Goal: Task Accomplishment & Management: Complete application form

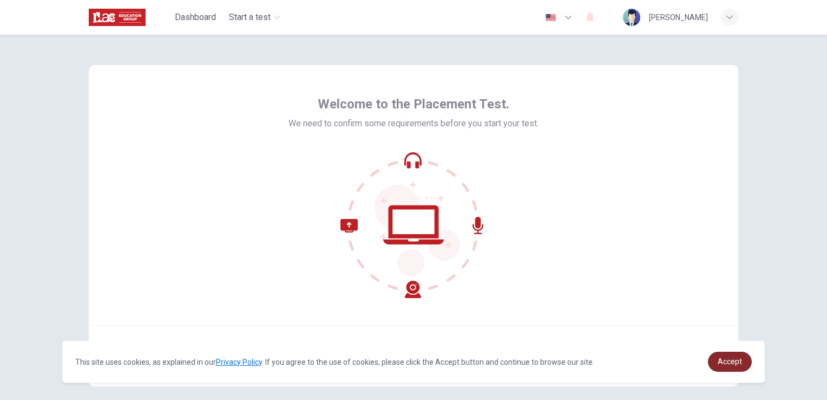
click at [725, 365] on span "Accept" at bounding box center [730, 361] width 24 height 9
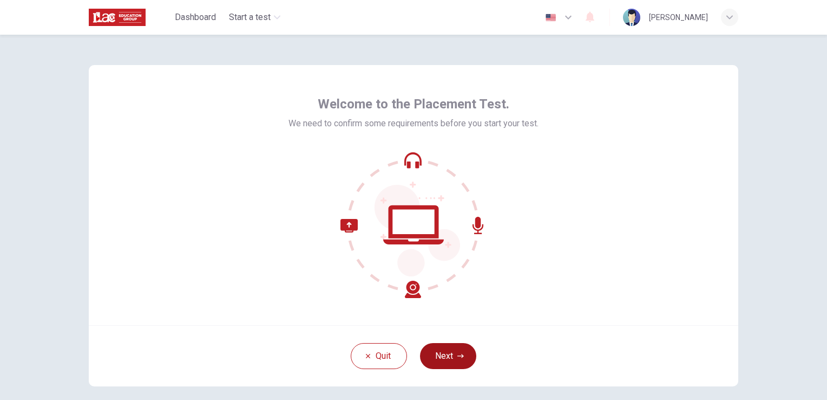
click at [438, 355] on button "Next" at bounding box center [448, 356] width 56 height 26
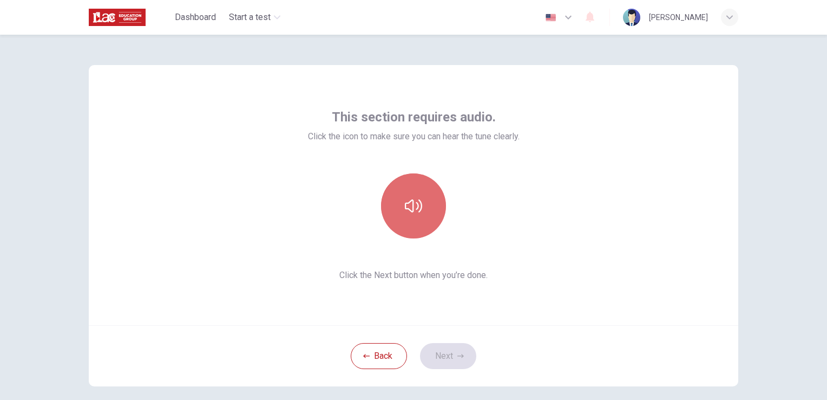
click at [400, 203] on button "button" at bounding box center [413, 205] width 65 height 65
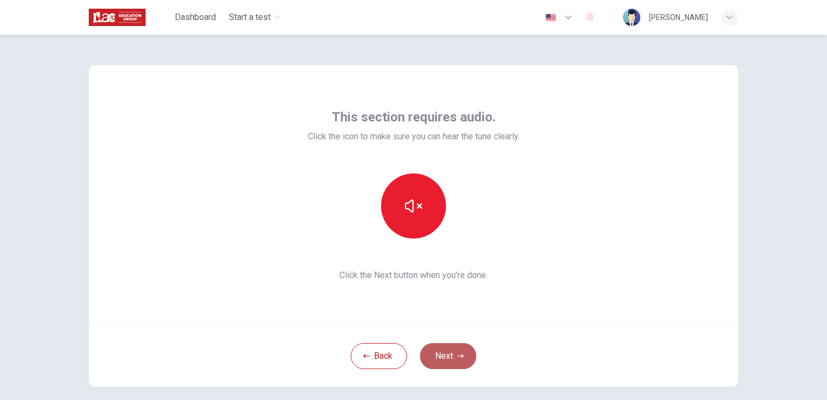
click at [437, 361] on button "Next" at bounding box center [448, 356] width 56 height 26
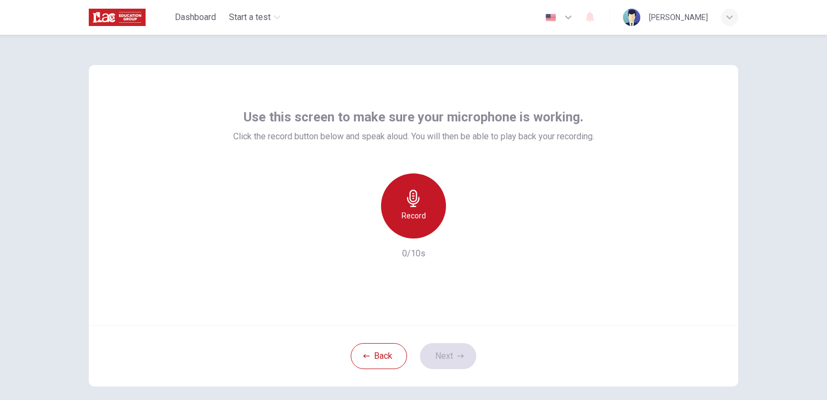
click at [416, 206] on icon "button" at bounding box center [413, 198] width 17 height 17
click at [407, 225] on div "Stop" at bounding box center [413, 205] width 65 height 65
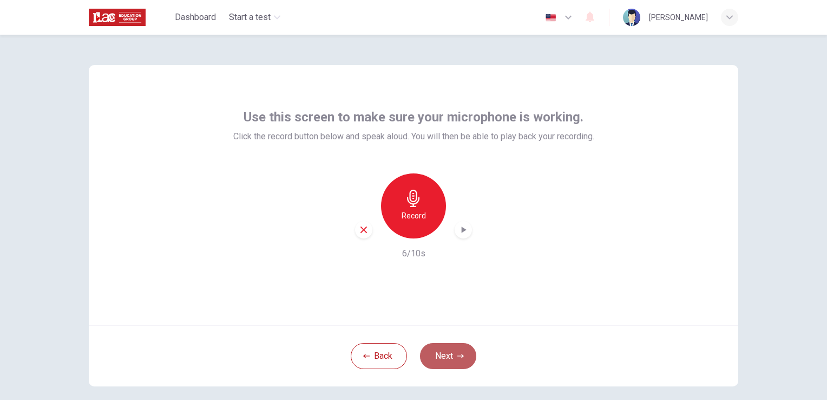
click at [444, 358] on button "Next" at bounding box center [448, 356] width 56 height 26
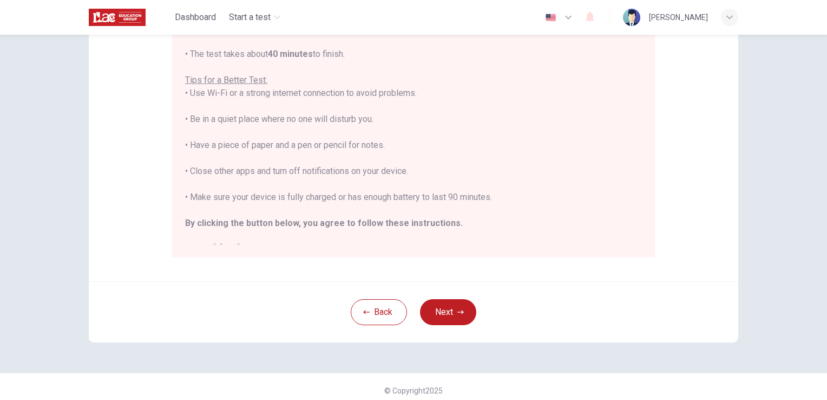
scroll to position [202, 0]
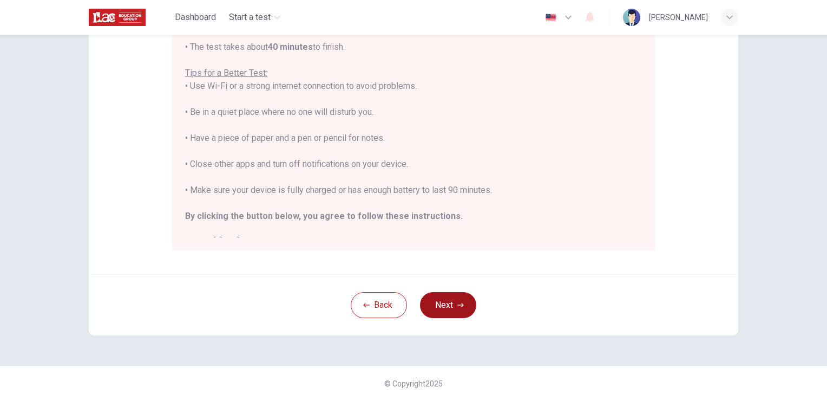
click at [453, 302] on button "Next" at bounding box center [448, 305] width 56 height 26
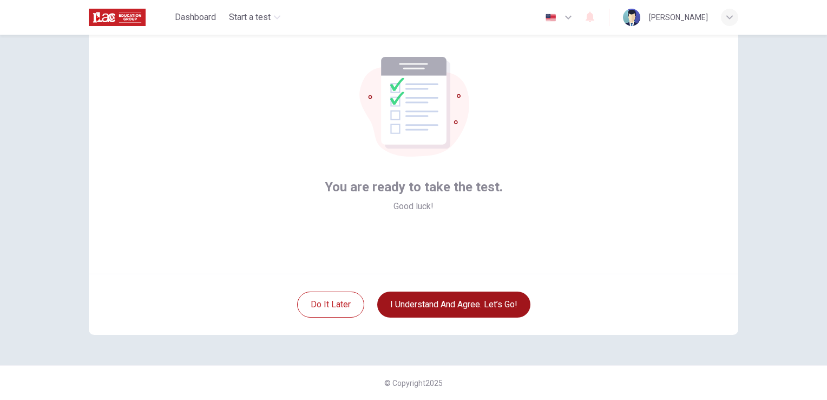
scroll to position [51, 0]
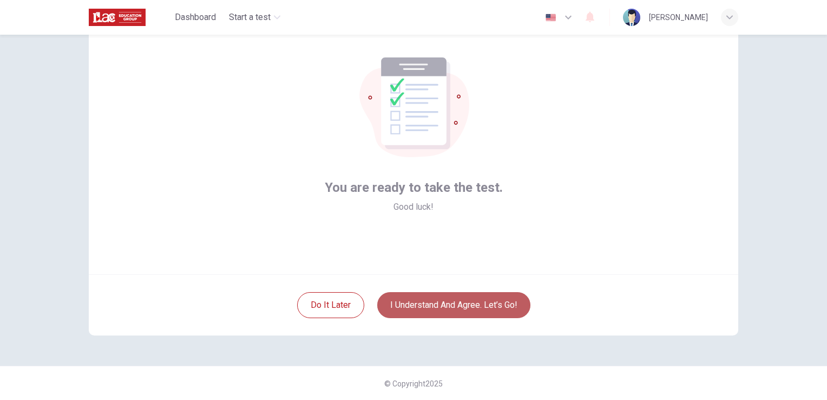
click at [453, 302] on button "I understand and agree. Let’s go!" at bounding box center [453, 305] width 153 height 26
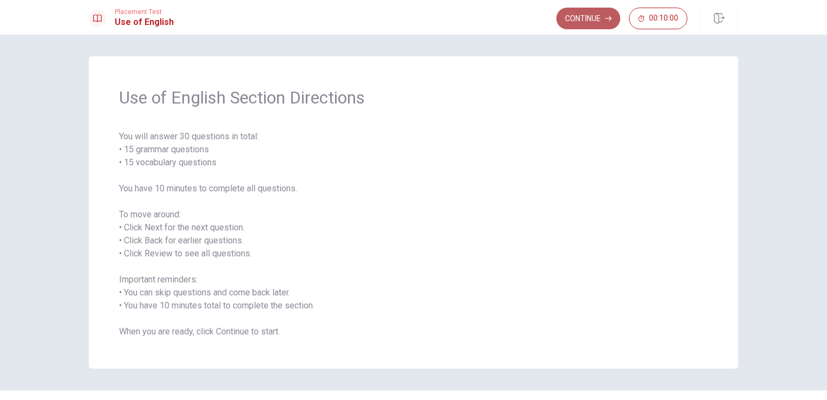
click at [589, 19] on button "Continue" at bounding box center [589, 19] width 64 height 22
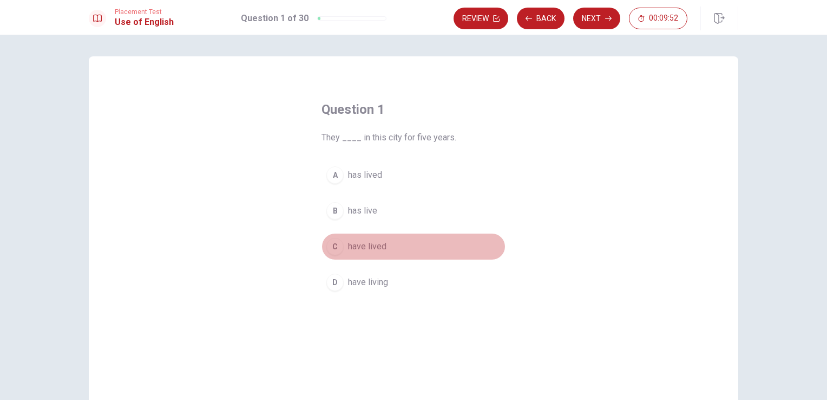
click at [337, 243] on div "C" at bounding box center [334, 246] width 17 height 17
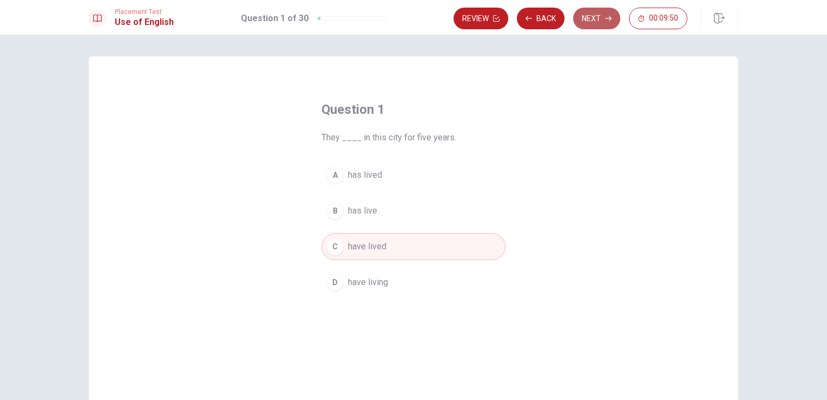
click at [585, 23] on button "Next" at bounding box center [596, 19] width 47 height 22
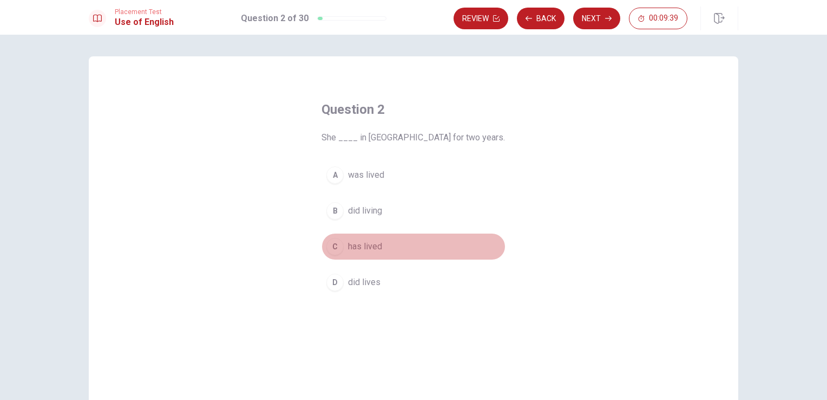
click at [331, 246] on div "C" at bounding box center [334, 246] width 17 height 17
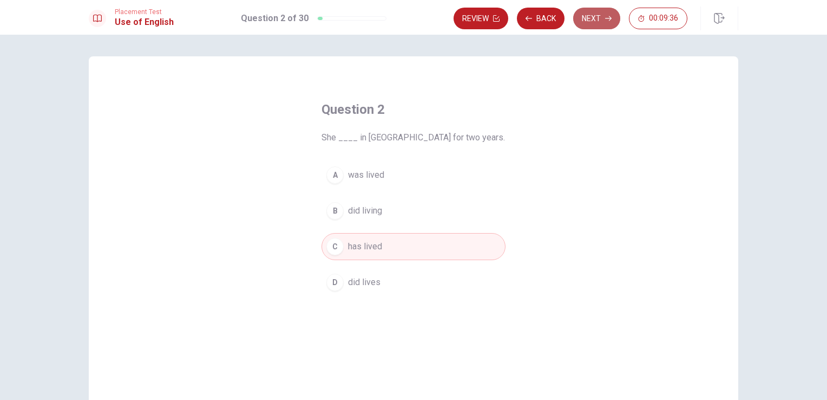
click at [585, 23] on button "Next" at bounding box center [596, 19] width 47 height 22
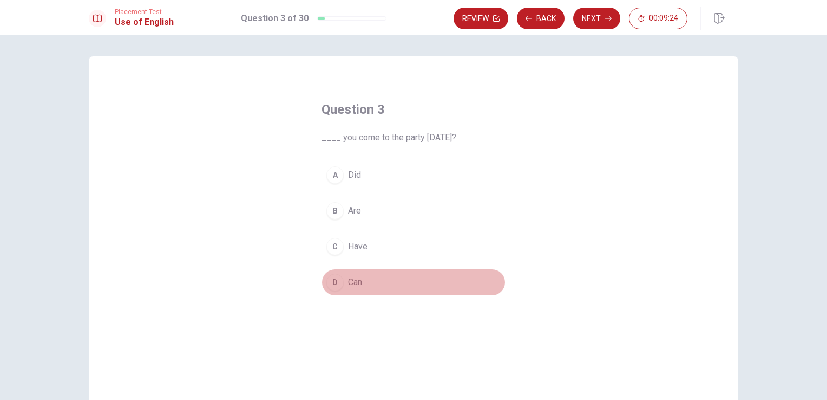
click at [330, 284] on div "D" at bounding box center [334, 281] width 17 height 17
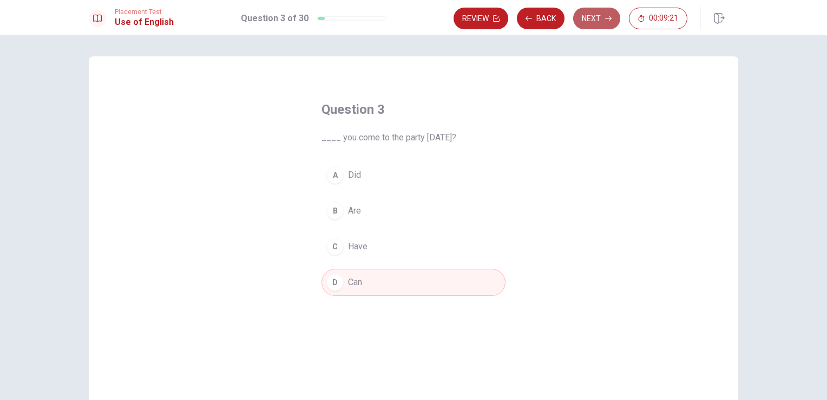
click at [602, 21] on button "Next" at bounding box center [596, 19] width 47 height 22
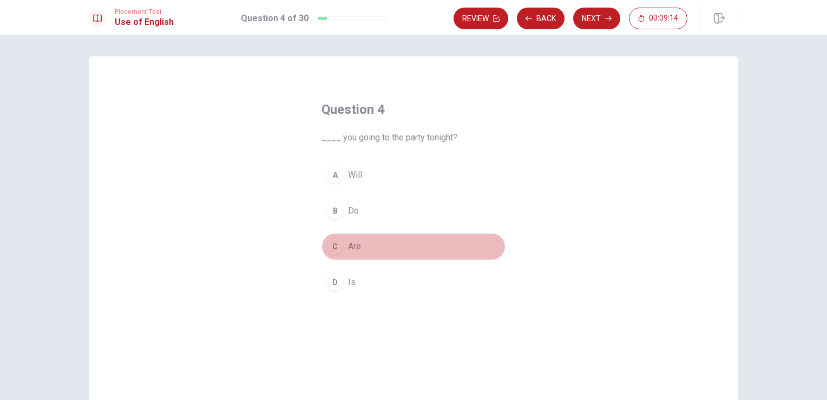
click at [336, 241] on div "C" at bounding box center [334, 246] width 17 height 17
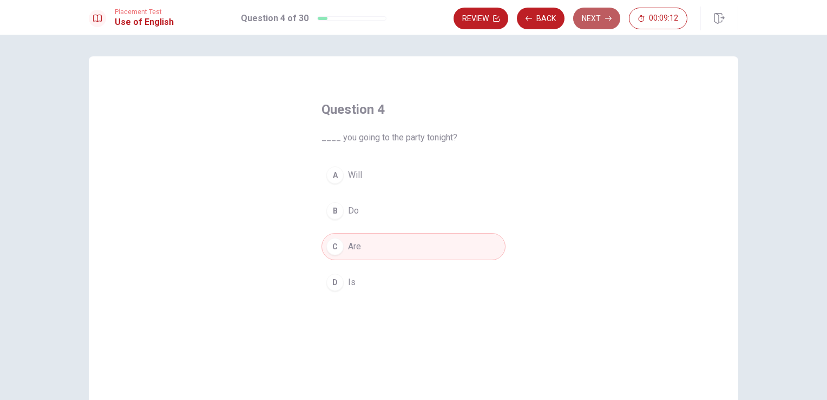
click at [596, 12] on button "Next" at bounding box center [596, 19] width 47 height 22
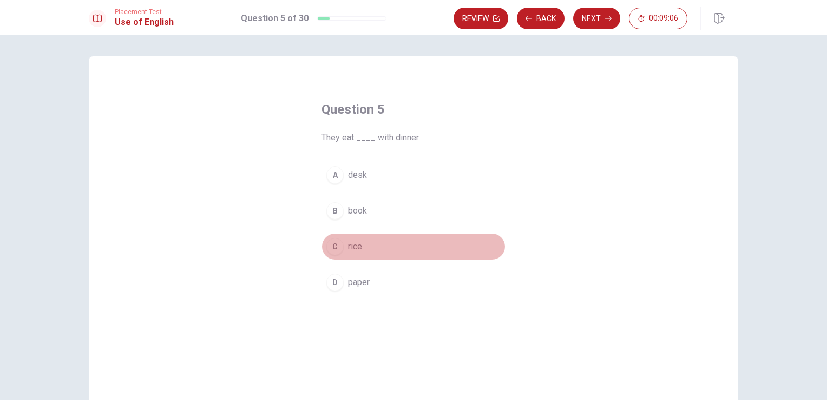
click at [337, 245] on div "C" at bounding box center [334, 246] width 17 height 17
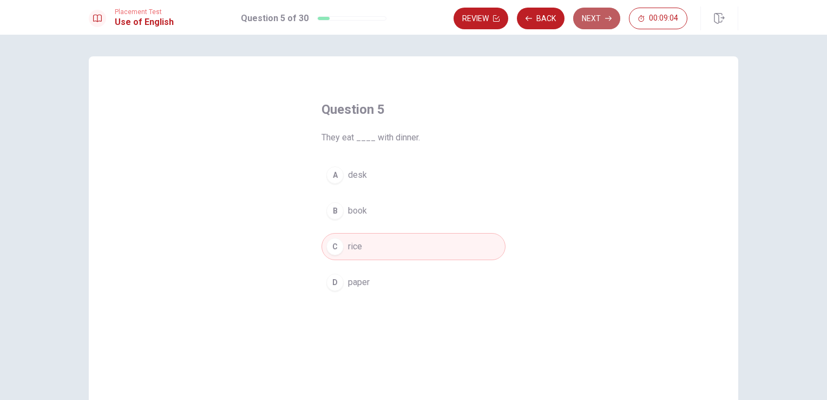
click at [602, 18] on button "Next" at bounding box center [596, 19] width 47 height 22
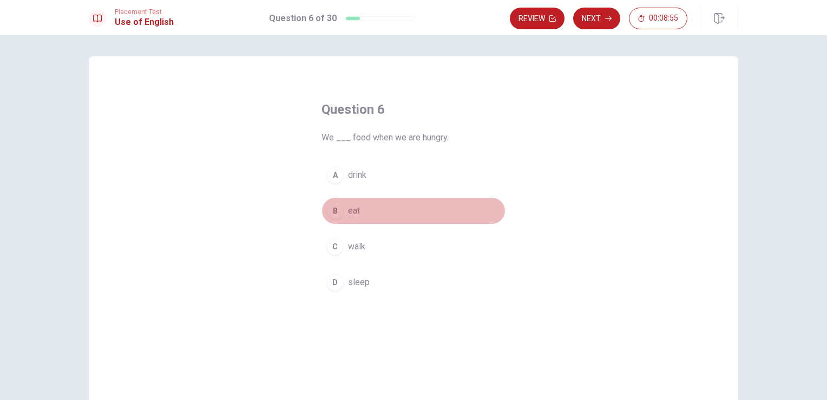
click at [330, 212] on div "B" at bounding box center [334, 210] width 17 height 17
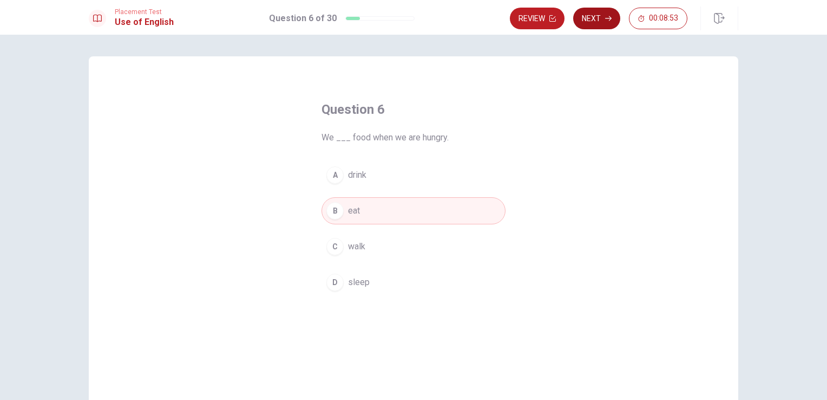
click at [597, 17] on button "Next" at bounding box center [596, 19] width 47 height 22
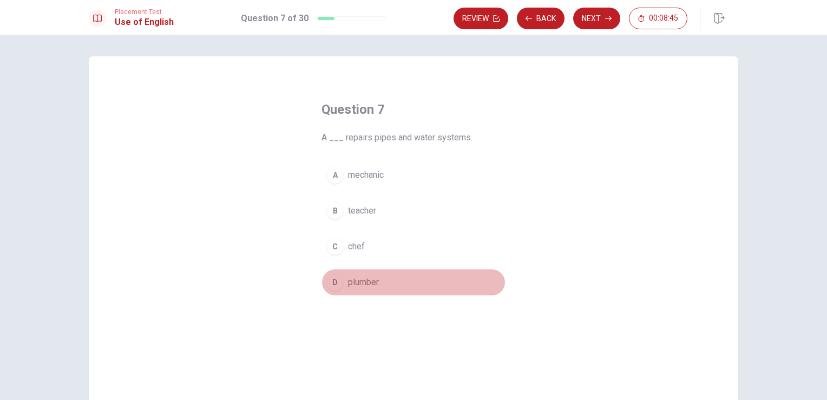
click at [333, 278] on div "D" at bounding box center [334, 281] width 17 height 17
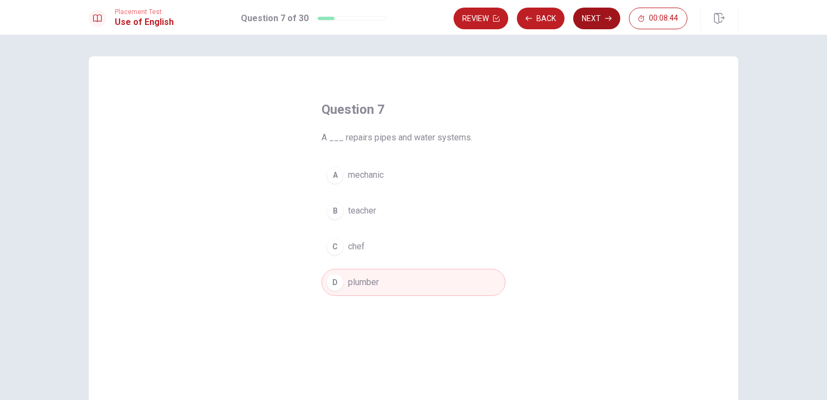
click at [593, 14] on button "Next" at bounding box center [596, 19] width 47 height 22
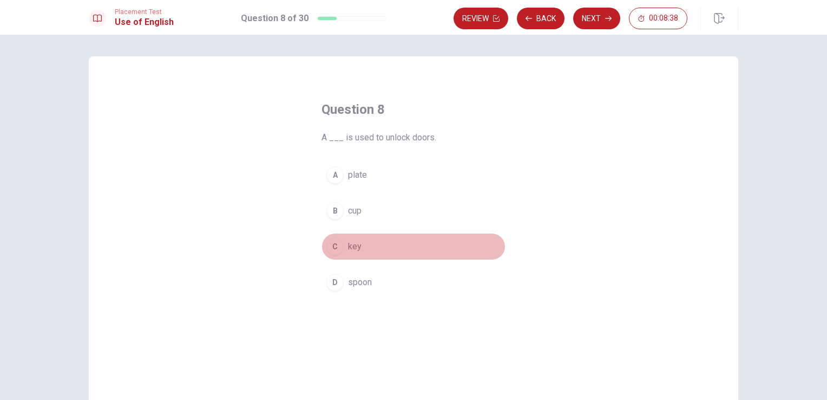
click at [331, 247] on div "C" at bounding box center [334, 246] width 17 height 17
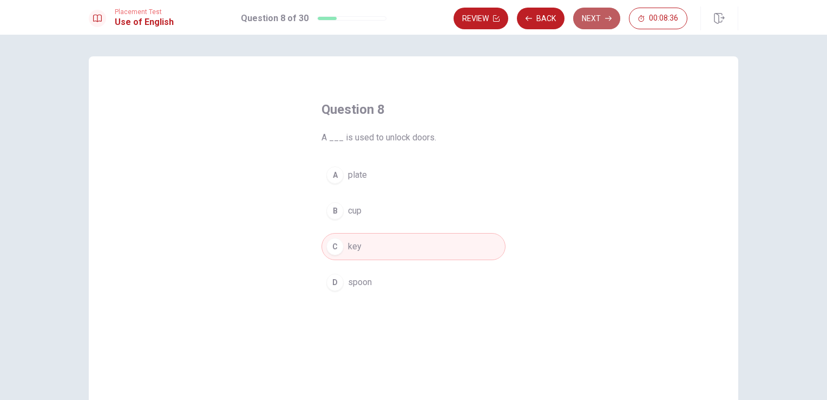
click at [602, 15] on button "Next" at bounding box center [596, 19] width 47 height 22
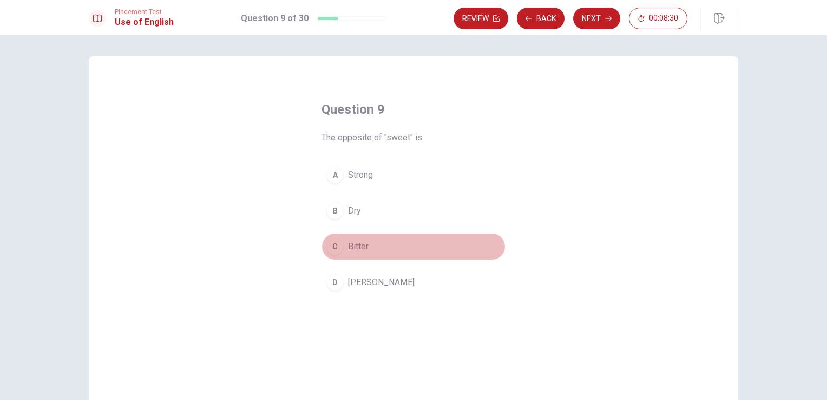
click at [330, 244] on div "C" at bounding box center [334, 246] width 17 height 17
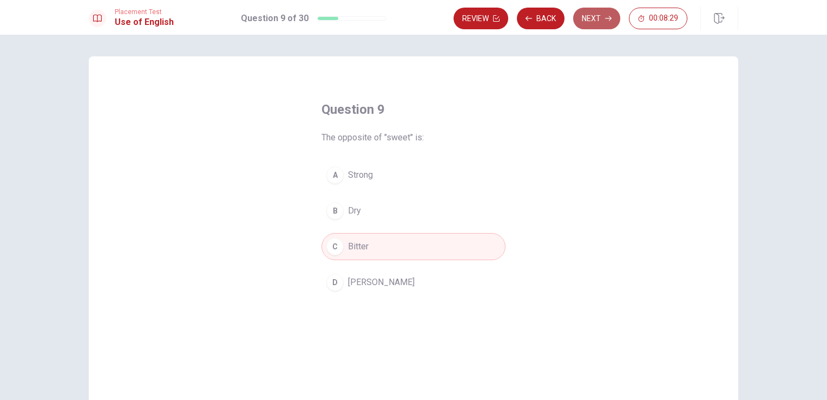
click at [580, 23] on button "Next" at bounding box center [596, 19] width 47 height 22
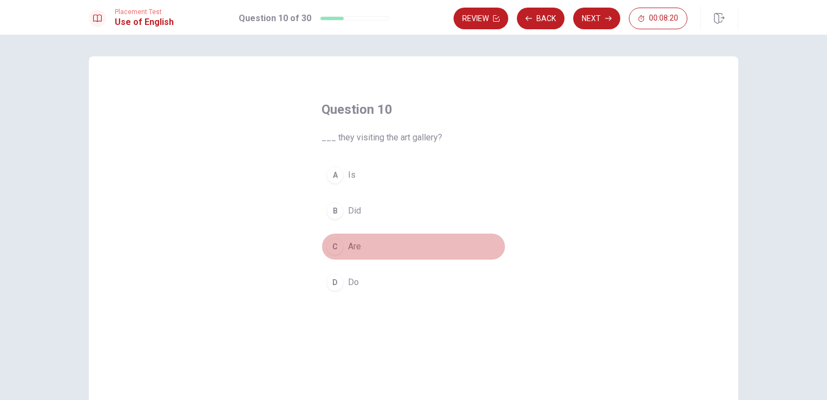
click at [334, 247] on div "C" at bounding box center [334, 246] width 17 height 17
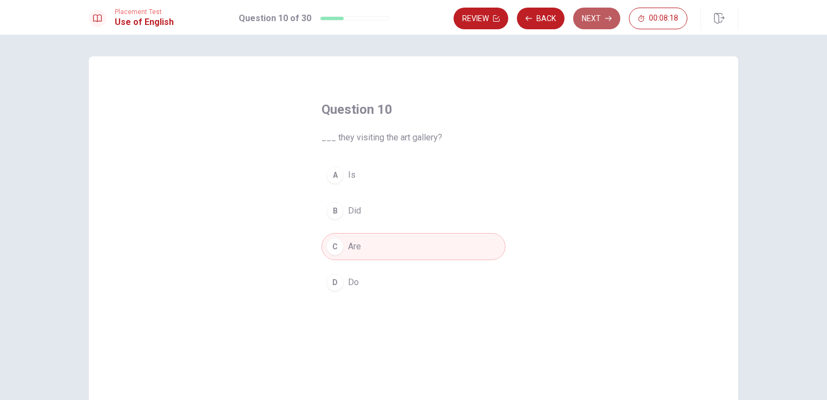
click at [587, 14] on button "Next" at bounding box center [596, 19] width 47 height 22
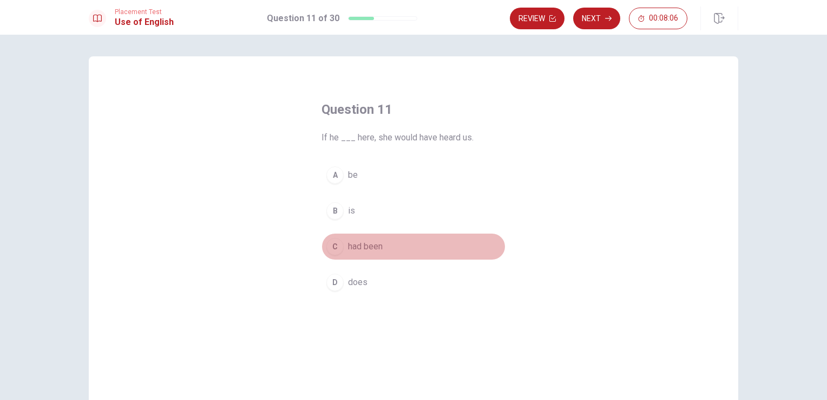
click at [331, 244] on div "C" at bounding box center [334, 246] width 17 height 17
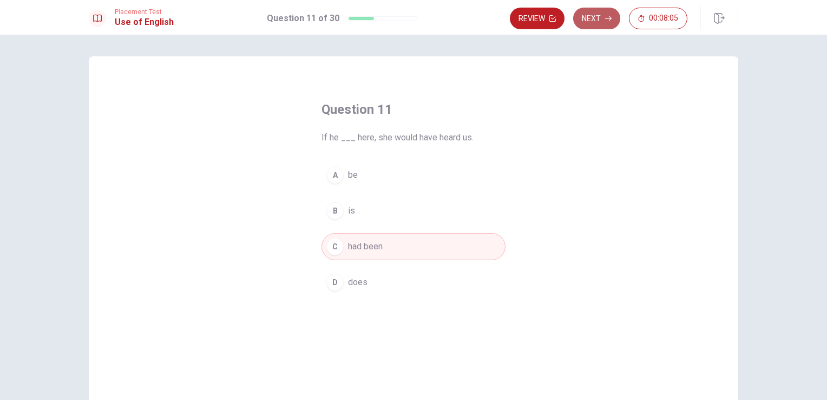
click at [595, 20] on button "Next" at bounding box center [596, 19] width 47 height 22
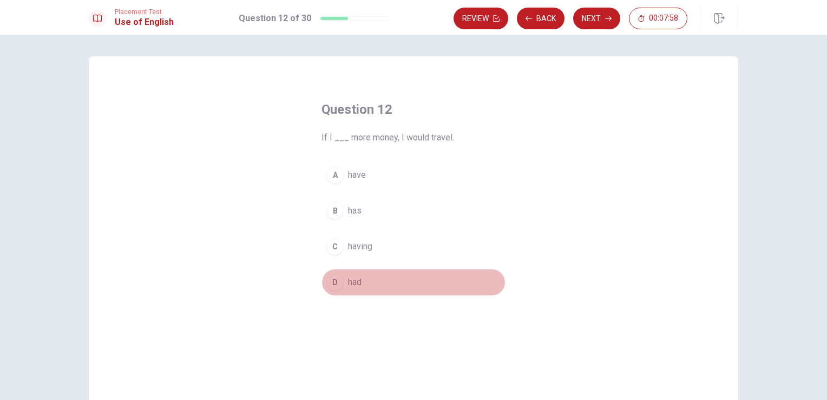
click at [337, 278] on div "D" at bounding box center [334, 281] width 17 height 17
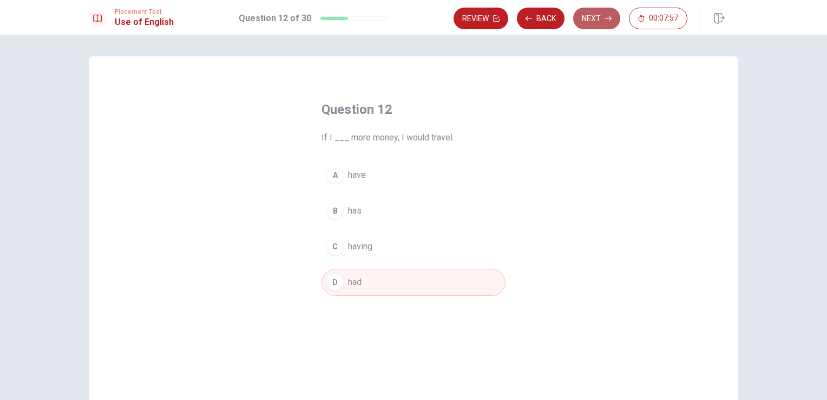
click at [576, 23] on button "Next" at bounding box center [596, 19] width 47 height 22
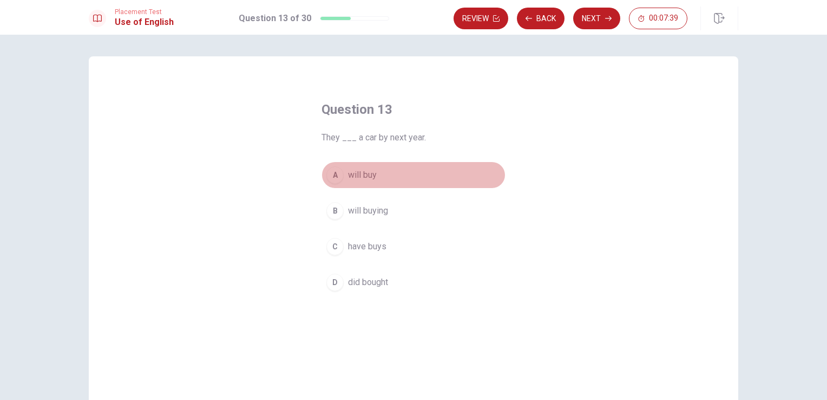
click at [336, 177] on div "A" at bounding box center [334, 174] width 17 height 17
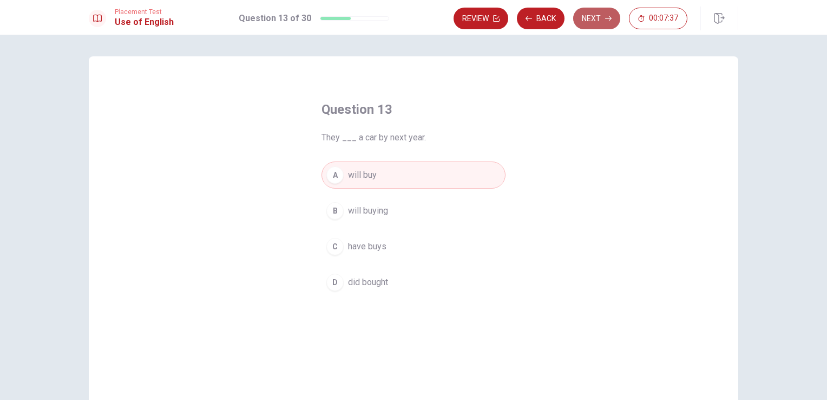
click at [587, 24] on button "Next" at bounding box center [596, 19] width 47 height 22
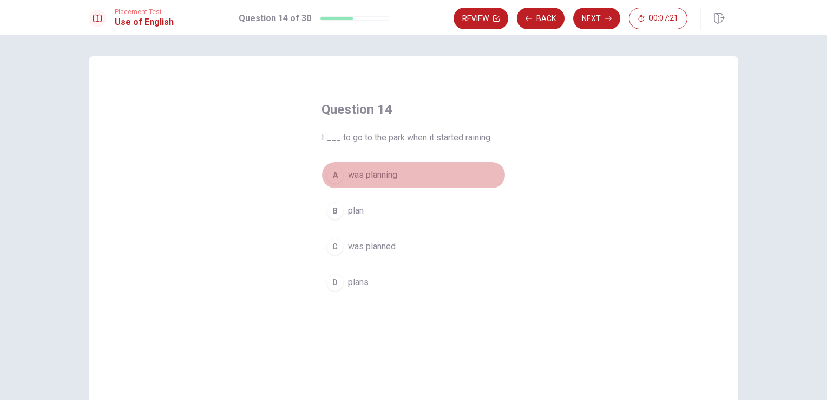
click at [335, 171] on div "A" at bounding box center [334, 174] width 17 height 17
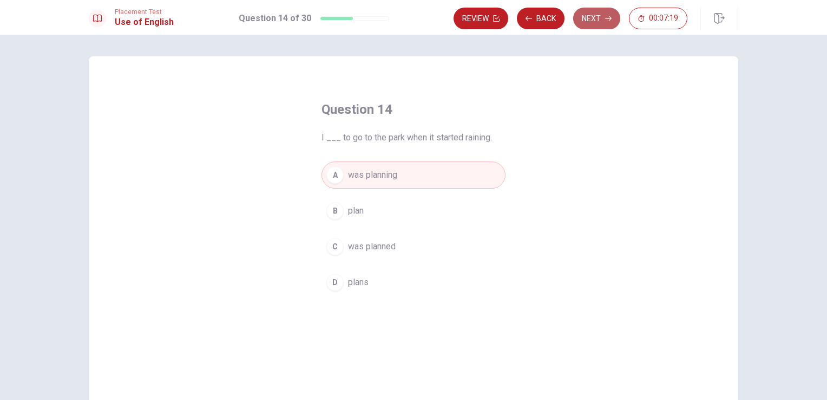
click at [600, 12] on button "Next" at bounding box center [596, 19] width 47 height 22
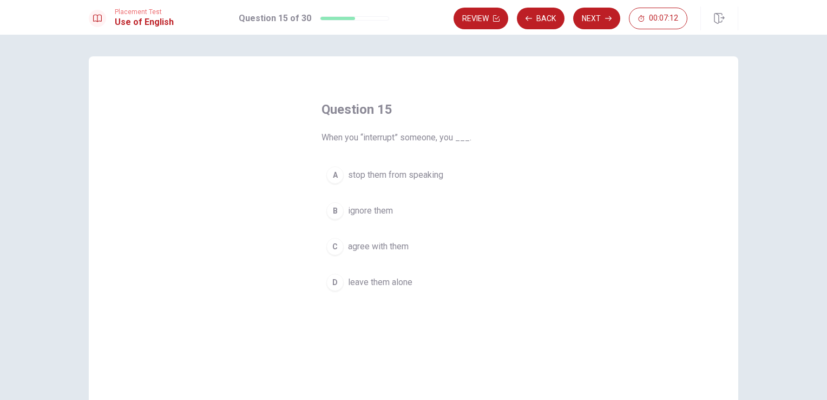
click at [331, 172] on div "A" at bounding box center [334, 174] width 17 height 17
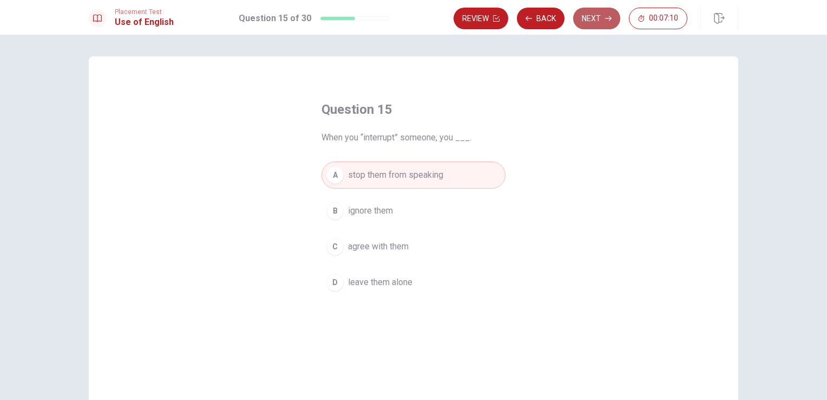
click at [606, 14] on button "Next" at bounding box center [596, 19] width 47 height 22
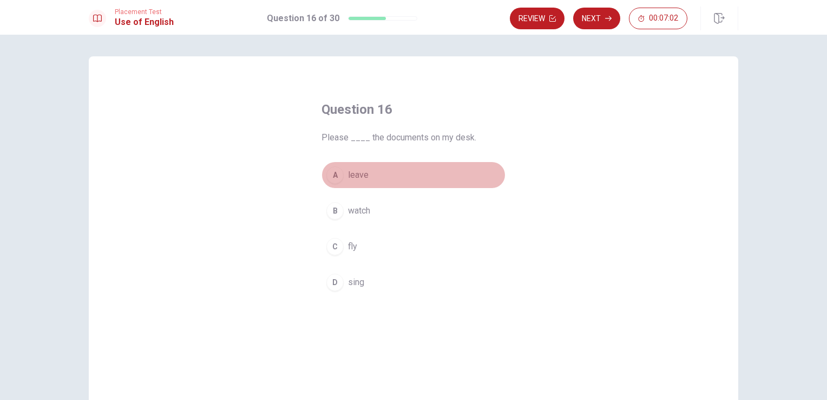
click at [333, 172] on div "A" at bounding box center [334, 174] width 17 height 17
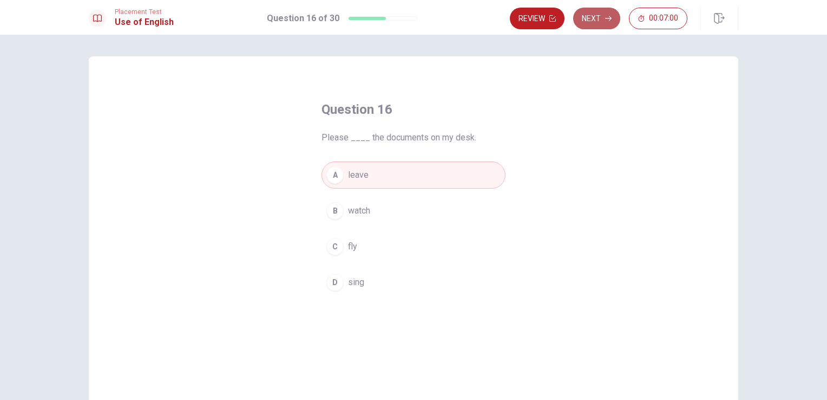
click at [599, 17] on button "Next" at bounding box center [596, 19] width 47 height 22
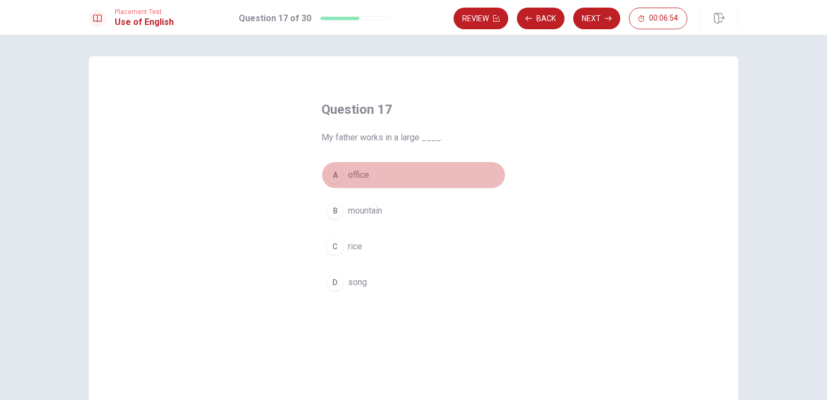
click at [338, 174] on div "A" at bounding box center [334, 174] width 17 height 17
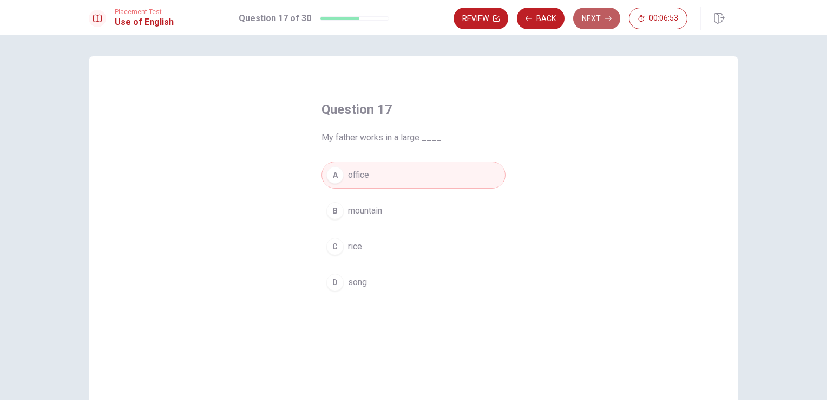
click at [584, 14] on button "Next" at bounding box center [596, 19] width 47 height 22
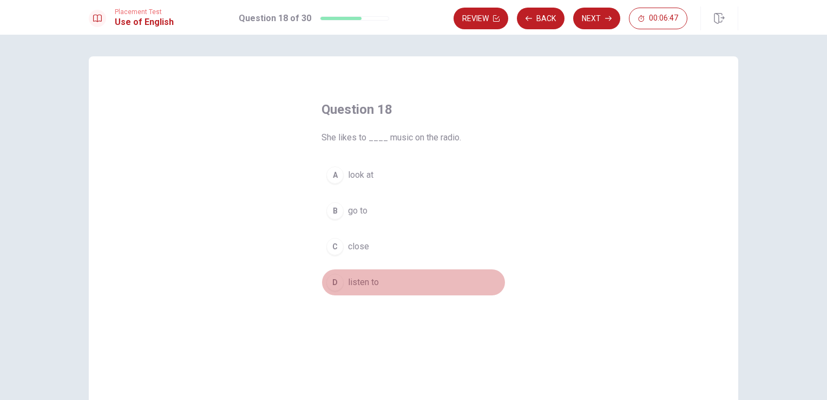
click at [331, 280] on div "D" at bounding box center [334, 281] width 17 height 17
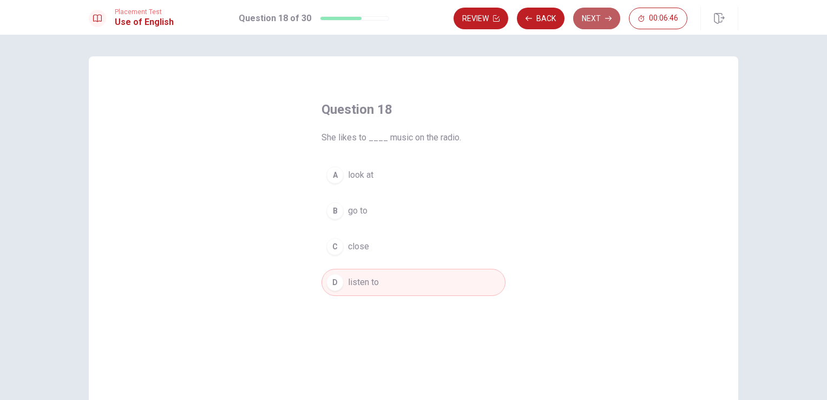
click at [582, 20] on button "Next" at bounding box center [596, 19] width 47 height 22
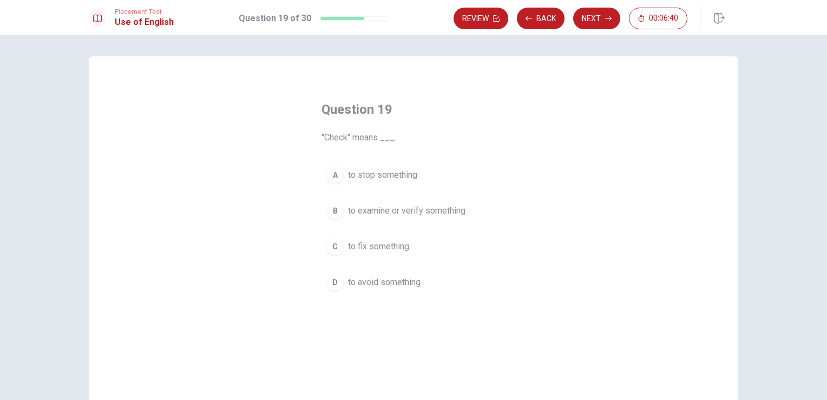
click at [337, 210] on div "B" at bounding box center [334, 210] width 17 height 17
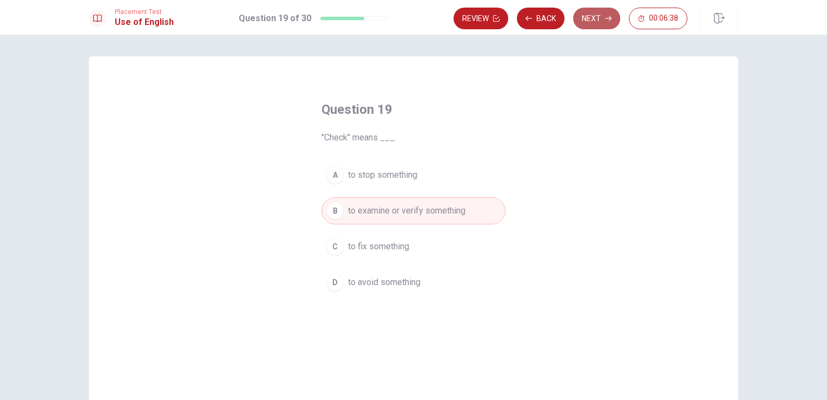
click at [589, 21] on button "Next" at bounding box center [596, 19] width 47 height 22
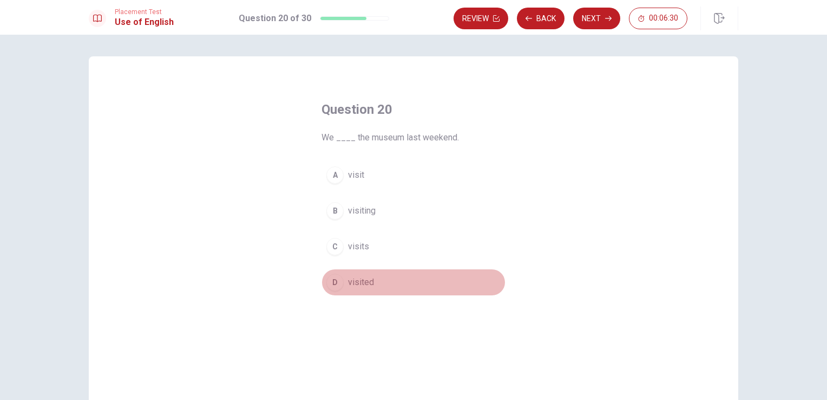
click at [337, 281] on div "D" at bounding box center [334, 281] width 17 height 17
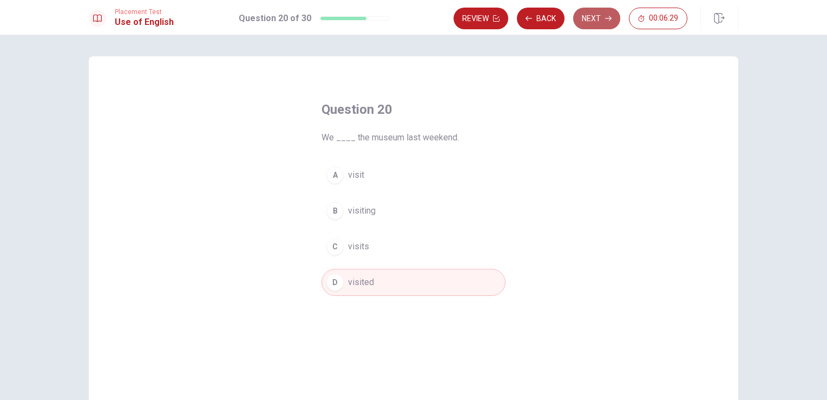
click at [596, 25] on button "Next" at bounding box center [596, 19] width 47 height 22
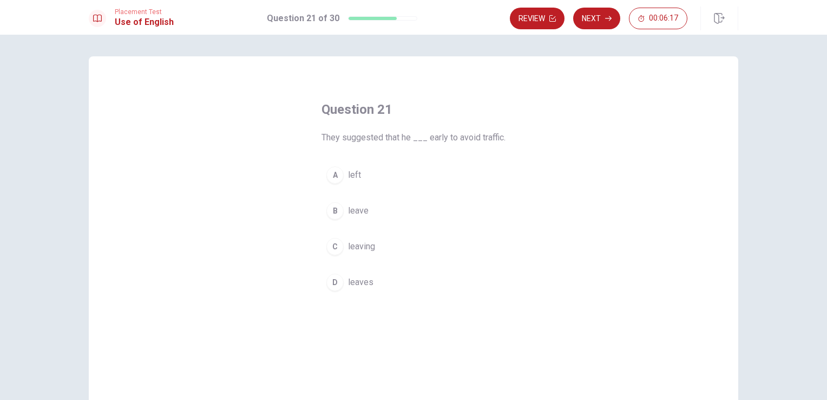
click at [335, 208] on div "B" at bounding box center [334, 210] width 17 height 17
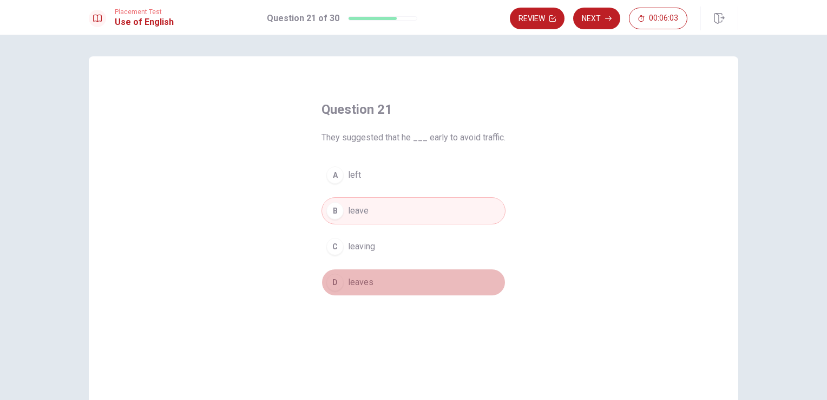
click at [331, 278] on div "D" at bounding box center [334, 281] width 17 height 17
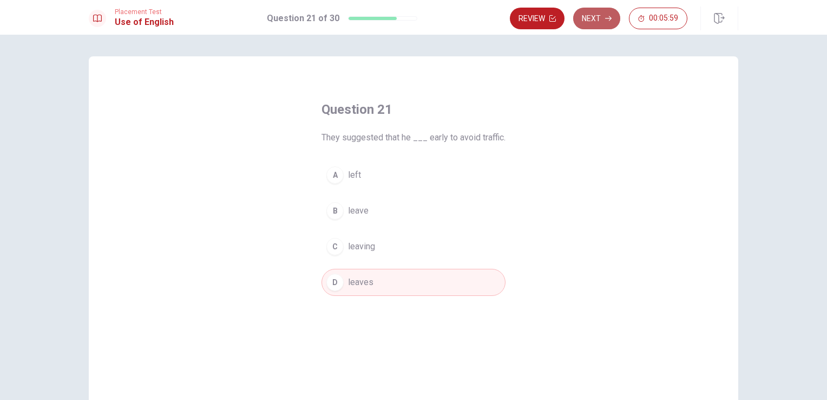
click at [605, 21] on button "Next" at bounding box center [596, 19] width 47 height 22
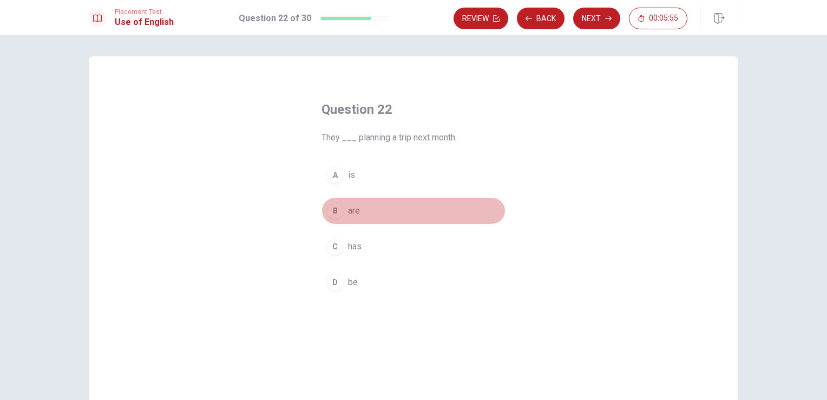
click at [336, 207] on div "B" at bounding box center [334, 210] width 17 height 17
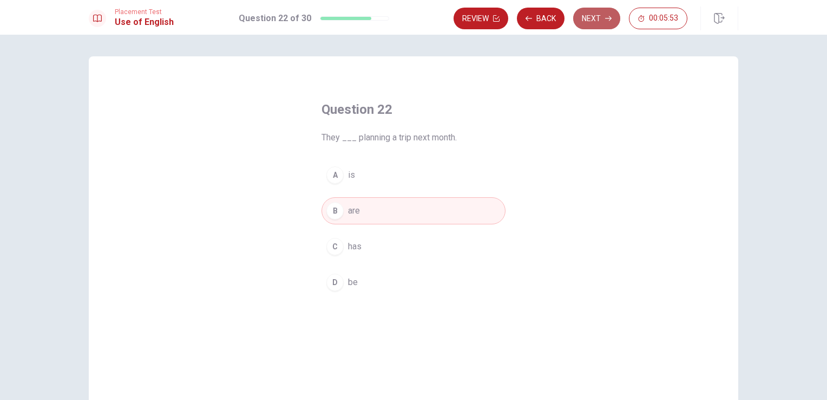
click at [587, 19] on button "Next" at bounding box center [596, 19] width 47 height 22
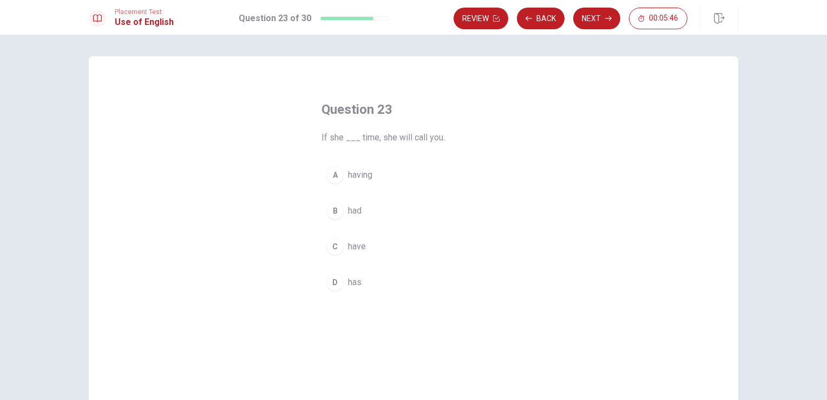
click at [332, 282] on div "D" at bounding box center [334, 281] width 17 height 17
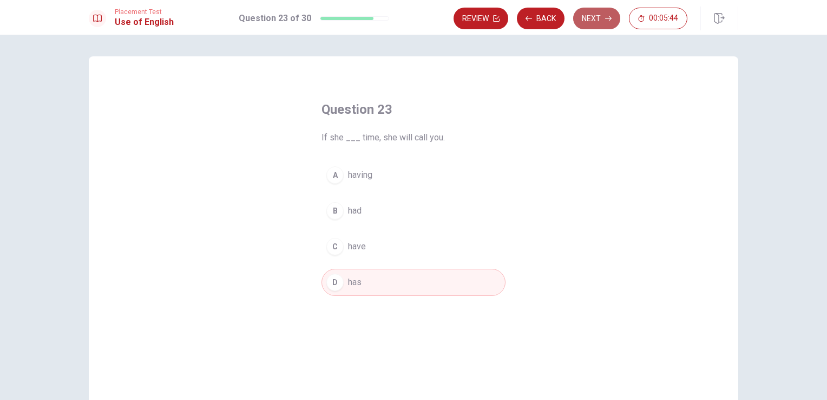
click at [585, 18] on button "Next" at bounding box center [596, 19] width 47 height 22
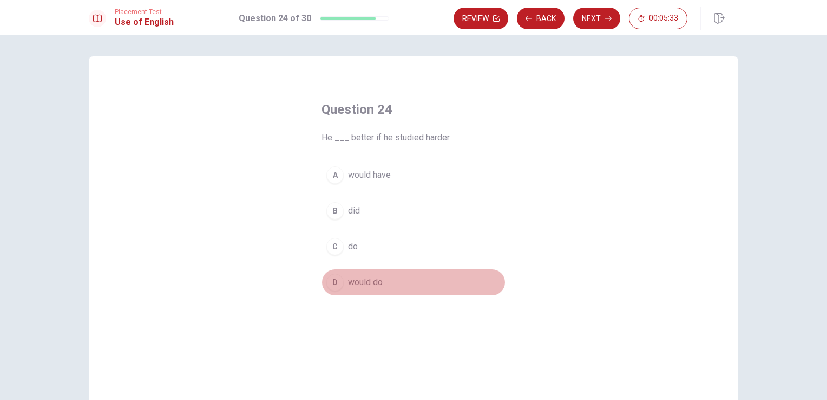
click at [331, 282] on div "D" at bounding box center [334, 281] width 17 height 17
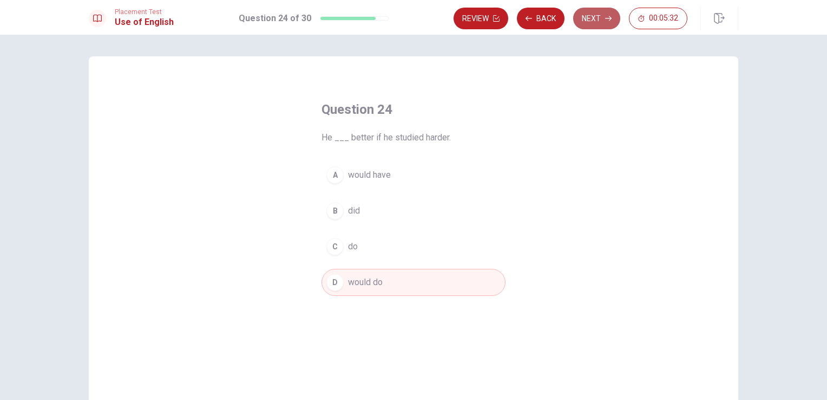
click at [596, 19] on button "Next" at bounding box center [596, 19] width 47 height 22
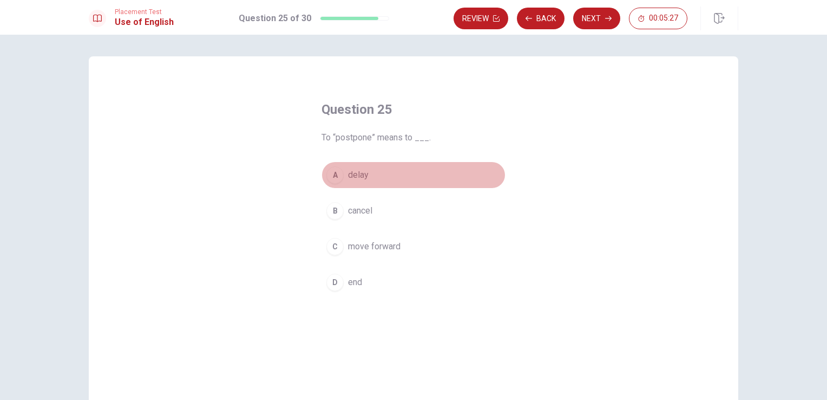
click at [335, 176] on div "A" at bounding box center [334, 174] width 17 height 17
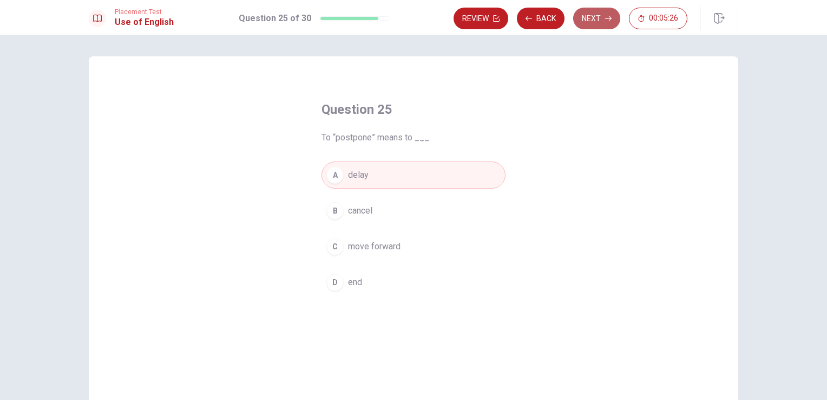
click at [610, 14] on button "Next" at bounding box center [596, 19] width 47 height 22
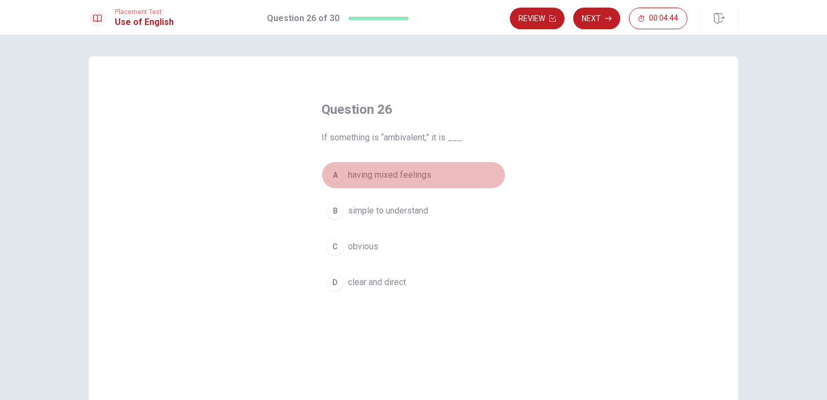
click at [334, 174] on div "A" at bounding box center [334, 174] width 17 height 17
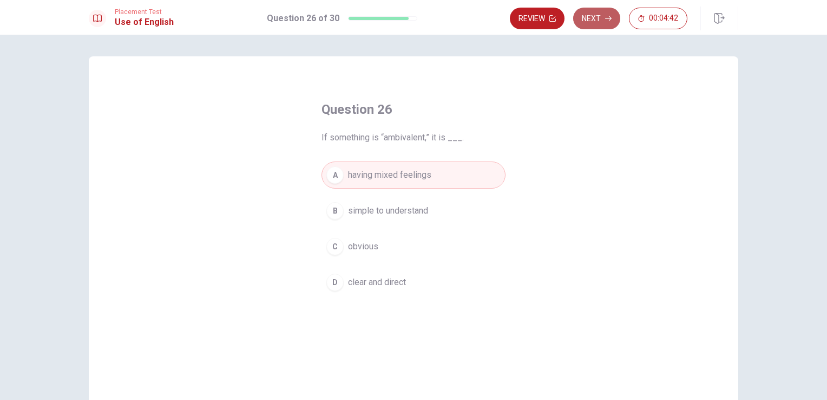
click at [604, 19] on button "Next" at bounding box center [596, 19] width 47 height 22
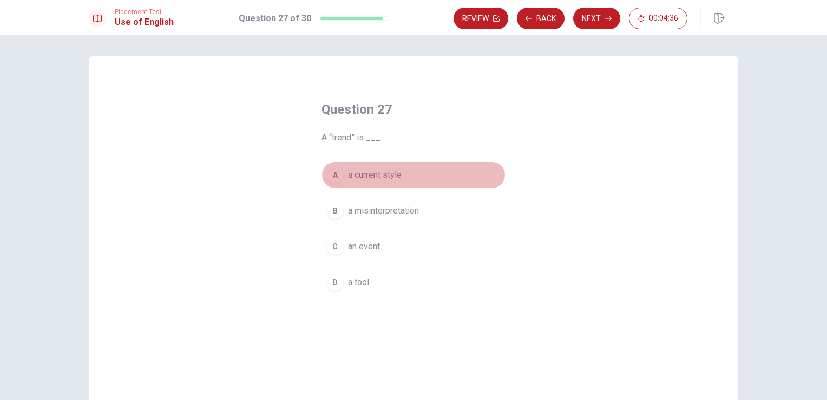
click at [331, 173] on div "A" at bounding box center [334, 174] width 17 height 17
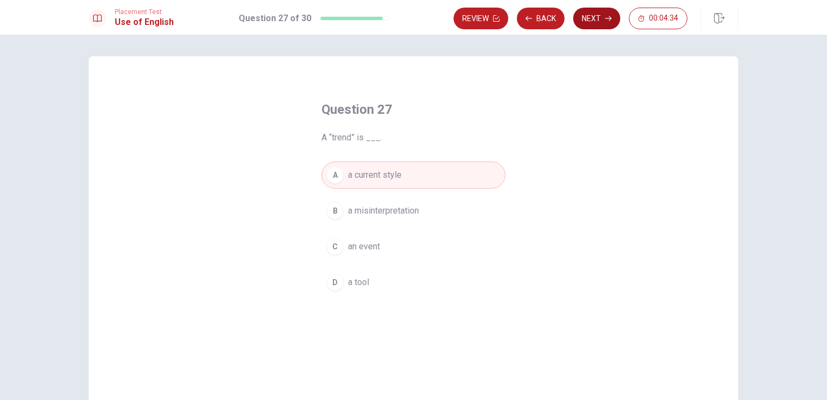
click at [602, 12] on button "Next" at bounding box center [596, 19] width 47 height 22
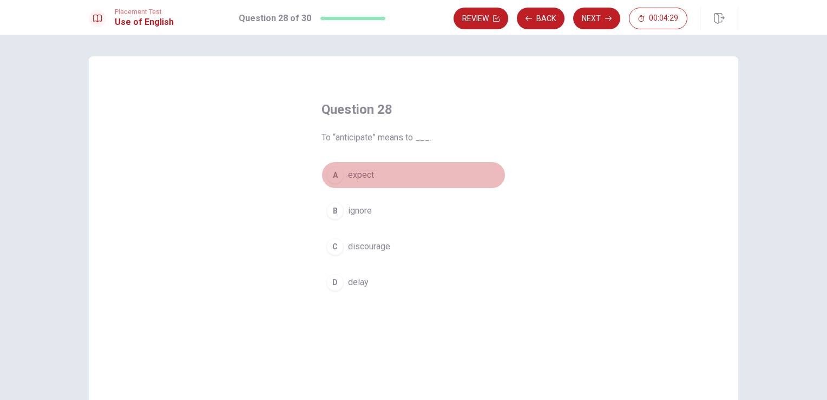
click at [336, 174] on div "A" at bounding box center [334, 174] width 17 height 17
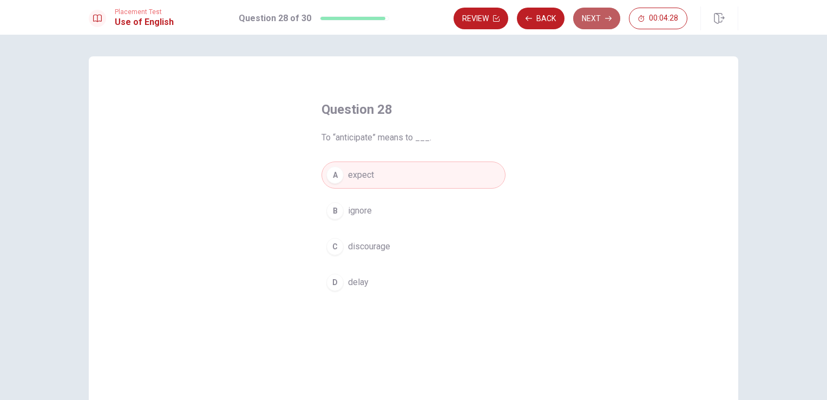
click at [578, 21] on button "Next" at bounding box center [596, 19] width 47 height 22
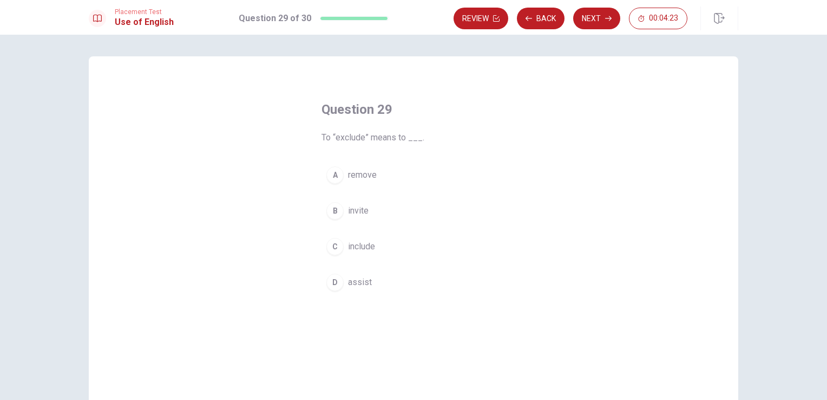
click at [336, 172] on div "A" at bounding box center [334, 174] width 17 height 17
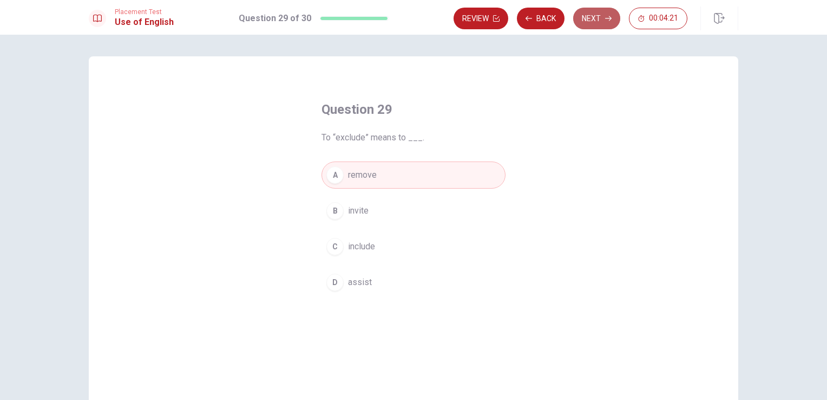
click at [593, 25] on button "Next" at bounding box center [596, 19] width 47 height 22
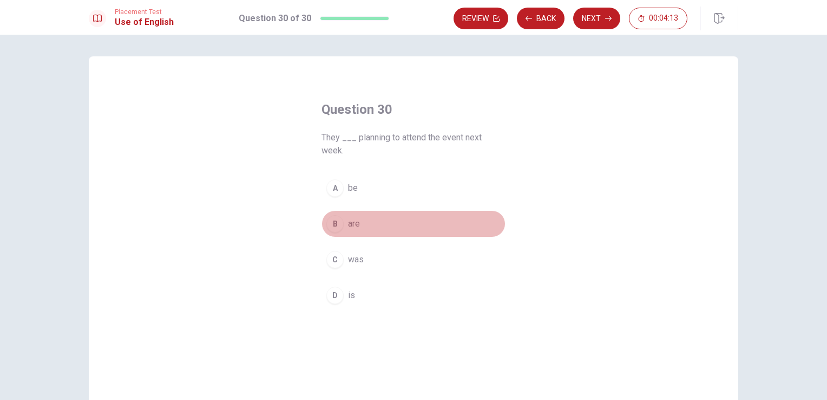
click at [334, 224] on div "B" at bounding box center [334, 223] width 17 height 17
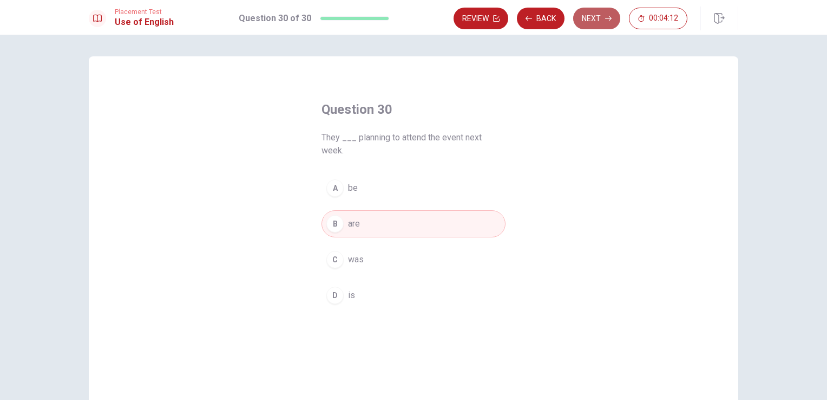
click at [596, 16] on button "Next" at bounding box center [596, 19] width 47 height 22
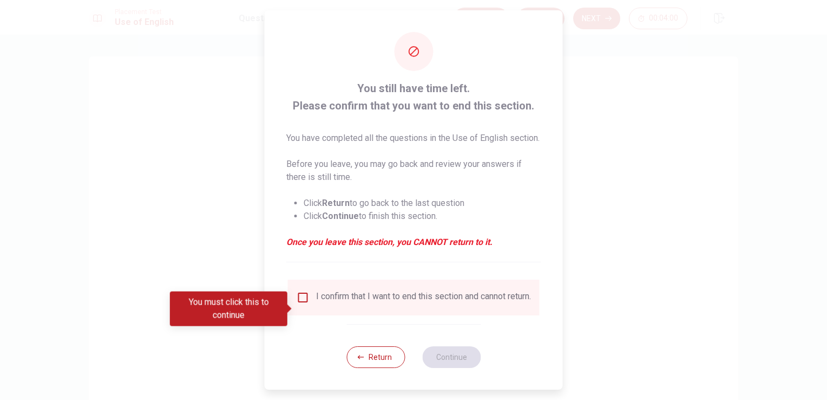
click at [301, 304] on input "You must click this to continue" at bounding box center [303, 297] width 13 height 13
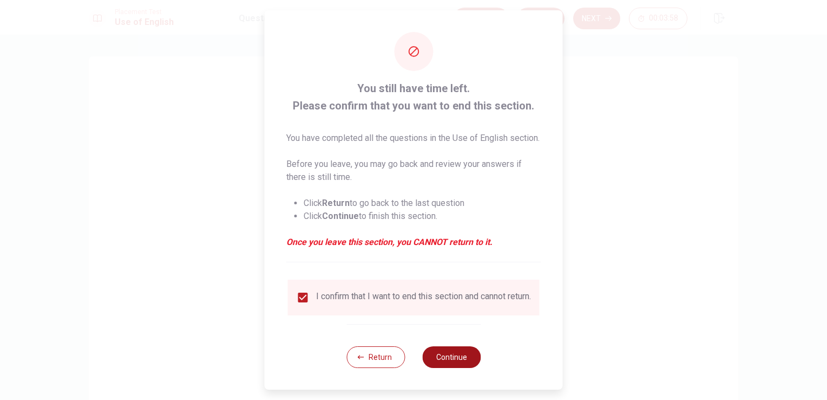
click at [433, 368] on button "Continue" at bounding box center [451, 357] width 58 height 22
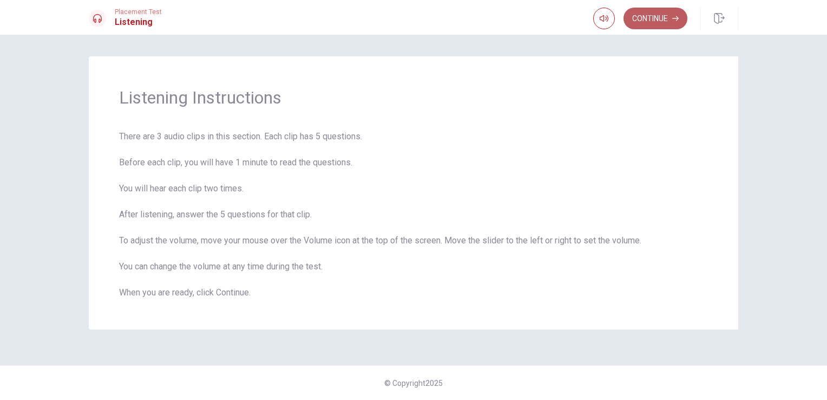
click at [650, 23] on button "Continue" at bounding box center [656, 19] width 64 height 22
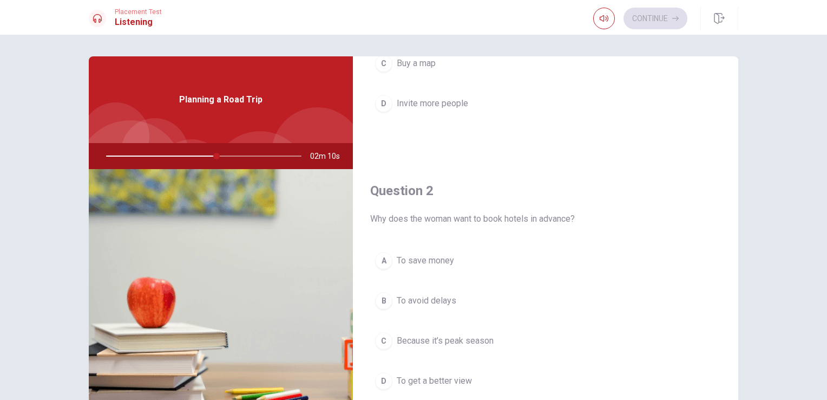
scroll to position [195, 0]
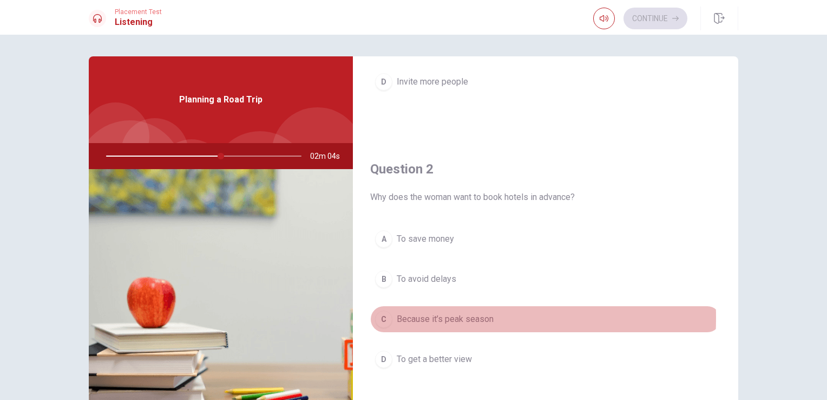
click at [382, 316] on div "C" at bounding box center [383, 318] width 17 height 17
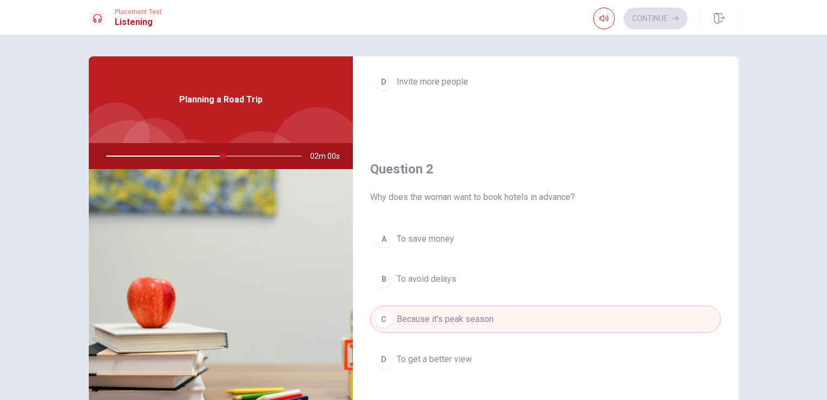
type input "60"
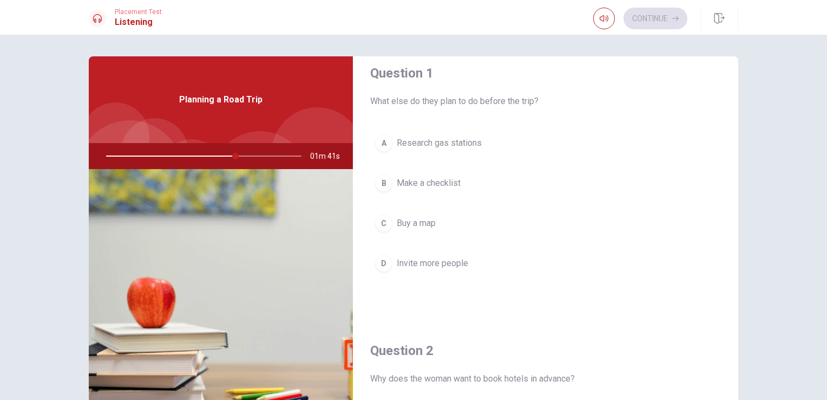
scroll to position [0, 0]
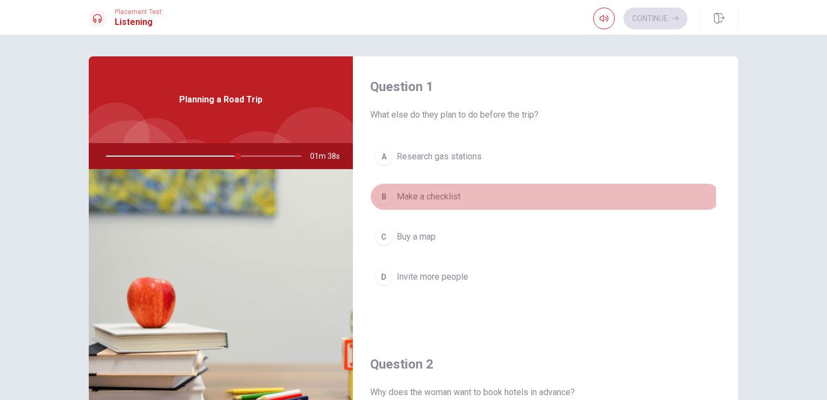
click at [383, 197] on div "B" at bounding box center [383, 196] width 17 height 17
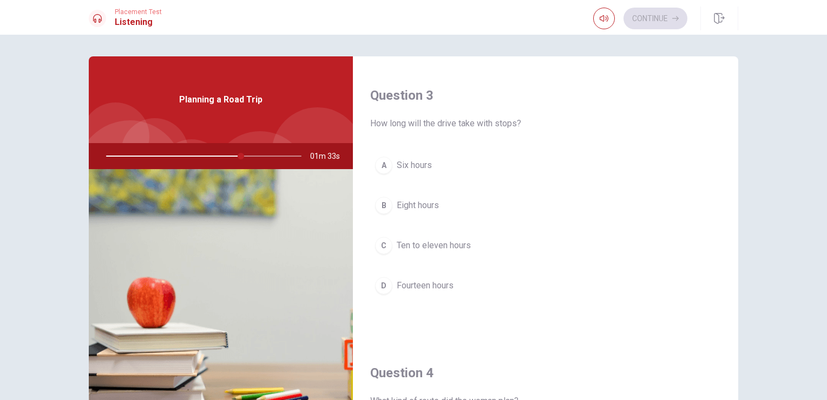
scroll to position [549, 0]
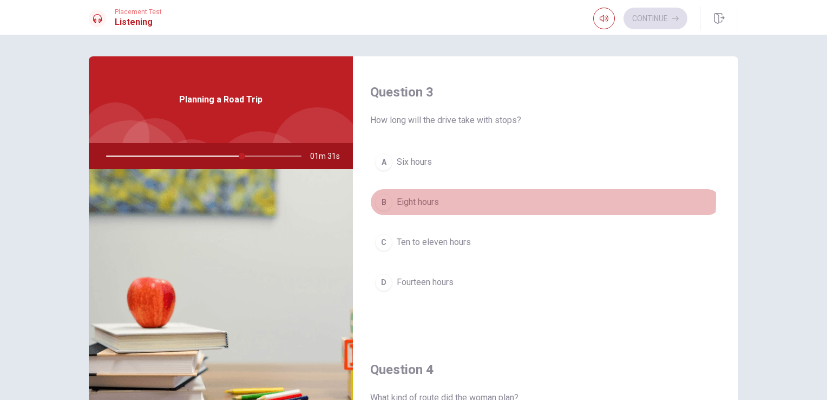
click at [384, 196] on div "B" at bounding box center [383, 201] width 17 height 17
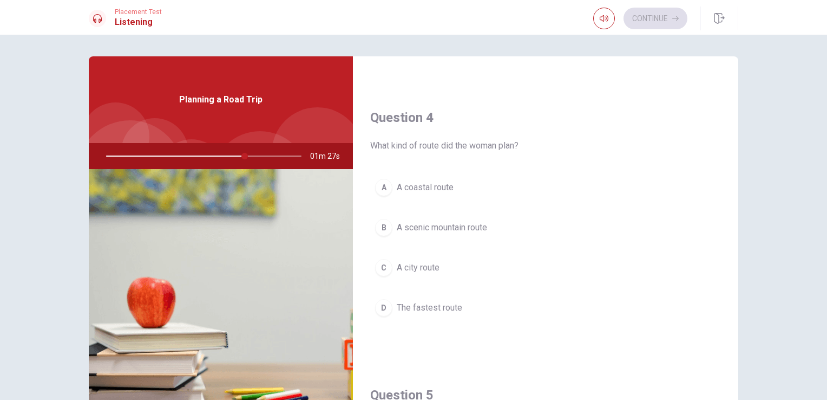
scroll to position [817, 0]
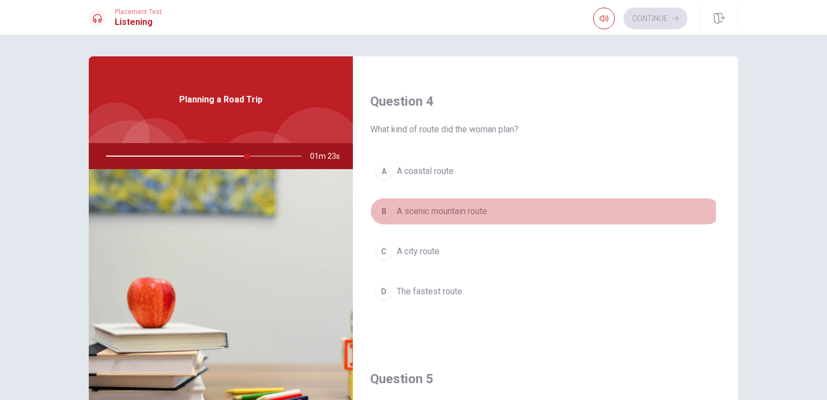
click at [399, 211] on span "A scenic mountain route" at bounding box center [442, 211] width 90 height 13
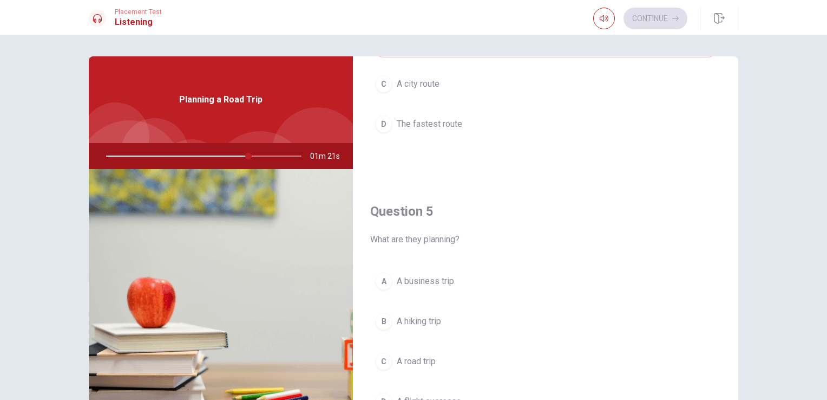
scroll to position [1005, 0]
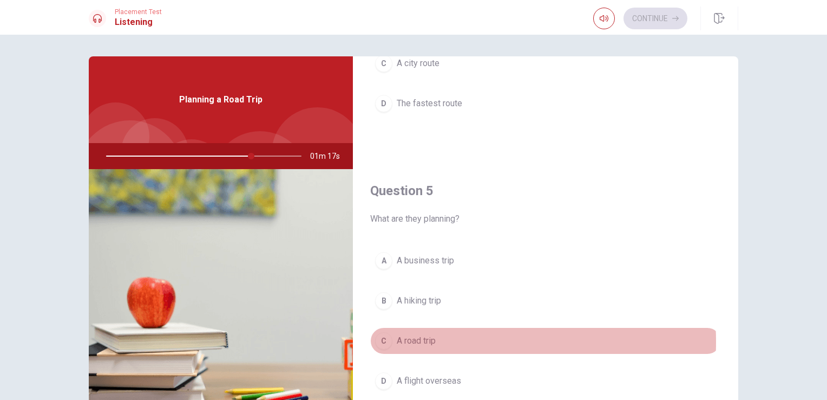
click at [410, 337] on span "A road trip" at bounding box center [416, 340] width 39 height 13
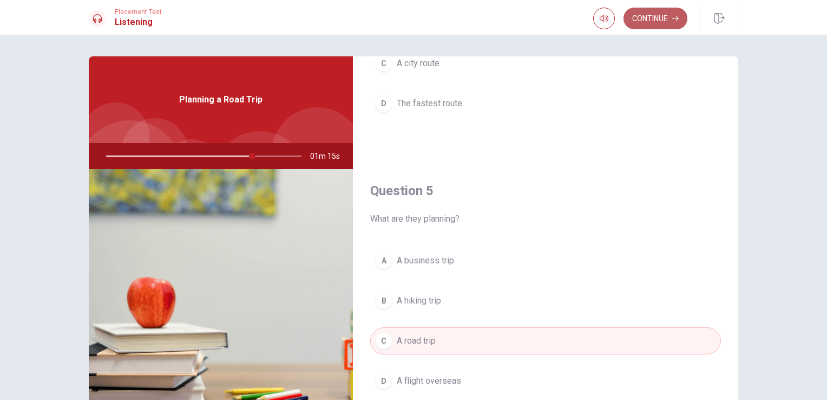
click at [665, 16] on button "Continue" at bounding box center [656, 19] width 64 height 22
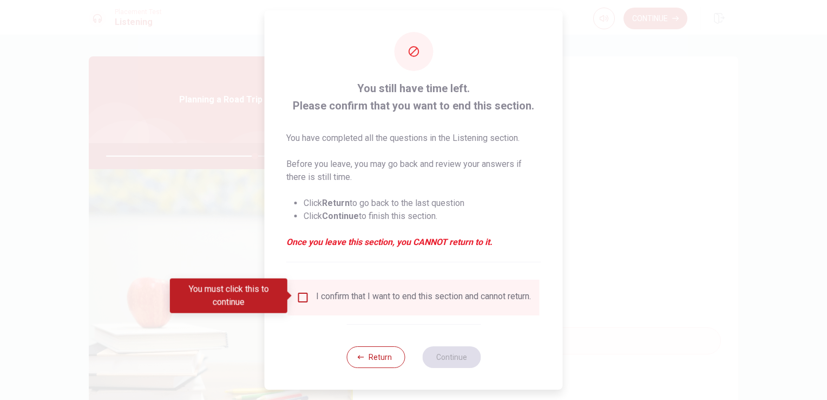
click at [321, 291] on div "I confirm that I want to end this section and cannot return." at bounding box center [423, 297] width 215 height 13
click at [299, 296] on input "You must click this to continue" at bounding box center [303, 297] width 13 height 13
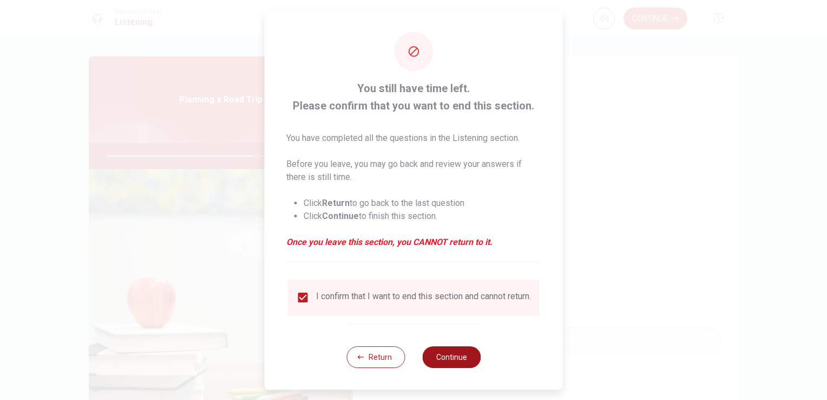
click at [449, 357] on button "Continue" at bounding box center [451, 357] width 58 height 22
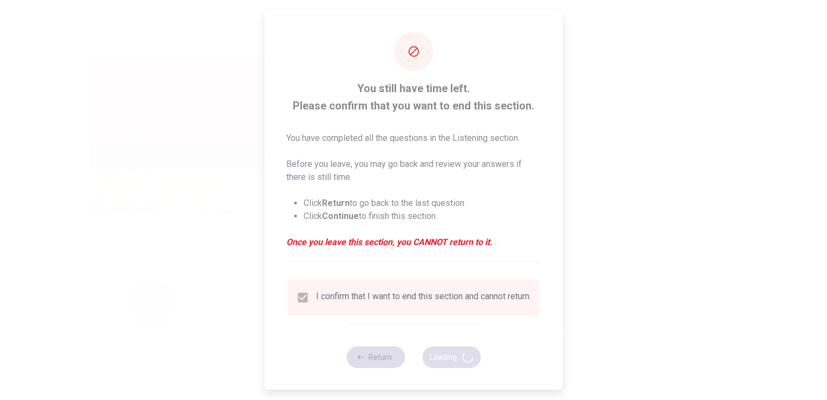
type input "78"
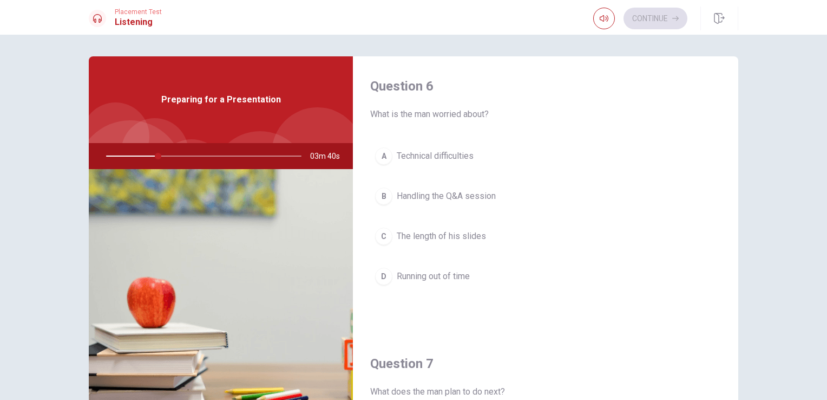
scroll to position [0, 0]
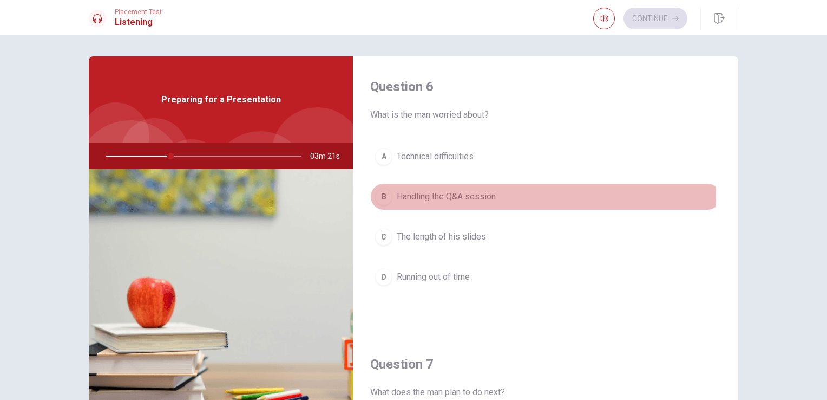
click at [447, 191] on span "Handling the Q&A session" at bounding box center [446, 196] width 99 height 13
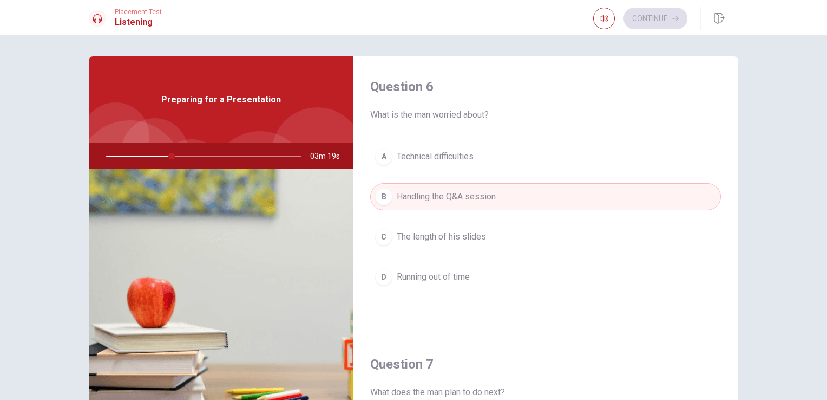
type input "34"
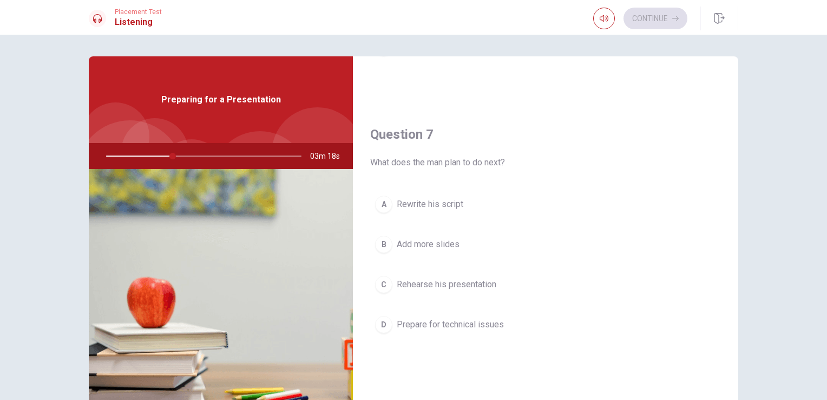
scroll to position [260, 0]
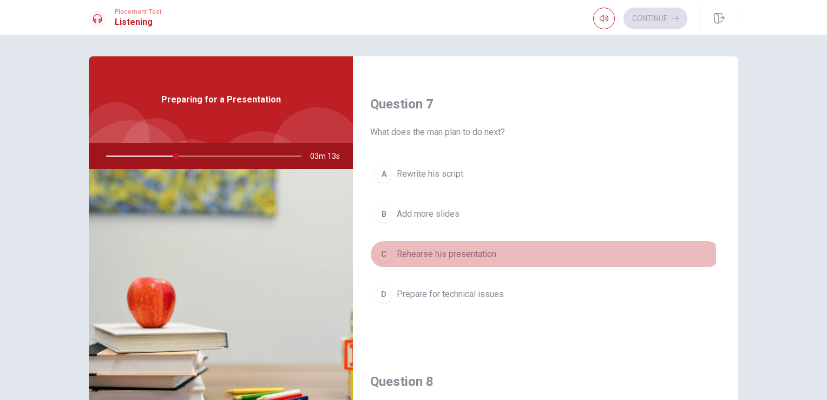
click at [435, 254] on span "Rehearse his presentation" at bounding box center [447, 253] width 100 height 13
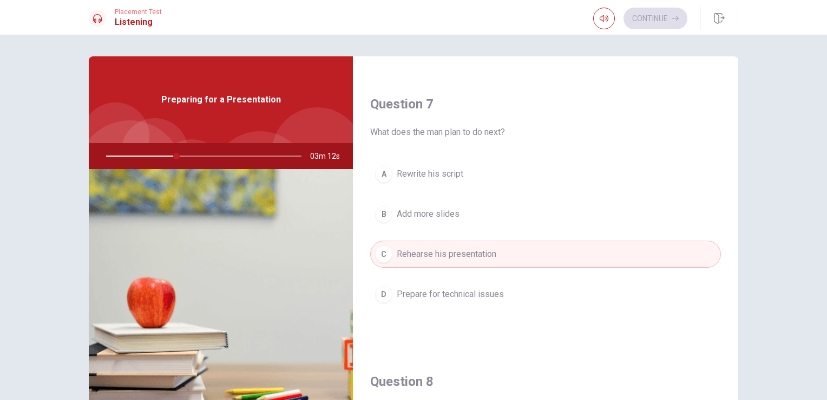
type input "36"
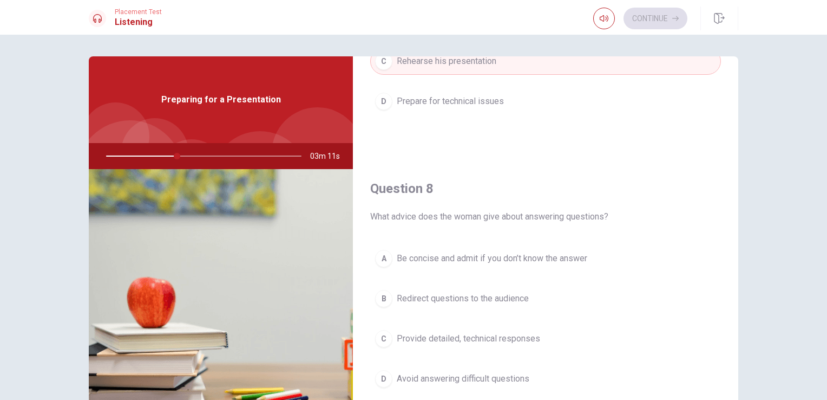
scroll to position [455, 0]
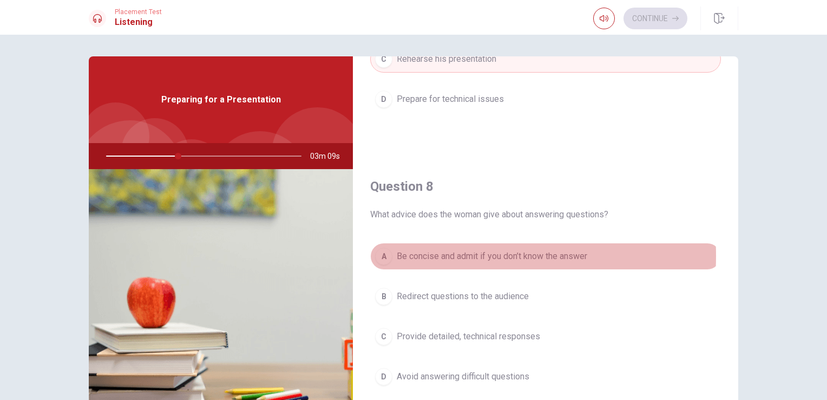
click at [435, 254] on span "Be concise and admit if you don’t know the answer" at bounding box center [492, 256] width 191 height 13
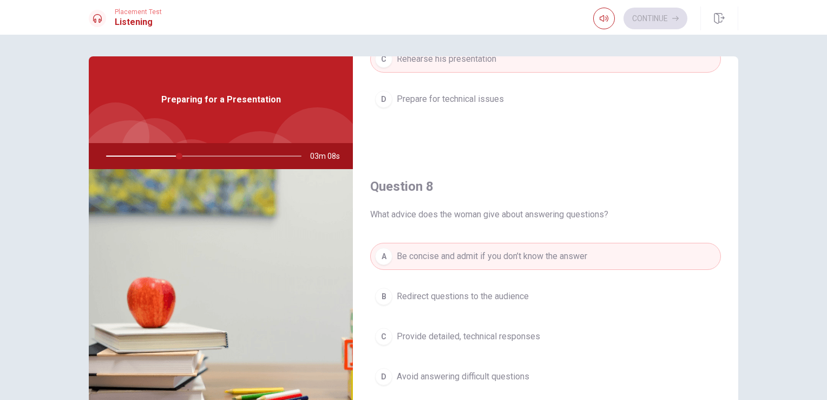
type input "37"
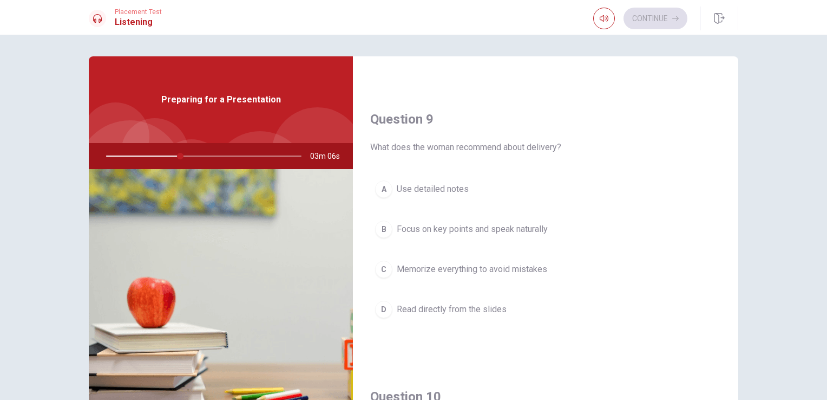
scroll to position [801, 0]
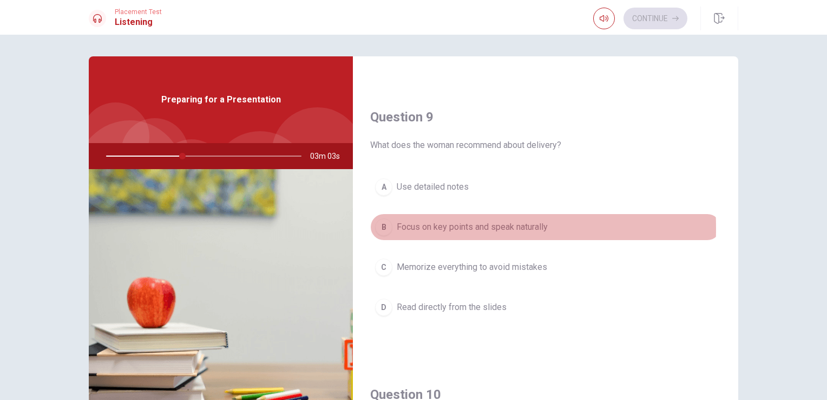
click at [389, 225] on div "B" at bounding box center [383, 226] width 17 height 17
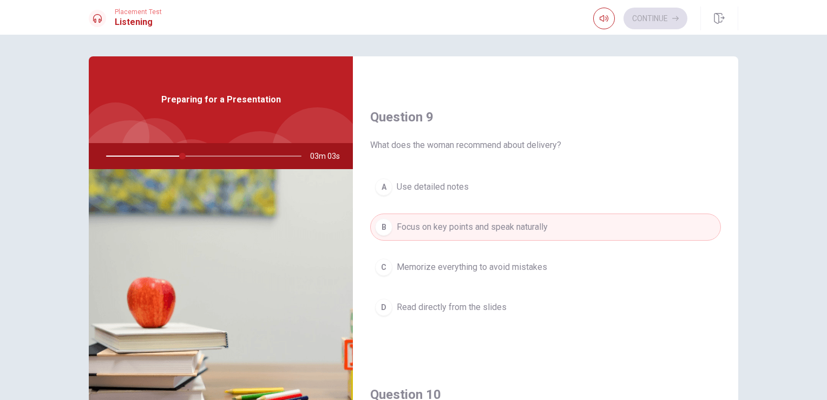
type input "39"
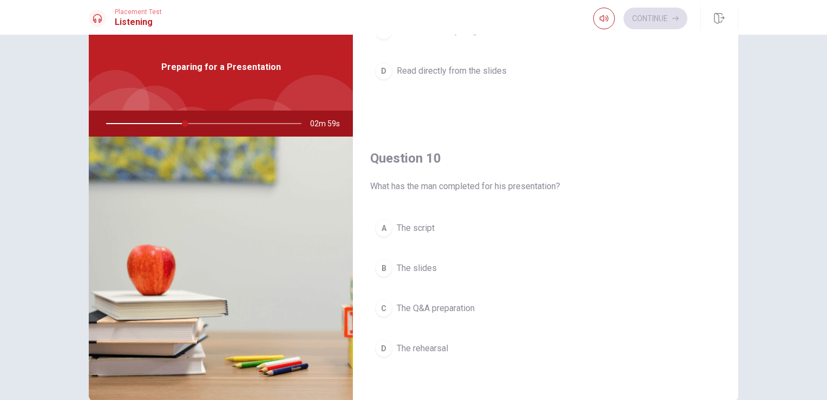
scroll to position [43, 0]
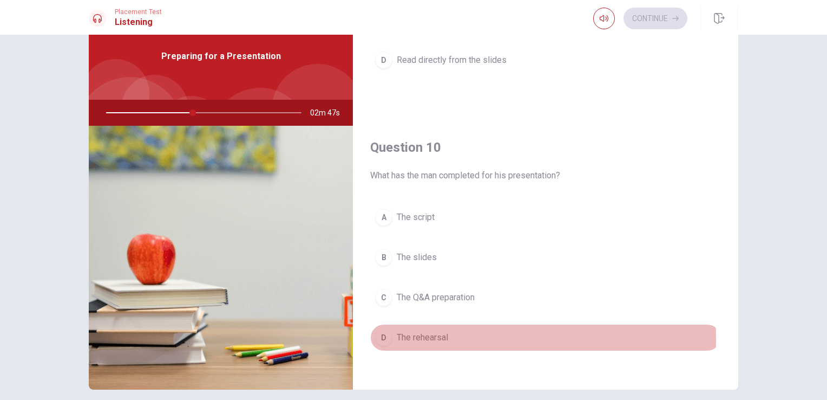
click at [387, 335] on div "D" at bounding box center [383, 337] width 17 height 17
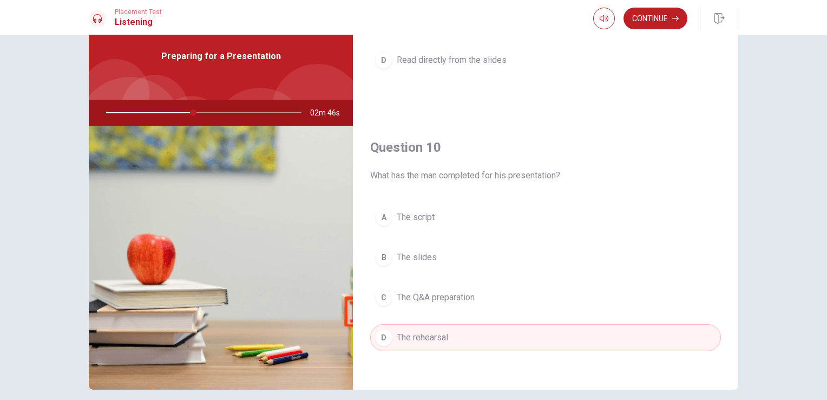
type input "45"
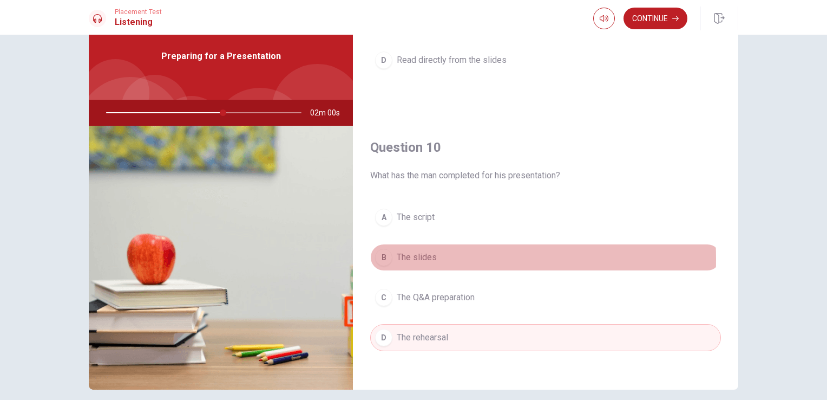
click at [379, 254] on div "B" at bounding box center [383, 257] width 17 height 17
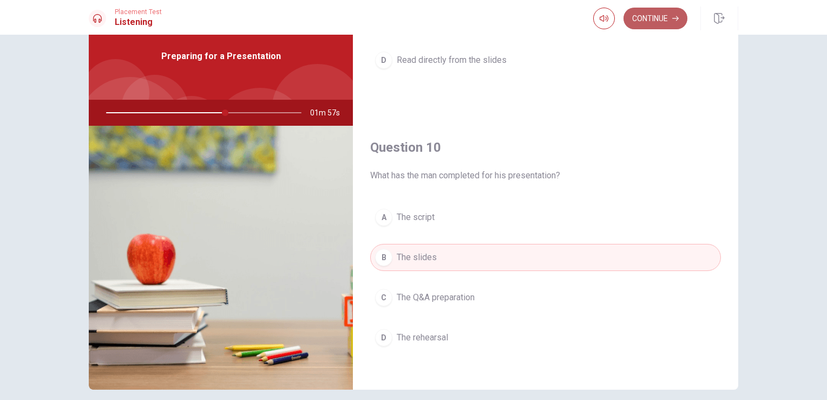
click at [643, 22] on button "Continue" at bounding box center [656, 19] width 64 height 22
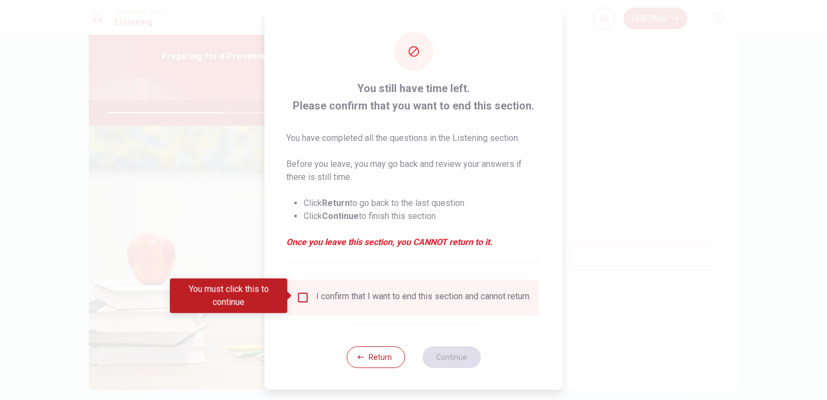
click at [409, 296] on div "I confirm that I want to end this section and cannot return." at bounding box center [423, 297] width 215 height 13
click at [293, 295] on span at bounding box center [291, 295] width 6 height 9
click at [302, 295] on input "You must click this to continue" at bounding box center [303, 297] width 13 height 13
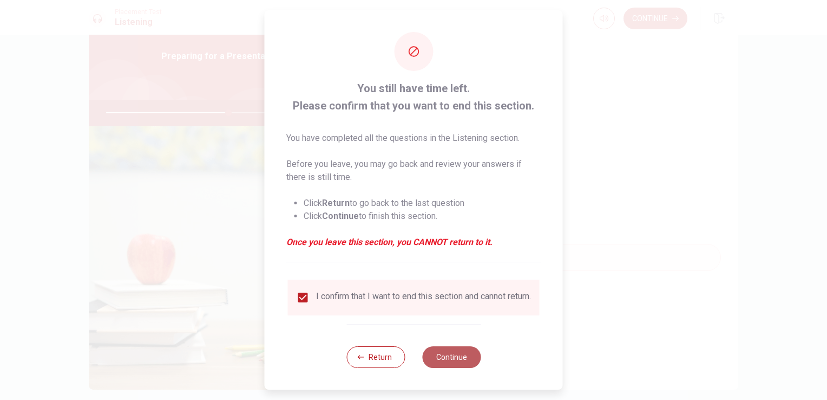
click at [441, 360] on button "Continue" at bounding box center [451, 357] width 58 height 22
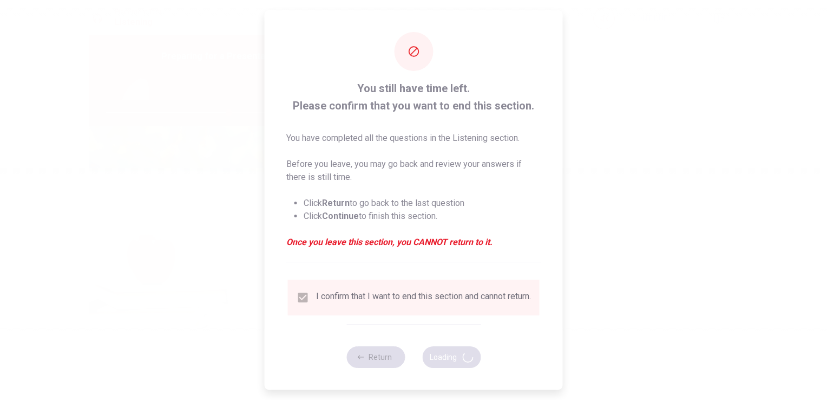
type input "63"
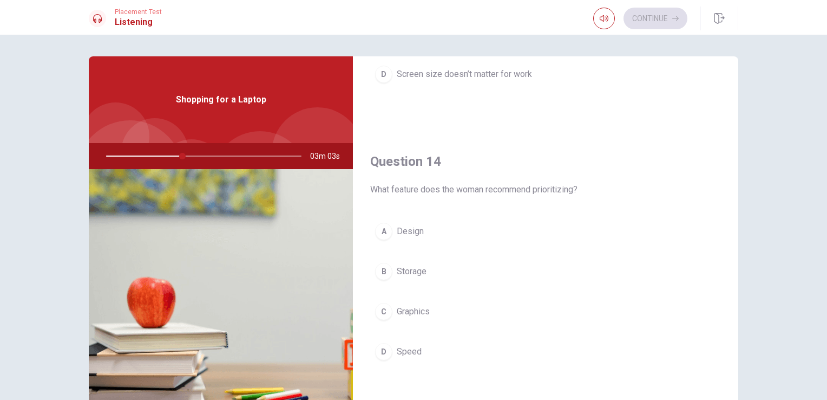
scroll to position [758, 0]
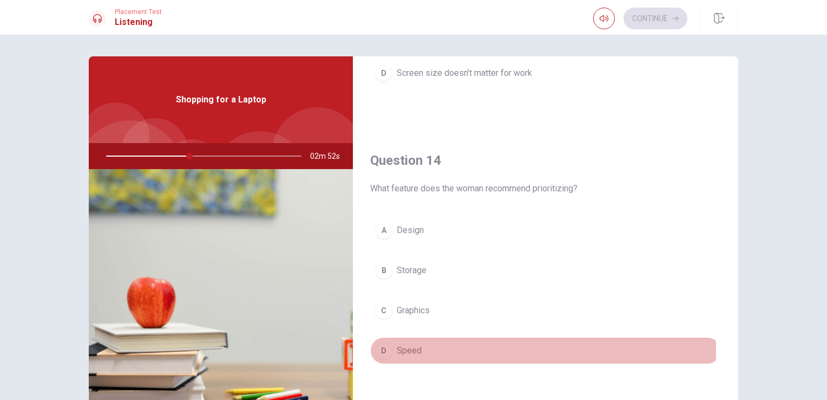
click at [383, 345] on div "D" at bounding box center [383, 350] width 17 height 17
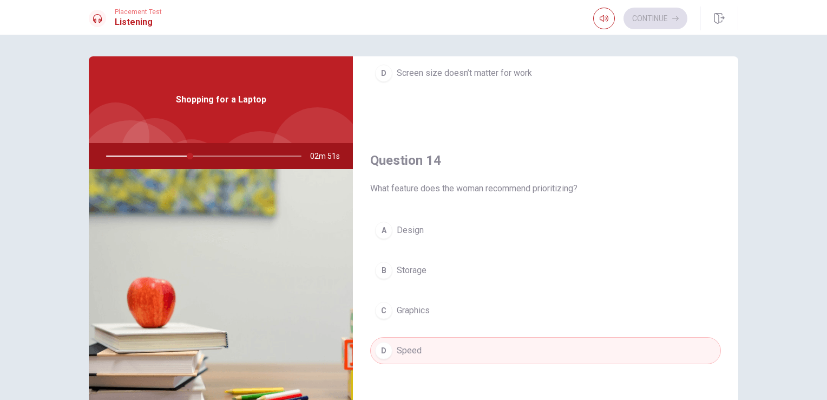
type input "43"
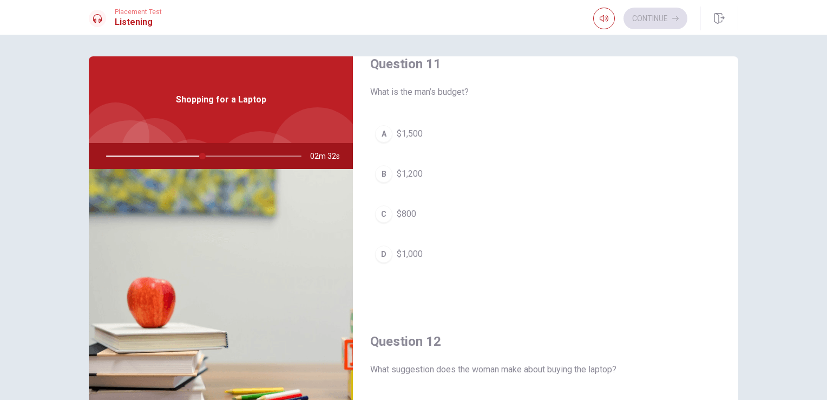
scroll to position [22, 0]
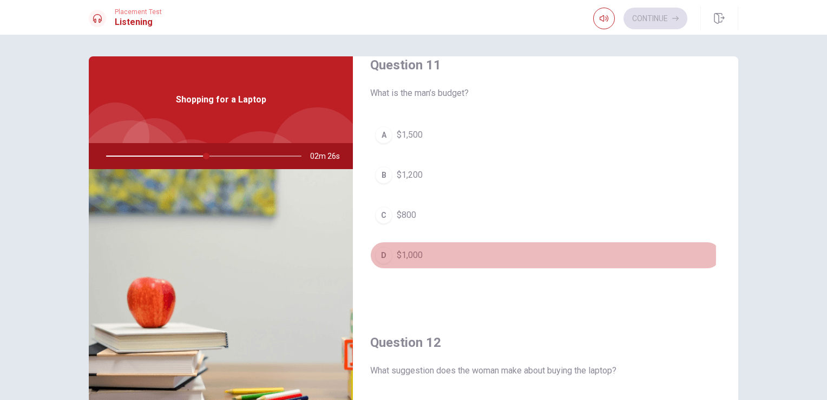
click at [381, 254] on div "D" at bounding box center [383, 254] width 17 height 17
type input "52"
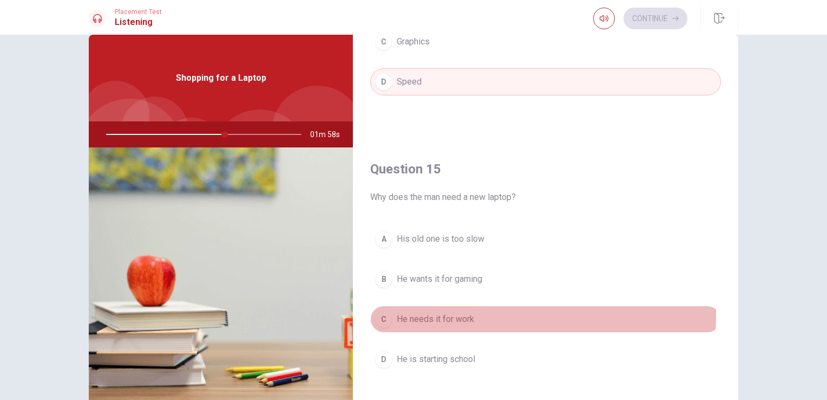
click at [386, 310] on div "C" at bounding box center [383, 318] width 17 height 17
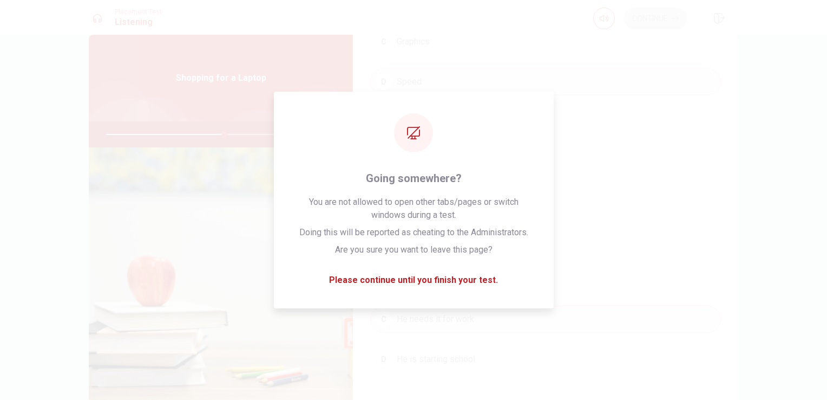
type input "61"
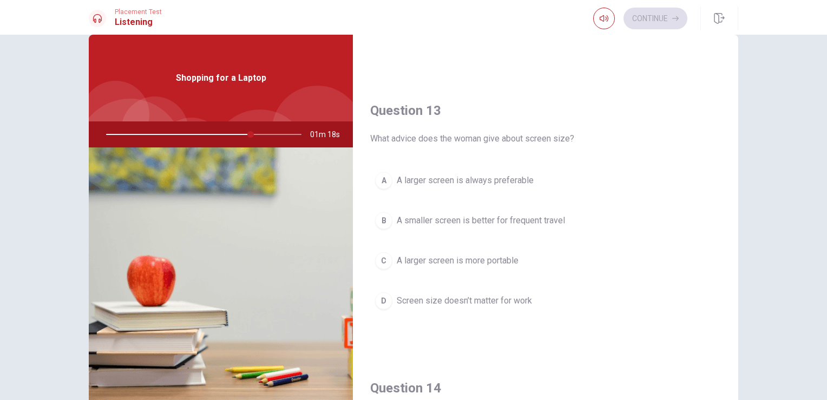
scroll to position [507, 0]
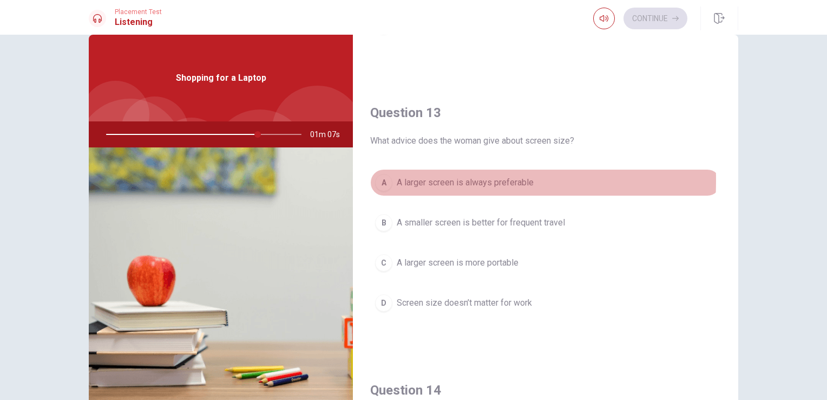
click at [385, 178] on div "A" at bounding box center [383, 182] width 17 height 17
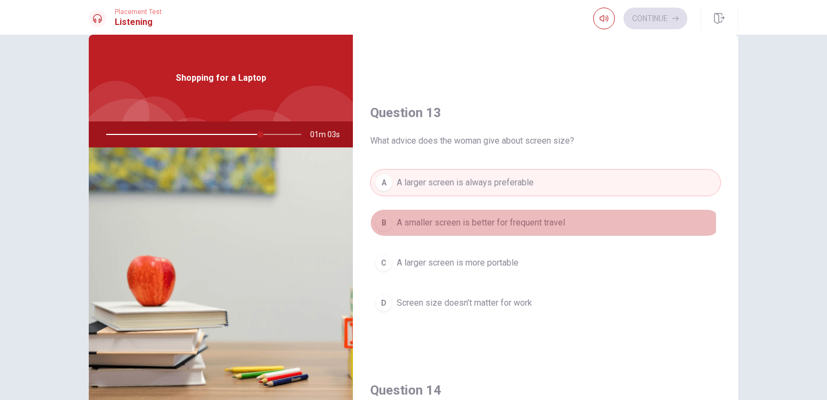
click at [380, 220] on div "B" at bounding box center [383, 222] width 17 height 17
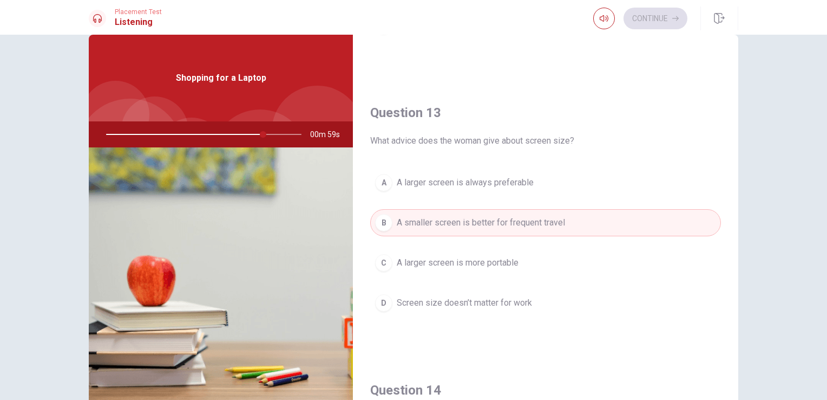
type input "81"
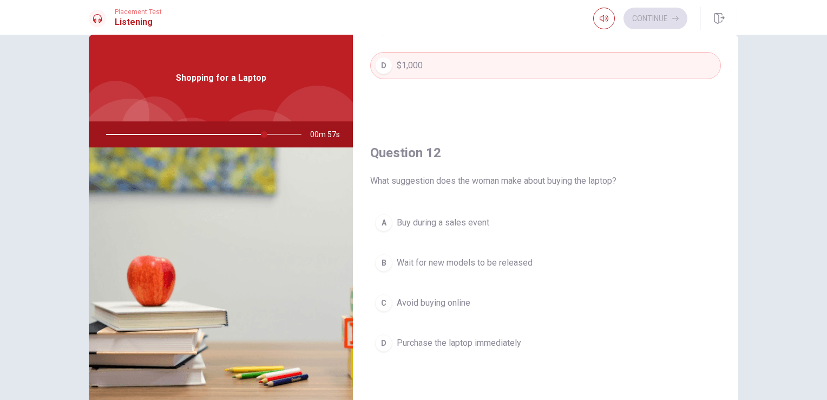
scroll to position [182, 0]
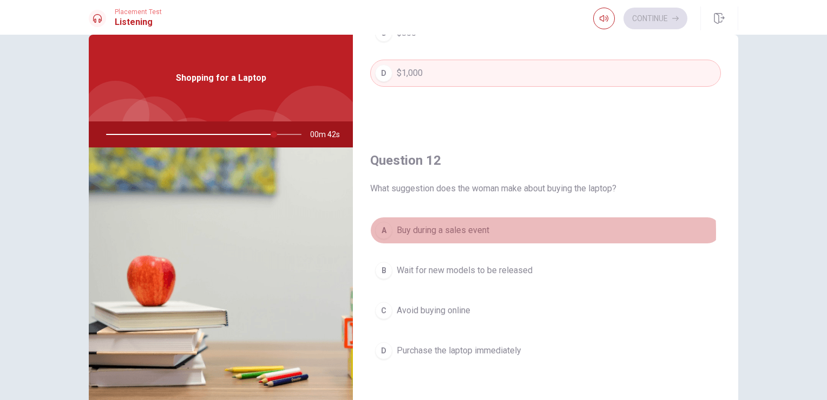
click at [409, 231] on span "Buy during a sales event" at bounding box center [443, 230] width 93 height 13
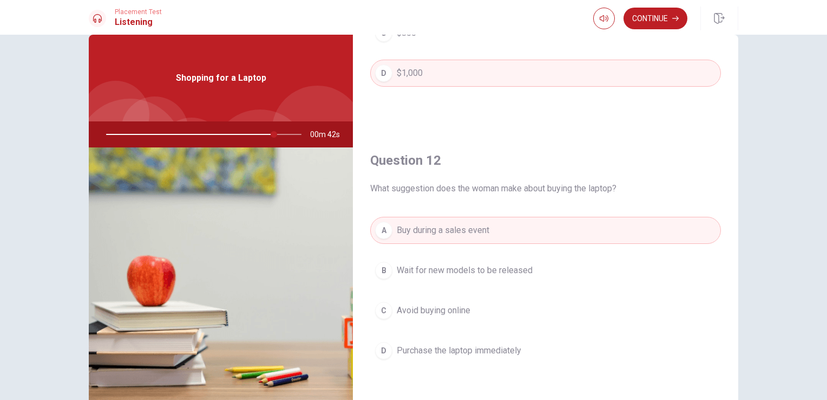
type input "86"
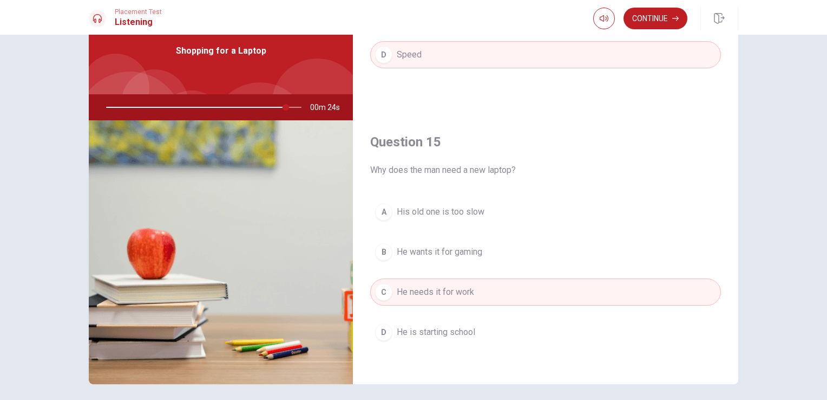
scroll to position [65, 0]
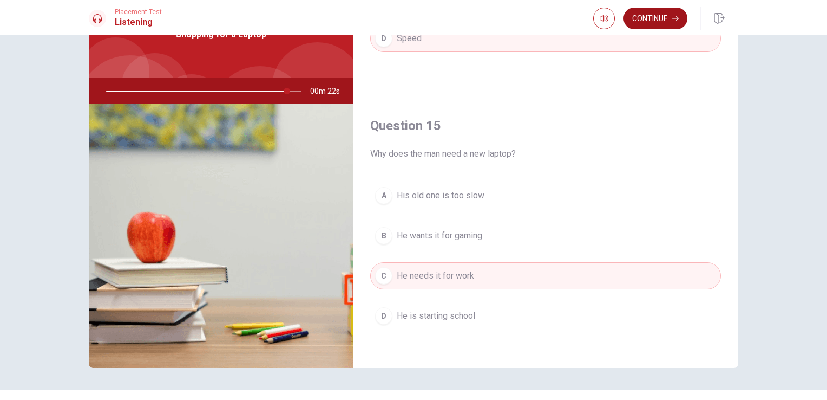
click at [663, 9] on button "Continue" at bounding box center [656, 19] width 64 height 22
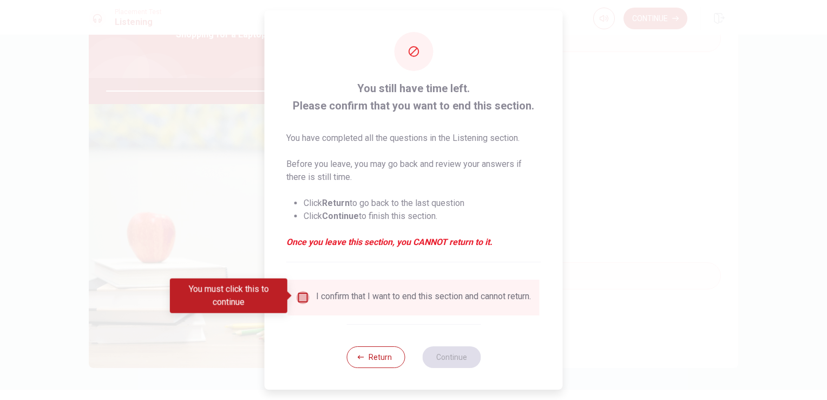
click at [299, 296] on input "You must click this to continue" at bounding box center [303, 297] width 13 height 13
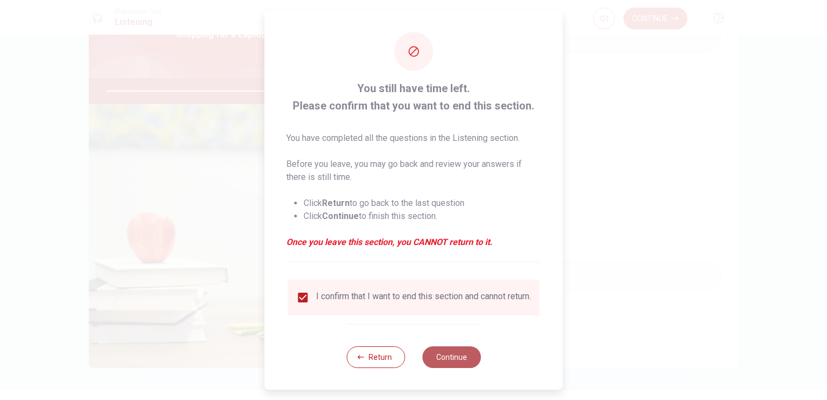
click at [437, 362] on button "Continue" at bounding box center [451, 357] width 58 height 22
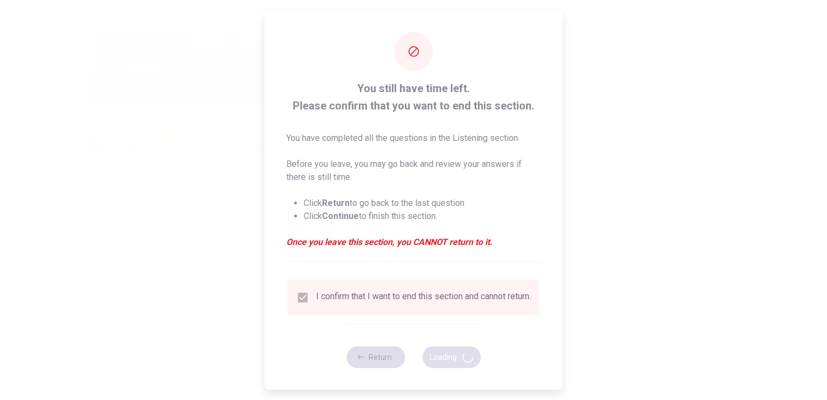
type input "95"
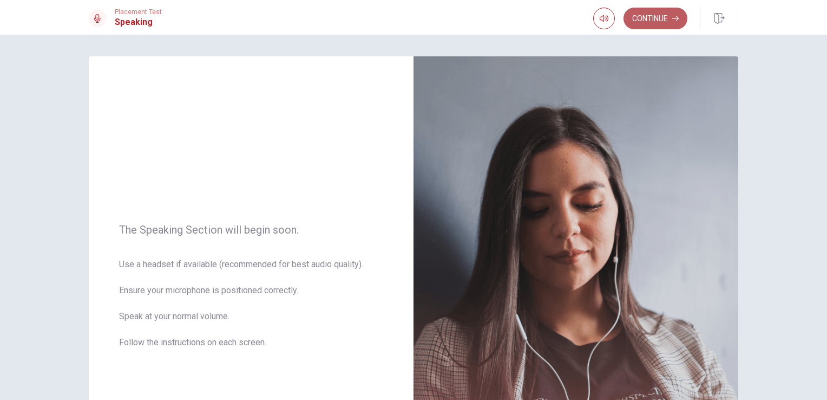
click at [655, 18] on button "Continue" at bounding box center [656, 19] width 64 height 22
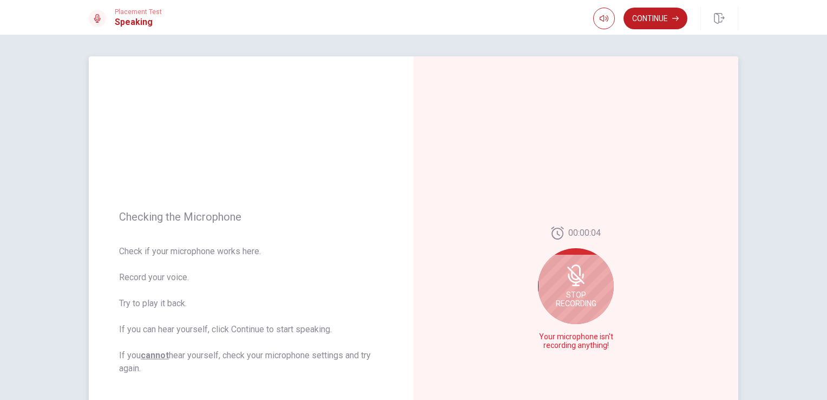
click at [564, 292] on span "Stop Recording" at bounding box center [576, 298] width 41 height 17
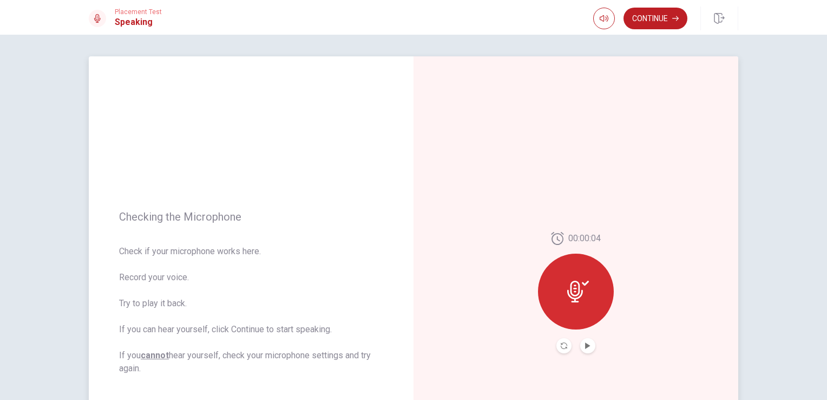
click at [587, 284] on div at bounding box center [576, 291] width 76 height 76
click at [576, 284] on icon at bounding box center [575, 291] width 16 height 22
click at [585, 348] on icon "Play Audio" at bounding box center [587, 345] width 5 height 6
click at [585, 348] on icon "Pause Audio" at bounding box center [588, 345] width 6 height 6
click at [582, 292] on icon at bounding box center [578, 291] width 22 height 22
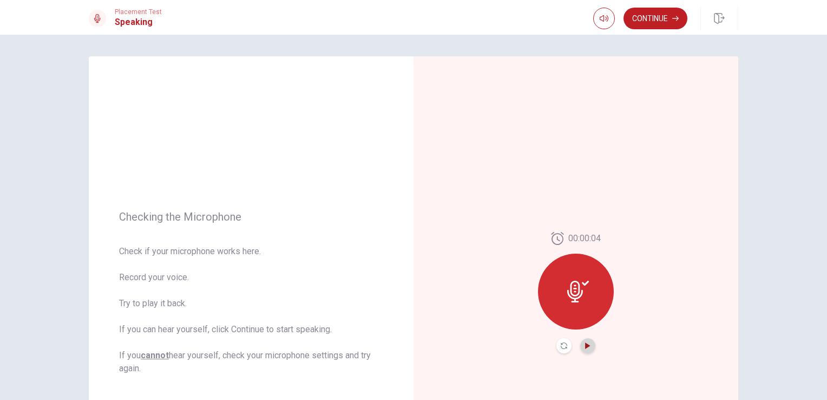
click at [587, 339] on button "Play Audio" at bounding box center [587, 345] width 15 height 15
click at [585, 347] on icon "Play Audio" at bounding box center [587, 345] width 5 height 6
click at [562, 343] on icon "Record Again" at bounding box center [564, 345] width 6 height 6
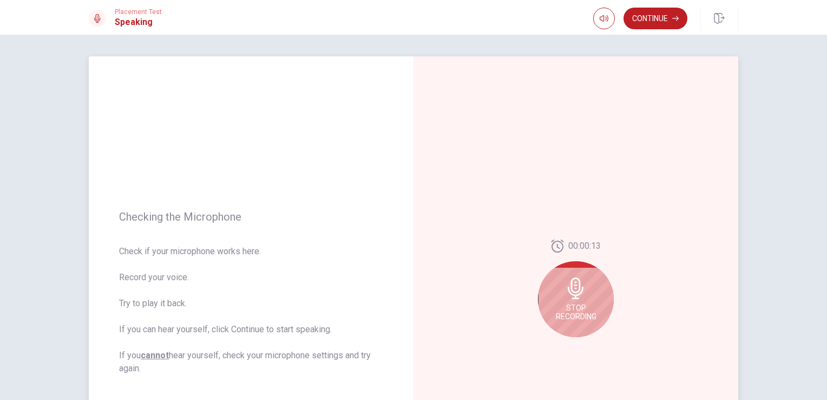
click at [579, 305] on span "Stop Recording" at bounding box center [576, 311] width 41 height 17
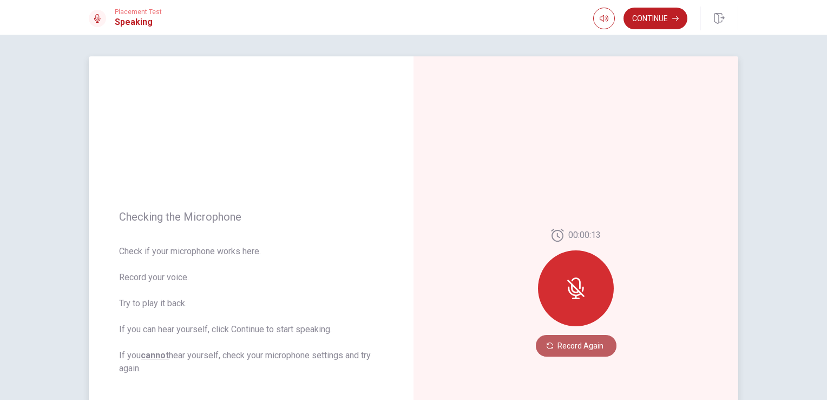
click at [567, 347] on button "Record Again" at bounding box center [576, 346] width 81 height 22
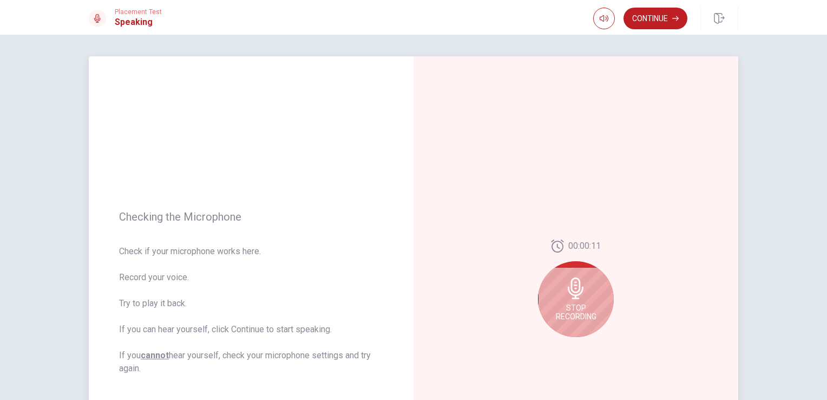
click at [576, 304] on span "Stop Recording" at bounding box center [576, 311] width 41 height 17
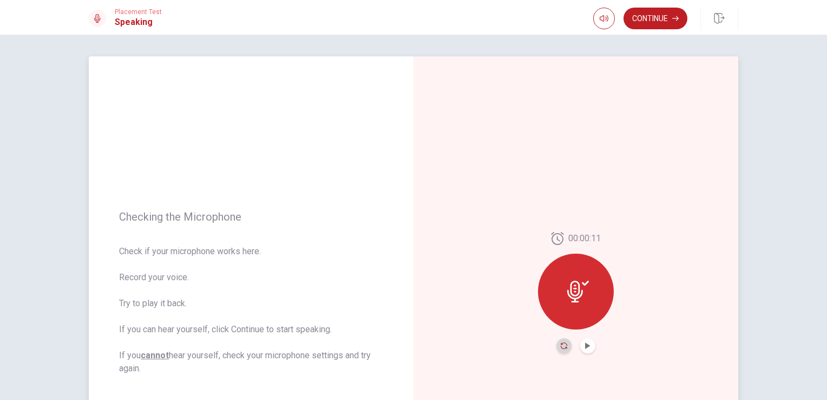
click at [561, 343] on icon "Record Again" at bounding box center [564, 345] width 6 height 6
click at [569, 288] on icon at bounding box center [575, 291] width 16 height 22
click at [563, 345] on icon "Record Again" at bounding box center [564, 345] width 6 height 6
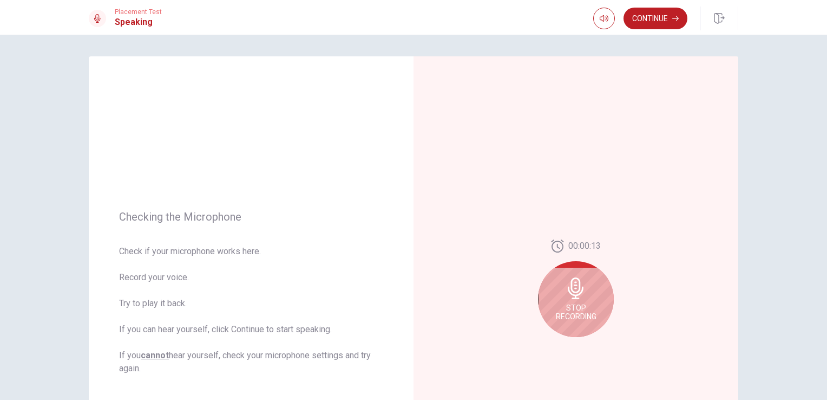
click at [563, 345] on div "00:00:13 Stop Recording" at bounding box center [576, 292] width 325 height 472
click at [578, 312] on span "Stop Recording" at bounding box center [576, 311] width 41 height 17
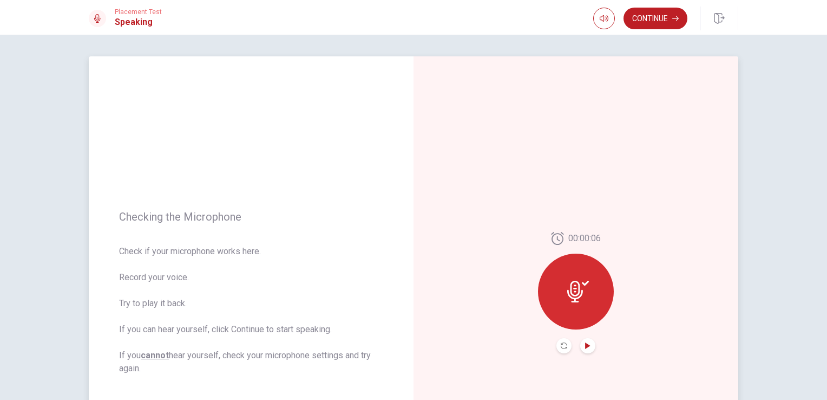
click at [586, 347] on icon "Play Audio" at bounding box center [588, 345] width 6 height 6
click at [655, 21] on button "Continue" at bounding box center [656, 19] width 64 height 22
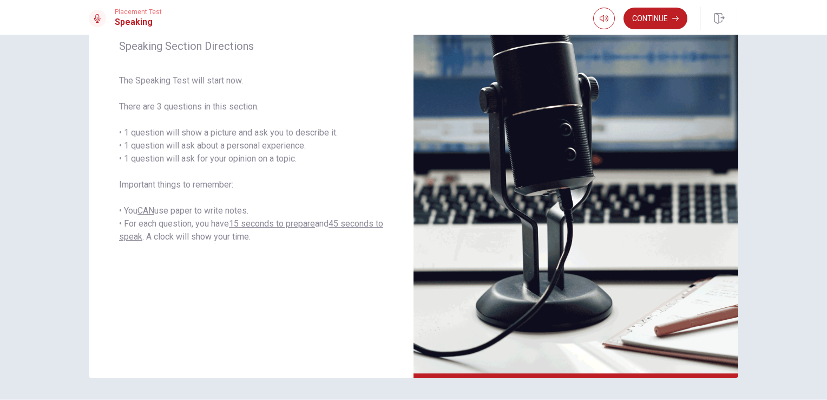
scroll to position [152, 0]
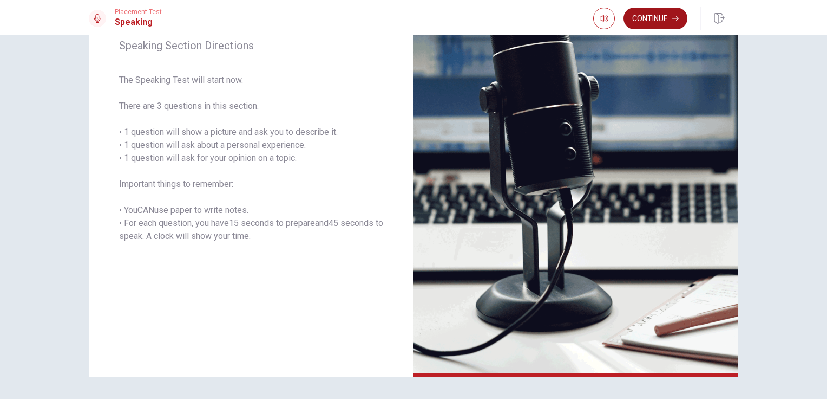
click at [656, 20] on button "Continue" at bounding box center [656, 19] width 64 height 22
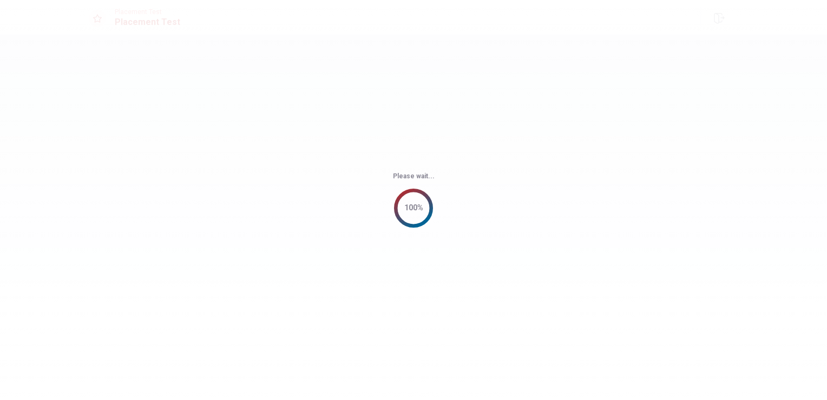
scroll to position [0, 0]
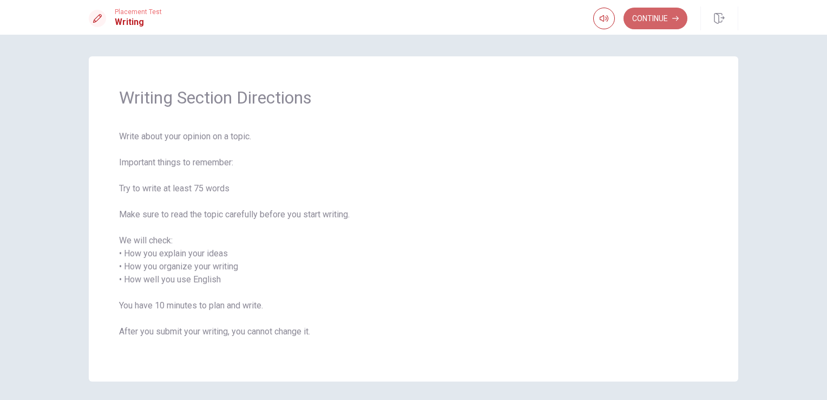
click at [656, 20] on button "Continue" at bounding box center [656, 19] width 64 height 22
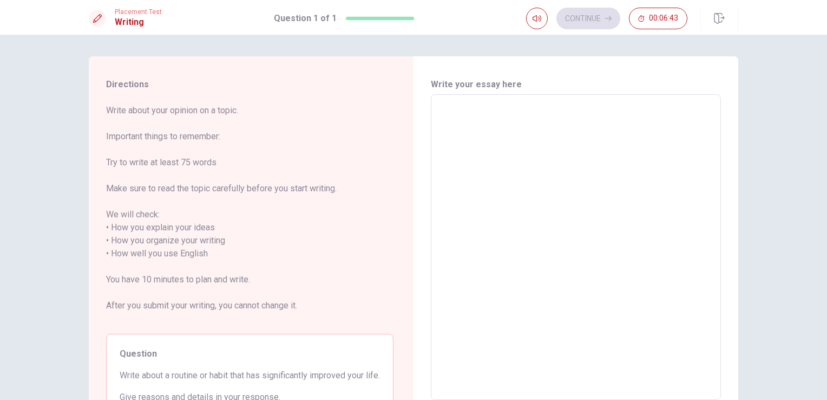
click at [467, 120] on textarea at bounding box center [576, 247] width 275 height 288
type textarea "T"
type textarea "x"
type textarea "Th"
type textarea "x"
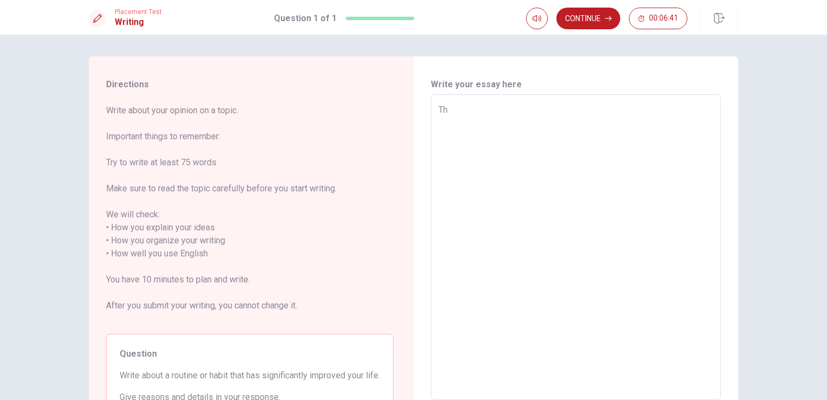
type textarea "The"
type textarea "x"
type textarea "The"
type textarea "x"
type textarea "The r"
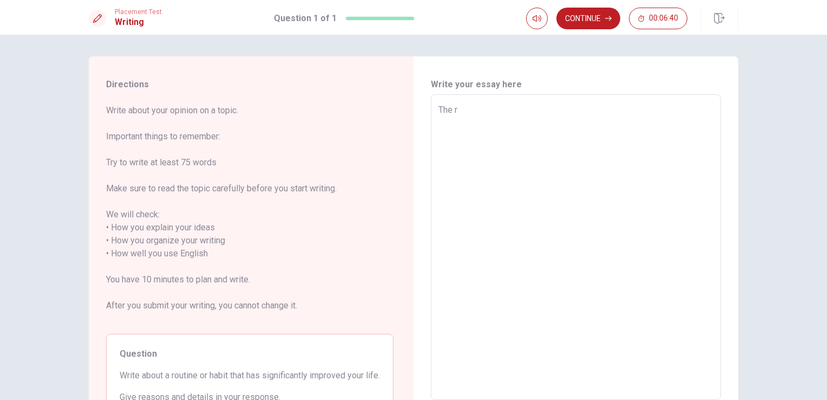
type textarea "x"
type textarea "The ro"
type textarea "x"
type textarea "The rou"
type textarea "x"
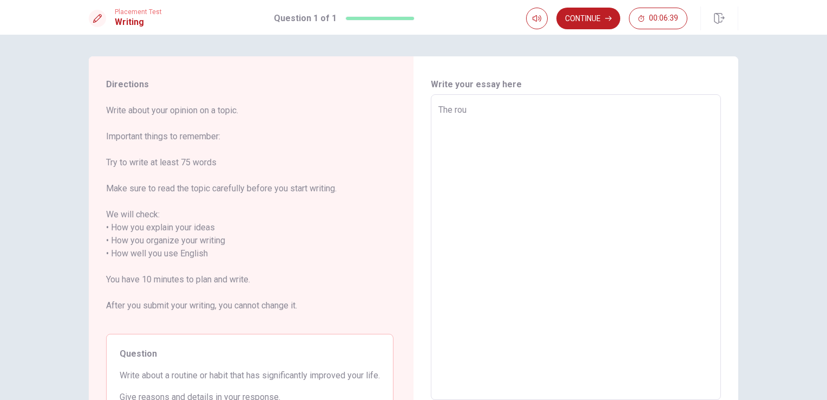
type textarea "The rout"
type textarea "x"
type textarea "The routi"
type textarea "x"
type textarea "The routin"
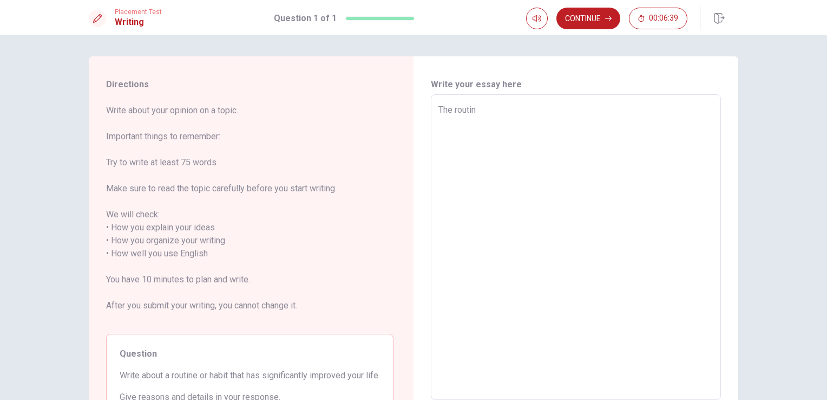
type textarea "x"
type textarea "The routine"
type textarea "x"
type textarea "The routine"
type textarea "x"
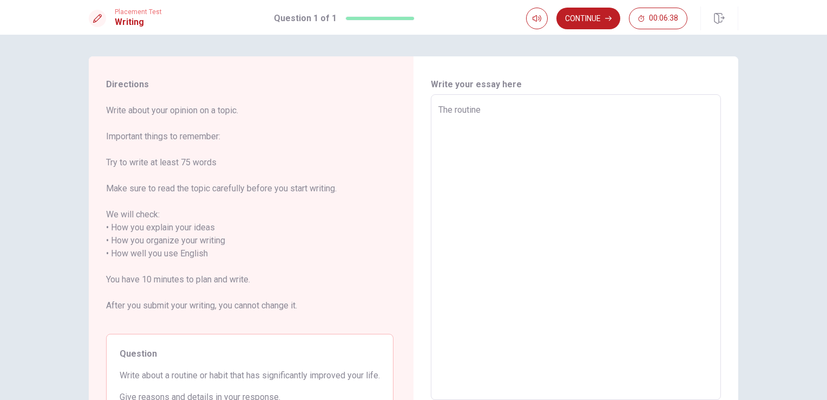
type textarea "The routine t"
type textarea "x"
type textarea "The routine th"
type textarea "x"
type textarea "The routine tha"
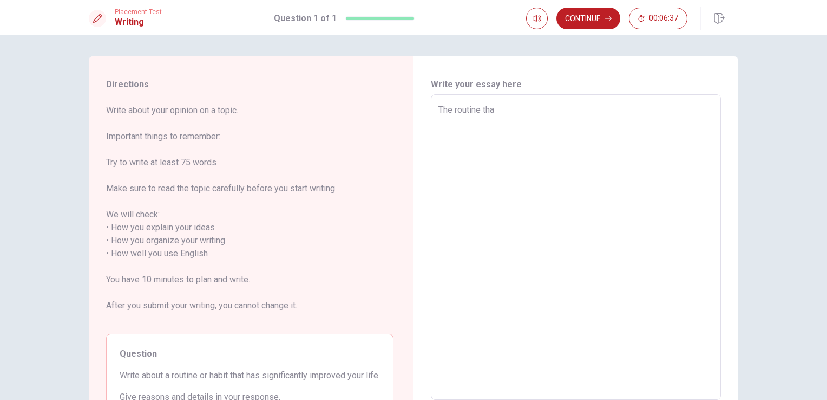
type textarea "x"
type textarea "The routine that"
type textarea "x"
type textarea "The routine that"
type textarea "x"
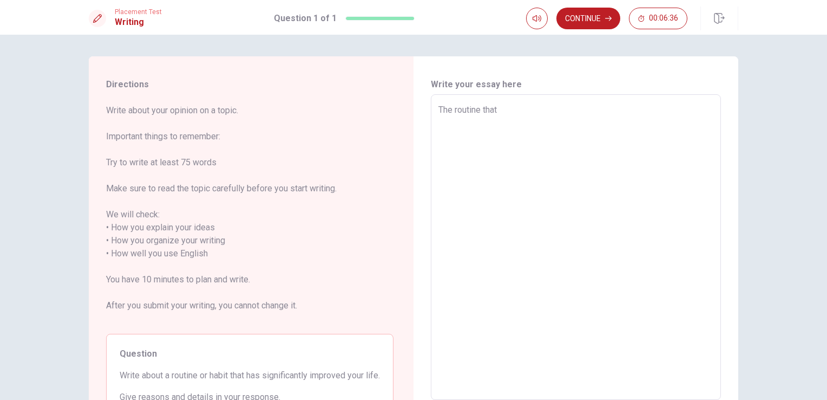
type textarea "The routine that I"
type textarea "x"
type textarea "The routine that I"
type textarea "x"
type textarea "The routine that I s"
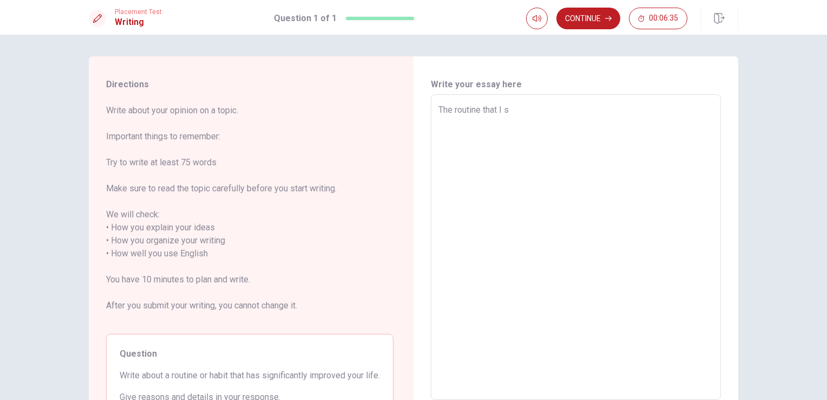
type textarea "x"
type textarea "The routine that I se"
type textarea "x"
type textarea "The routine that I sel"
type textarea "x"
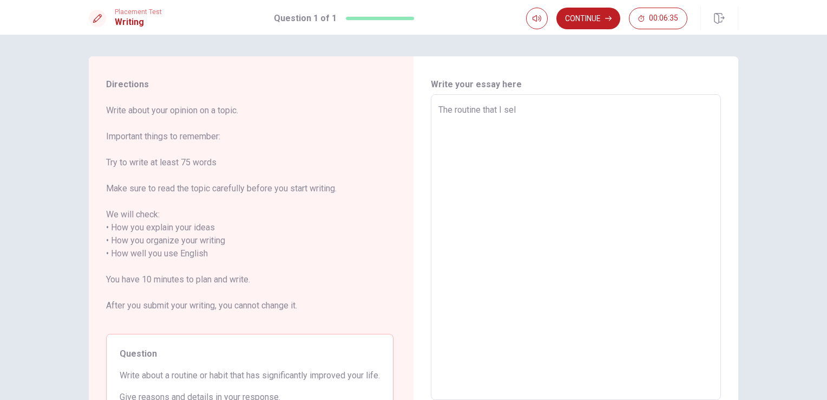
type textarea "The routine that I sele"
type textarea "x"
type textarea "The routine that I selec"
type textarea "x"
type textarea "The routine that I select"
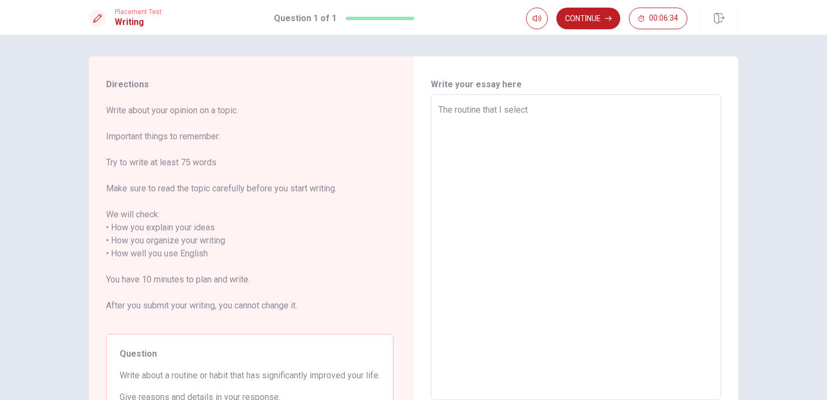
type textarea "x"
type textarea "The routine that I selecte"
type textarea "x"
type textarea "The routine that I selected"
type textarea "x"
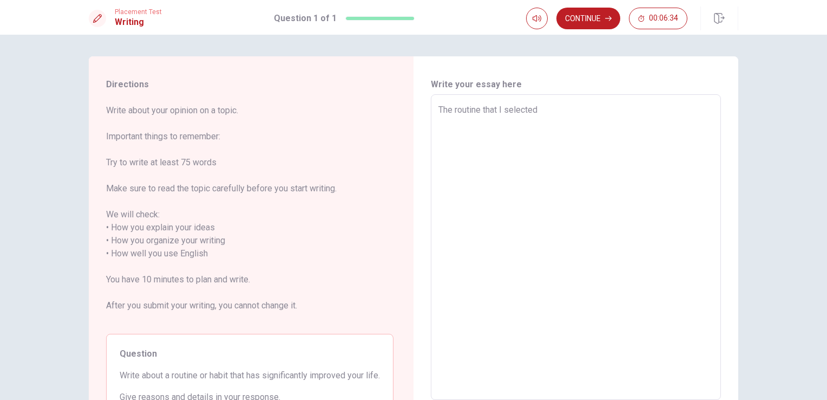
type textarea "The routine that I selected"
type textarea "x"
type textarea "The routine that I selected t"
type textarea "x"
type textarea "The routine that I selected th"
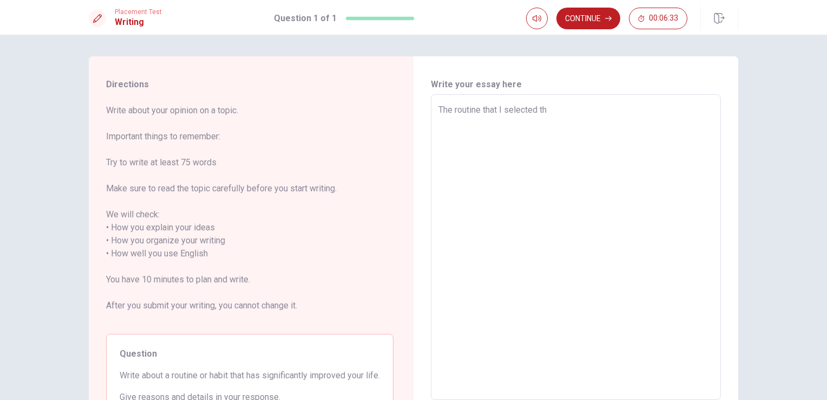
type textarea "x"
type textarea "The routine that I selected tha"
type textarea "x"
type textarea "The routine that I selected that"
type textarea "x"
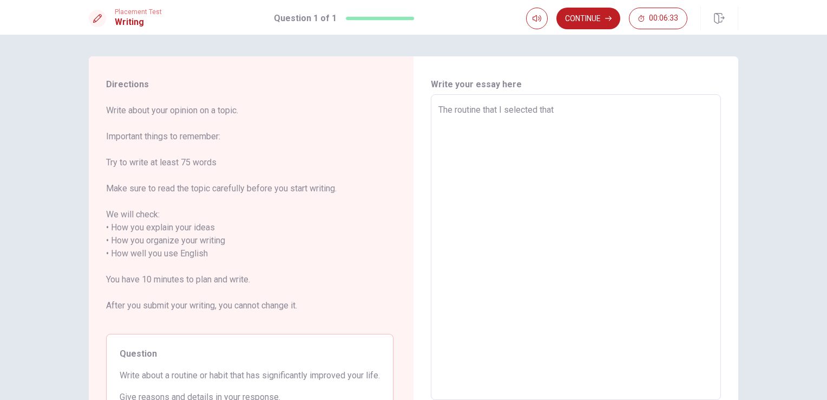
type textarea "The routine that I selected that"
type textarea "x"
type textarea "The routine that I selected that s"
type textarea "x"
type textarea "The routine that I selected that si"
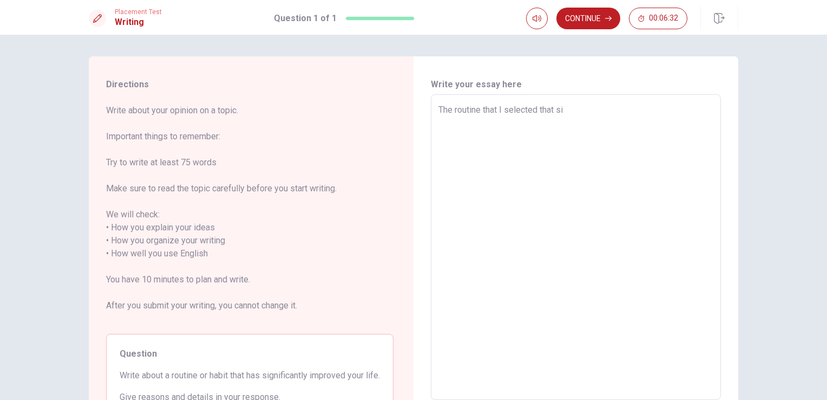
type textarea "x"
type textarea "The routine that I selected that sig"
type textarea "x"
type textarea "The routine that I selected that sign"
type textarea "x"
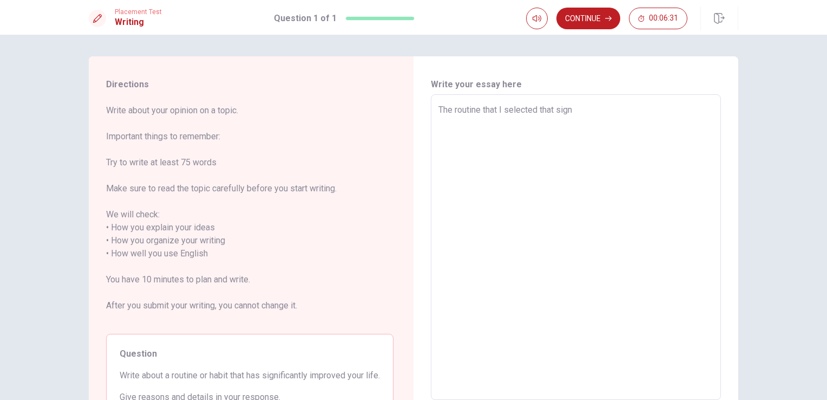
type textarea "The routine that I selected that signi"
type textarea "x"
type textarea "The routine that I selected that signif"
type textarea "x"
type textarea "The routine that I selected that signifi"
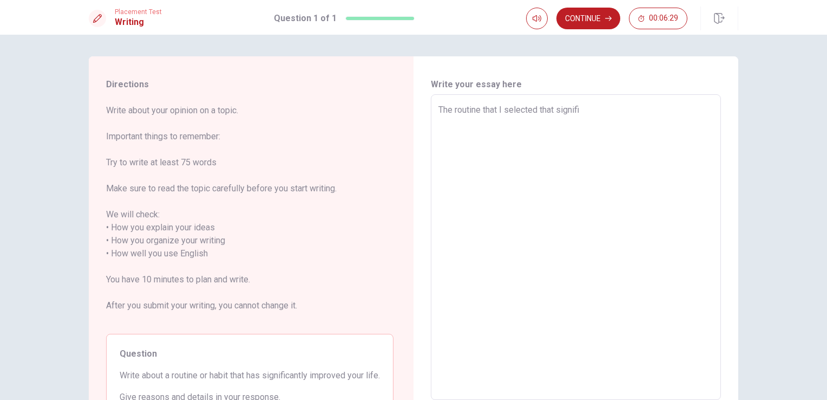
type textarea "x"
type textarea "The routine that I selected that signific"
type textarea "x"
type textarea "The routine that I selected that significa"
type textarea "x"
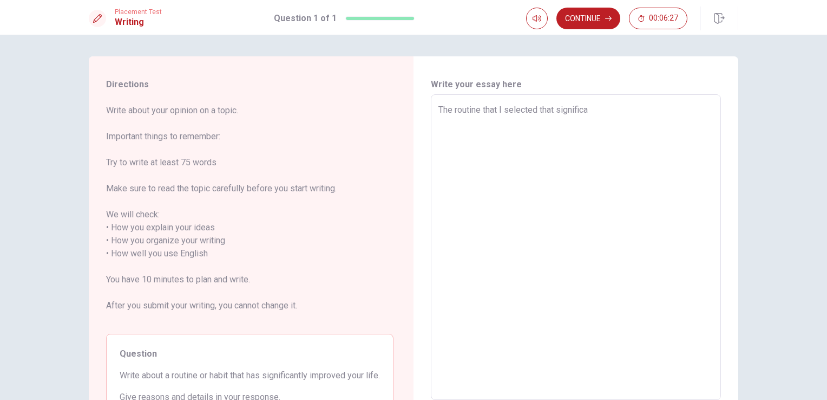
type textarea "The routine that I selected that significan"
type textarea "x"
type textarea "The routine that I selected that significant"
type textarea "x"
type textarea "The routine that I selected that significantl"
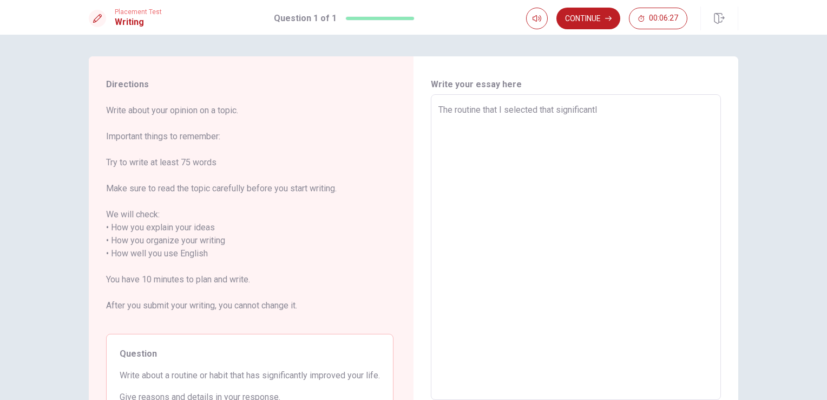
type textarea "x"
type textarea "The routine that I selected that significantly"
type textarea "x"
type textarea "The routine that I selected that significantly"
type textarea "x"
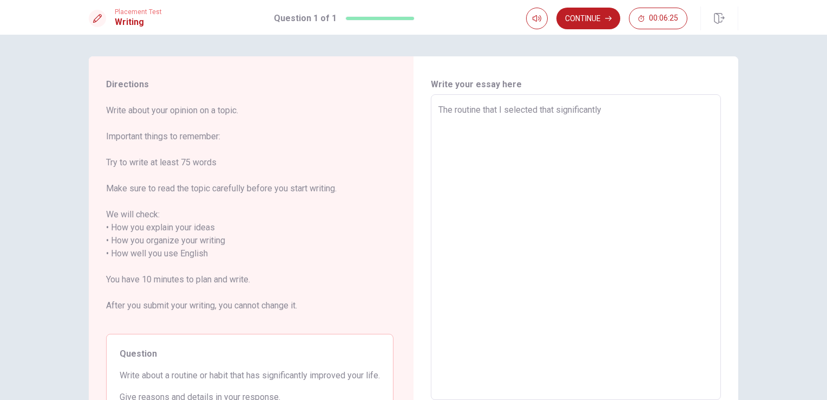
type textarea "The routine that I selected that significantly i"
type textarea "x"
type textarea "The routine that I selected that significantly im"
type textarea "x"
type textarea "The routine that I selected that significantly imp"
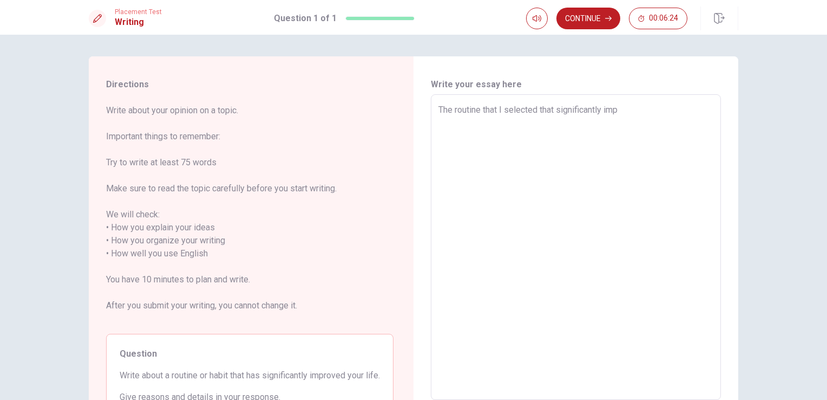
type textarea "x"
type textarea "The routine that I selected that significantly impa"
type textarea "x"
type textarea "The routine that I selected that significantly impac"
type textarea "x"
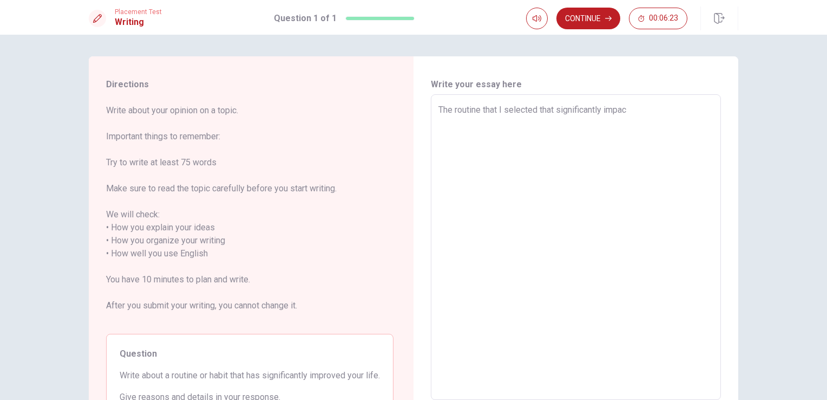
type textarea "The routine that I selected that significantly impact"
type textarea "x"
type textarea "The routine that I selected that significantly impacte"
type textarea "x"
type textarea "The routine that I selected that significantly impacted"
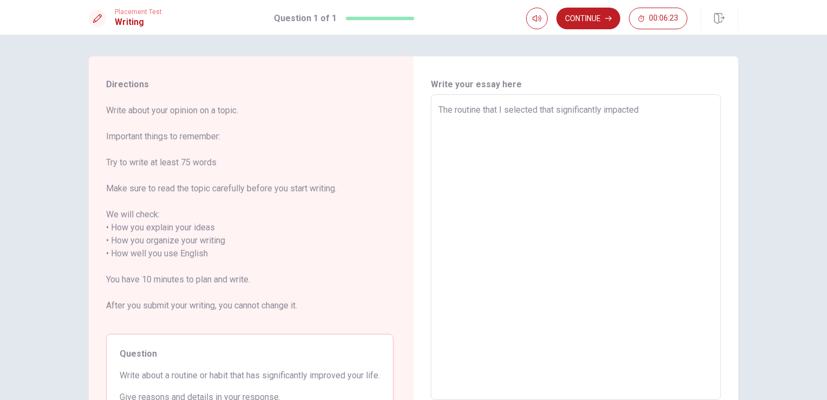
type textarea "x"
type textarea "The routine that I selected that significantly impacted"
type textarea "x"
type textarea "The routine that I selected that significantly impacted m"
type textarea "x"
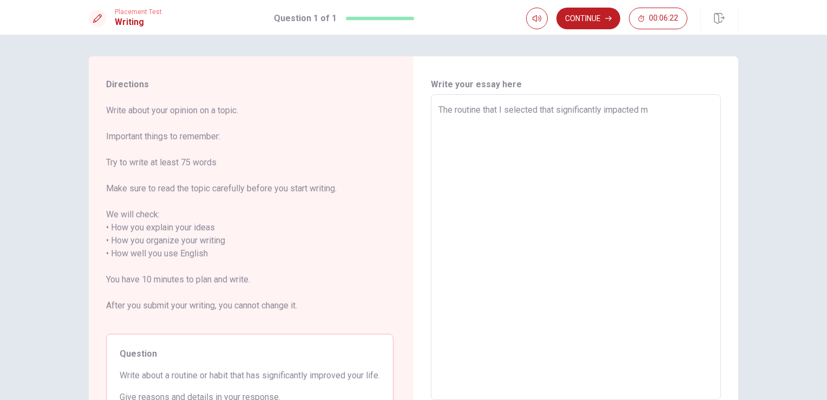
type textarea "The routine that I selected that significantly impacted my"
type textarea "x"
type textarea "The routine that I selected that significantly impacted my"
type textarea "x"
type textarea "The routine that I selected that significantly impacted my l"
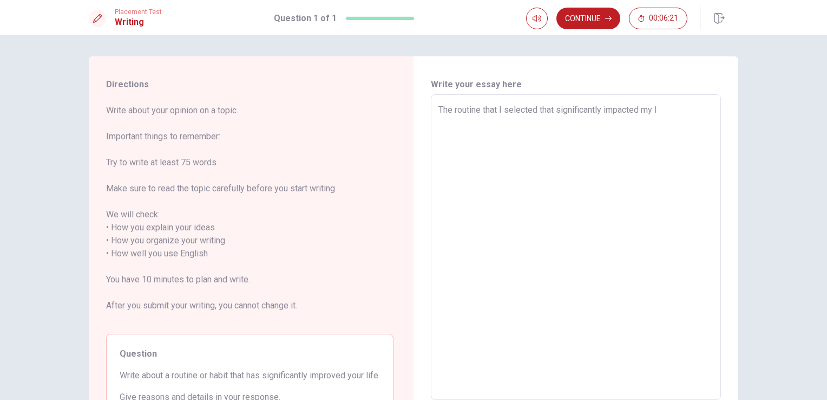
type textarea "x"
type textarea "The routine that I selected that significantly impacted my li"
type textarea "x"
type textarea "The routine that I selected that significantly impacted my lif"
type textarea "x"
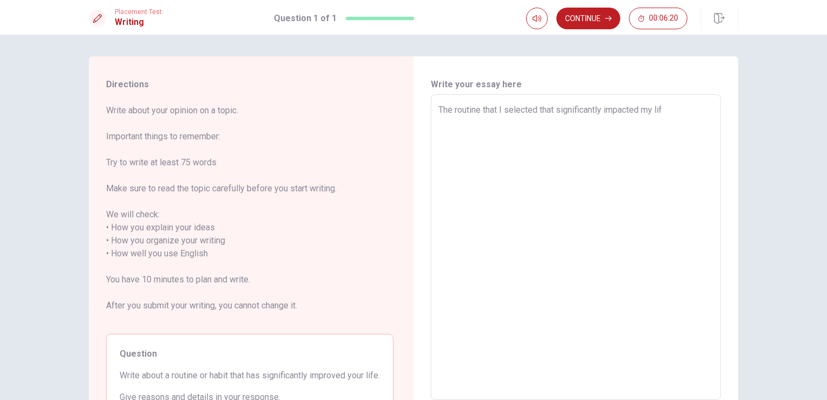
type textarea "The routine that I selected that significantly impacted my life"
type textarea "x"
type textarea "The routine that I selected that significantly impacted my life"
type textarea "x"
type textarea "The routine that I selected that significantly impacted my life i"
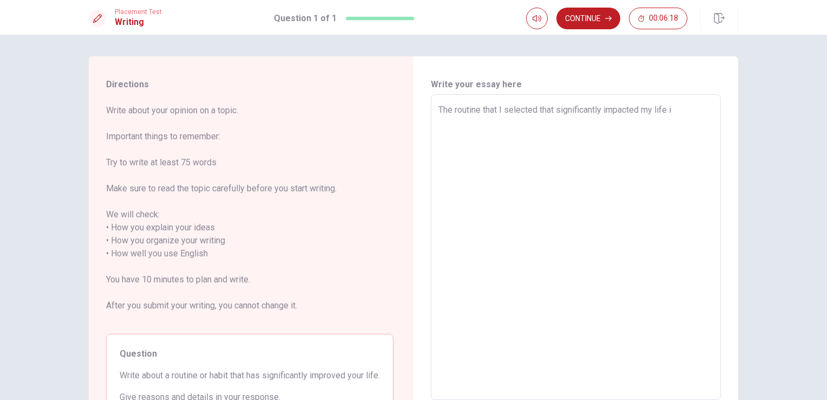
type textarea "x"
type textarea "The routine that I selected that significantly impacted my life"
type textarea "x"
type textarea "The routine that I selected that significantly impacted my life h"
type textarea "x"
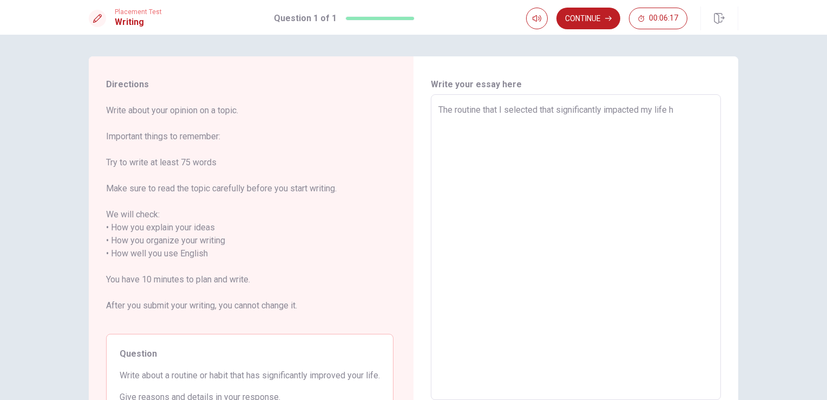
type textarea "The routine that I selected that significantly impacted my life ha"
type textarea "x"
type textarea "The routine that I selected that significantly impacted my life has"
type textarea "x"
type textarea "The routine that I selected that significantly impacted my life has"
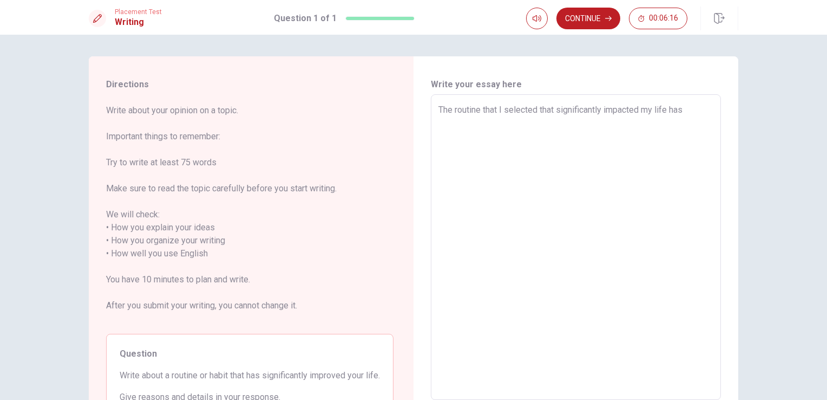
type textarea "x"
type textarea "The routine that I selected that significantly impacted my life has b"
type textarea "x"
type textarea "The routine that I selected that significantly impacted my life has be"
type textarea "x"
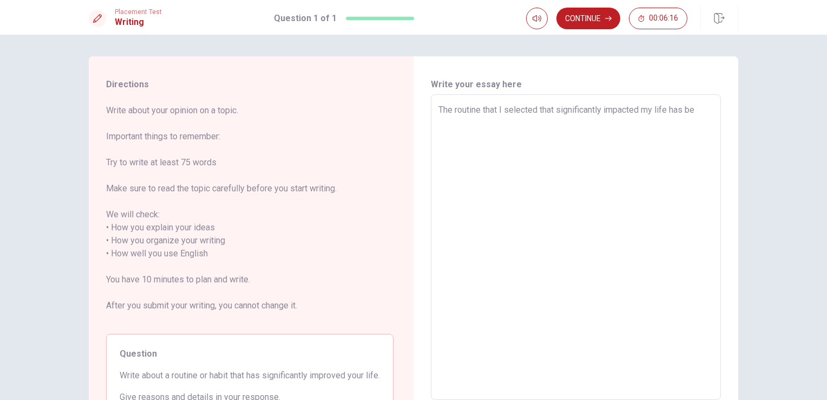
type textarea "The routine that I selected that significantly impacted my life has bee"
type textarea "x"
type textarea "The routine that I selected that significantly impacted my life has been"
type textarea "x"
type textarea "The routine that I selected that significantly impacted my life has been"
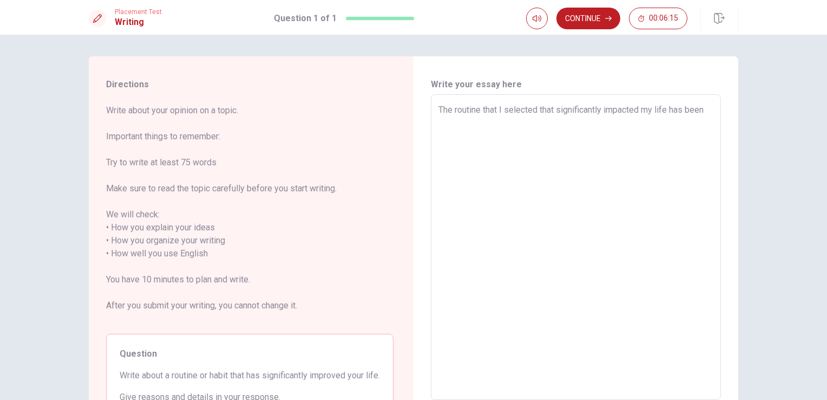
type textarea "x"
type textarea "The routine that I selected that significantly impacted my life has been e"
type textarea "x"
type textarea "The routine that I selected that significantly impacted my life has been ex"
type textarea "x"
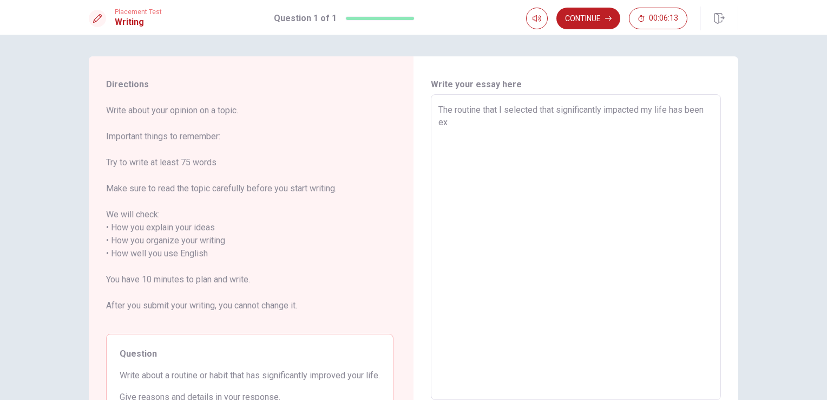
type textarea "The routine that I selected that significantly impacted my life has been exe"
type textarea "x"
type textarea "The routine that I selected that significantly impacted my life has been exer"
type textarea "x"
type textarea "The routine that I selected that significantly impacted my life has been exerc"
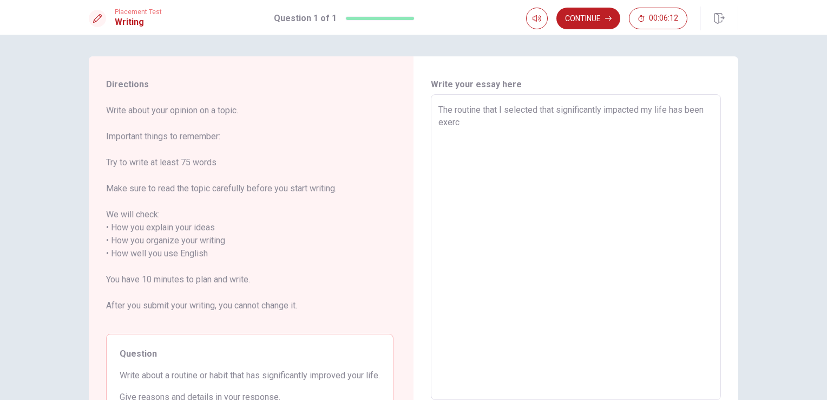
type textarea "x"
type textarea "The routine that I selected that significantly impacted my life has been exerci"
type textarea "x"
type textarea "The routine that I selected that significantly impacted my life has been exercis"
type textarea "x"
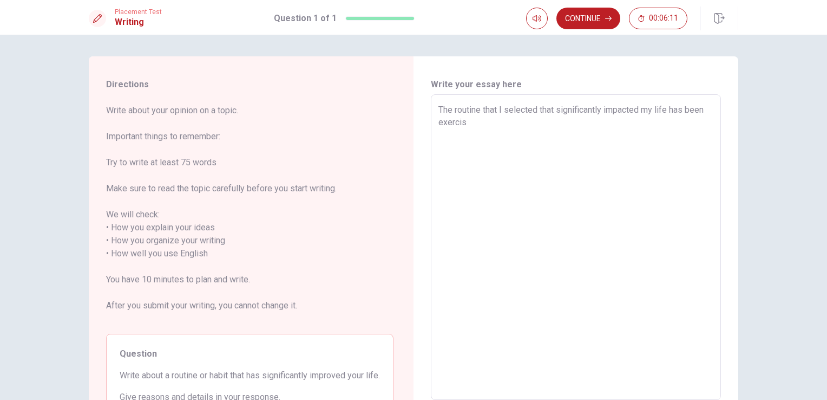
type textarea "The routine that I selected that significantly impacted my life has been exerci…"
type textarea "x"
type textarea "The routine that I selected that significantly impacted my life has been exercis"
type textarea "x"
type textarea "The routine that I selected that significantly impacted my life has been exerci…"
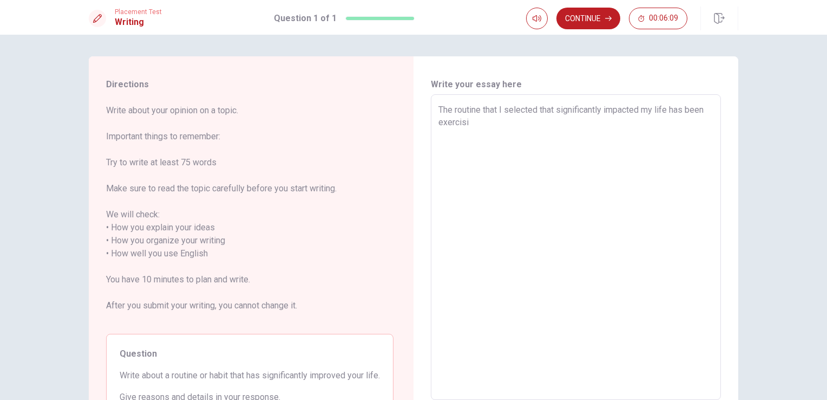
type textarea "x"
type textarea "The routine that I selected that significantly impacted my life has been exerci…"
type textarea "x"
type textarea "The routine that I selected that significantly impacted my life has been exerci…"
type textarea "x"
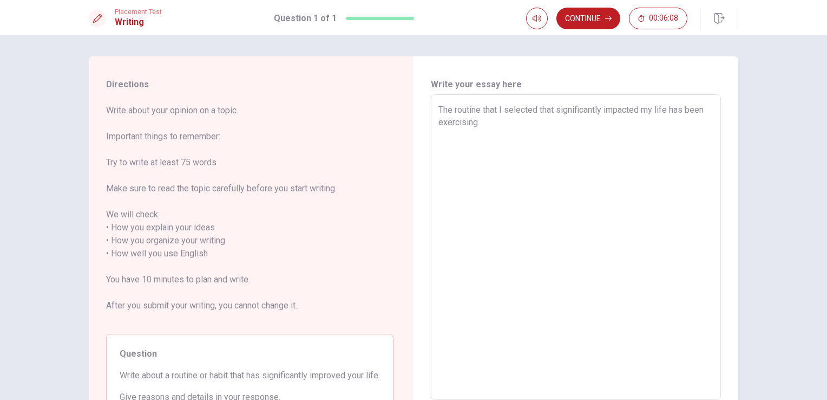
type textarea "The routine that I selected that significantly impacted my life has been exerci…"
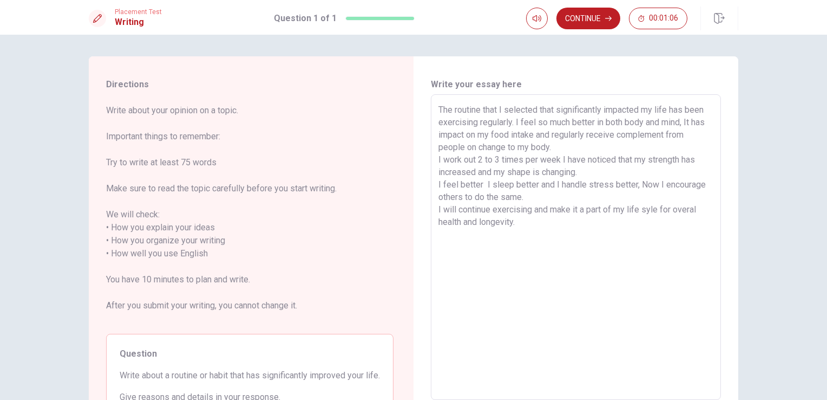
click at [556, 108] on textarea "The routine that I selected that significantly impacted my life has been exerci…" at bounding box center [576, 247] width 275 height 288
click at [535, 122] on textarea "The routine that I selected that has significantly impacted my life has been ex…" at bounding box center [576, 247] width 275 height 288
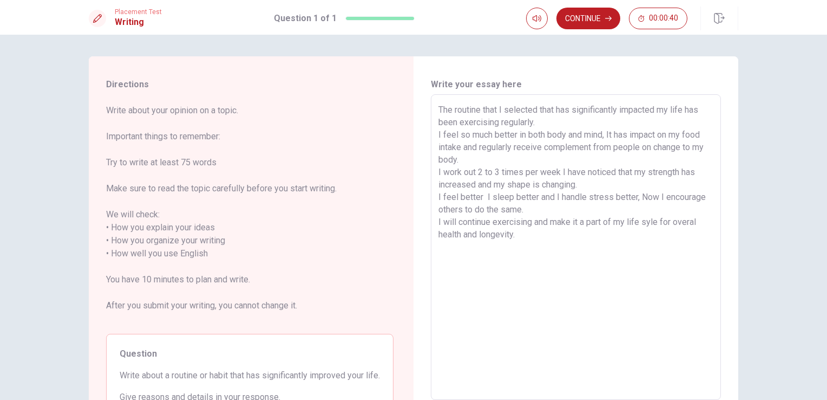
click at [591, 148] on textarea "The routine that I selected that has significantly impacted my life has been ex…" at bounding box center [576, 247] width 275 height 288
click at [657, 146] on textarea "The routine that I selected that has significantly impacted my life has been ex…" at bounding box center [576, 247] width 275 height 288
click at [702, 146] on textarea "The routine that I selected that has significantly impacted my life has been ex…" at bounding box center [576, 247] width 275 height 288
click at [658, 146] on textarea "The routine that I selected that has significantly impacted my life has been ex…" at bounding box center [576, 247] width 275 height 288
click at [601, 22] on button "Continue" at bounding box center [589, 19] width 64 height 22
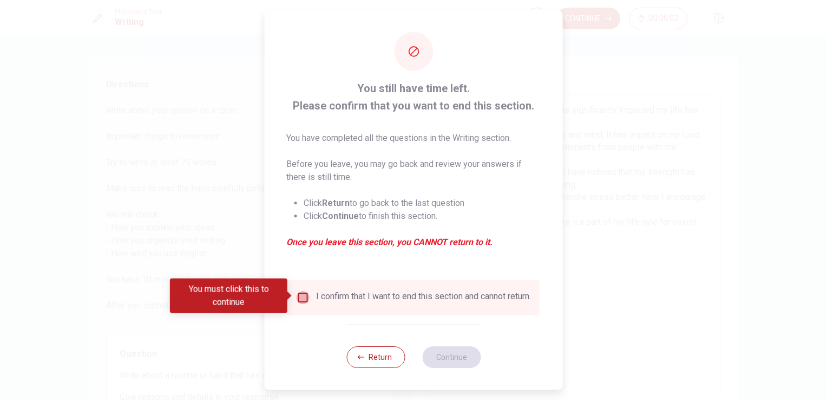
click at [303, 295] on input "You must click this to continue" at bounding box center [303, 297] width 13 height 13
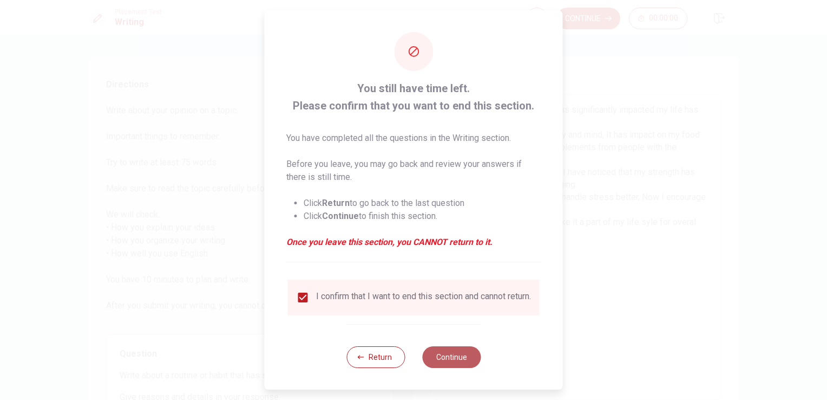
click at [447, 364] on button "Continue" at bounding box center [451, 357] width 58 height 22
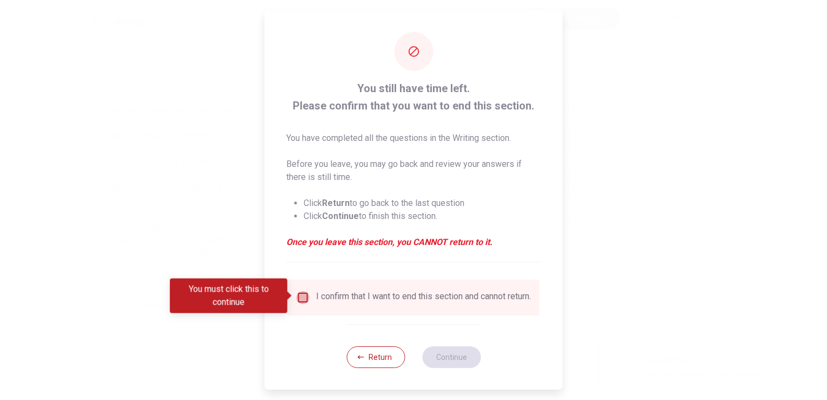
click at [298, 296] on input "You must click this to continue" at bounding box center [303, 297] width 13 height 13
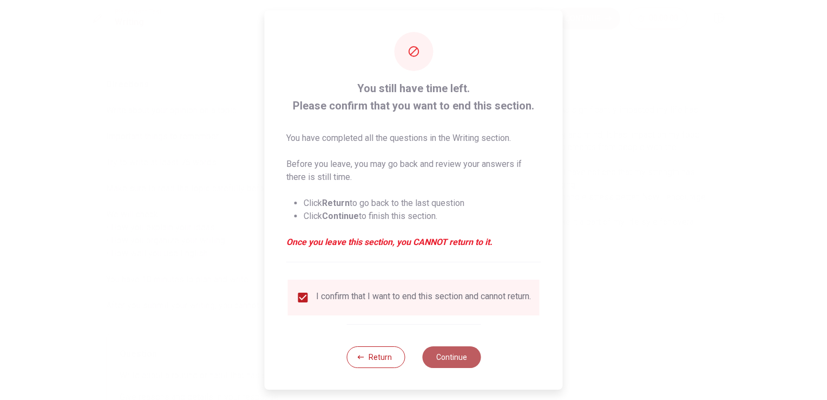
click at [459, 361] on button "Continue" at bounding box center [451, 357] width 58 height 22
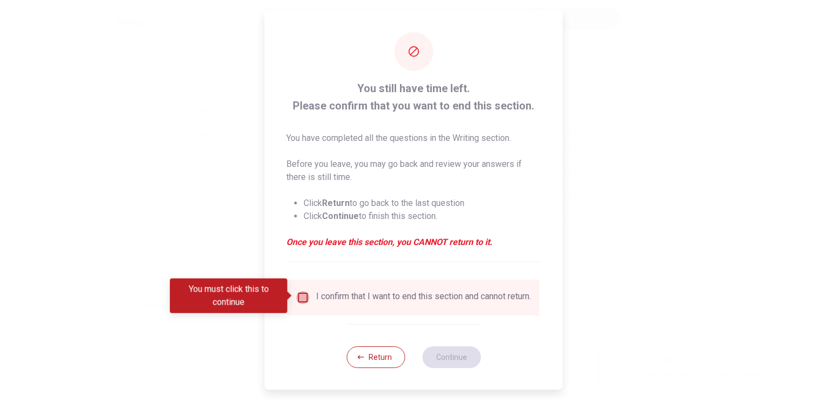
click at [301, 296] on input "You must click this to continue" at bounding box center [303, 297] width 13 height 13
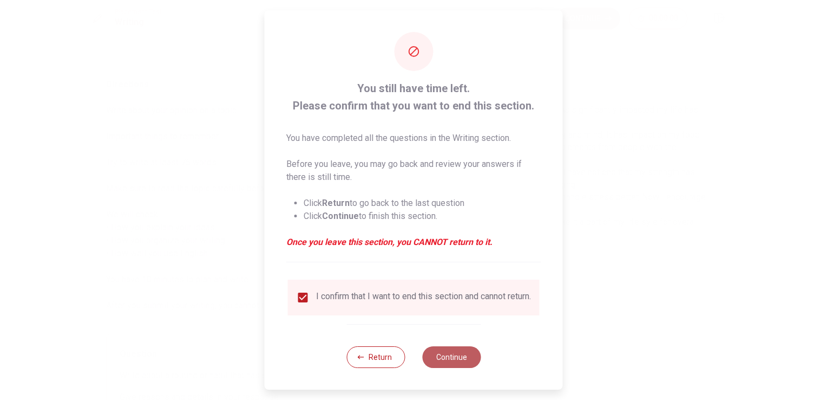
click at [449, 362] on button "Continue" at bounding box center [451, 357] width 58 height 22
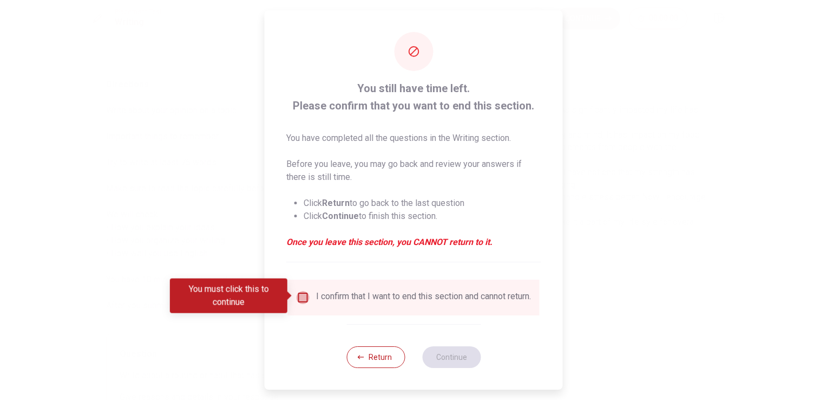
click at [302, 296] on input "You must click this to continue" at bounding box center [303, 297] width 13 height 13
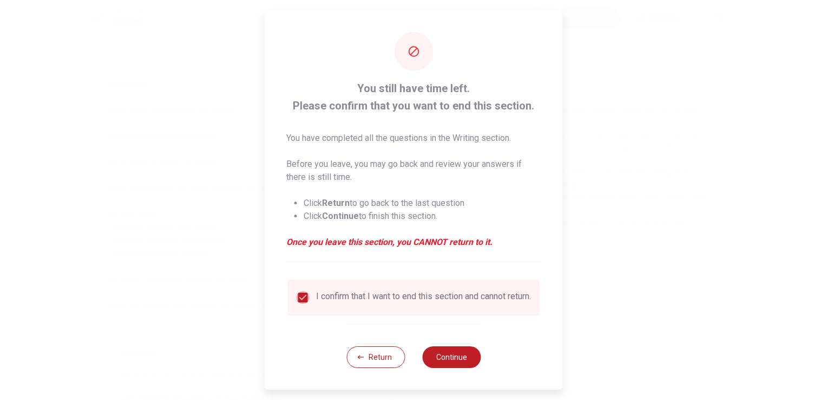
click at [302, 296] on input "checkbox" at bounding box center [303, 297] width 13 height 13
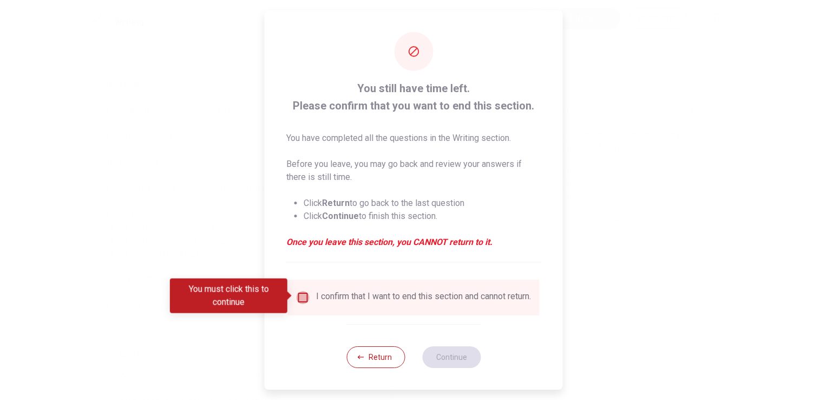
click at [302, 296] on input "You must click this to continue" at bounding box center [303, 297] width 13 height 13
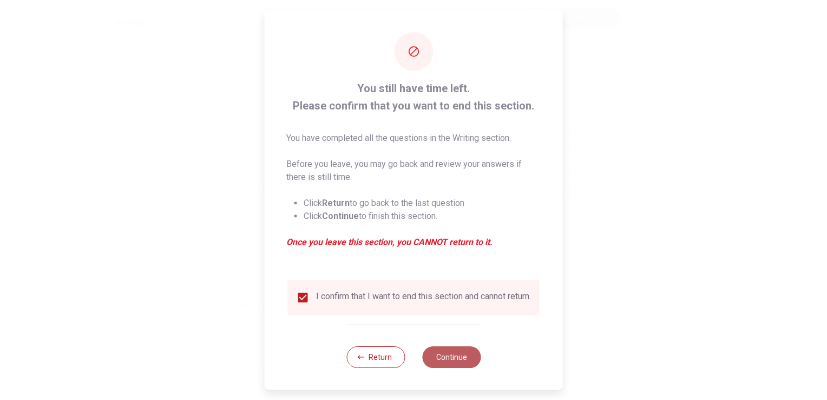
click at [450, 358] on button "Continue" at bounding box center [451, 357] width 58 height 22
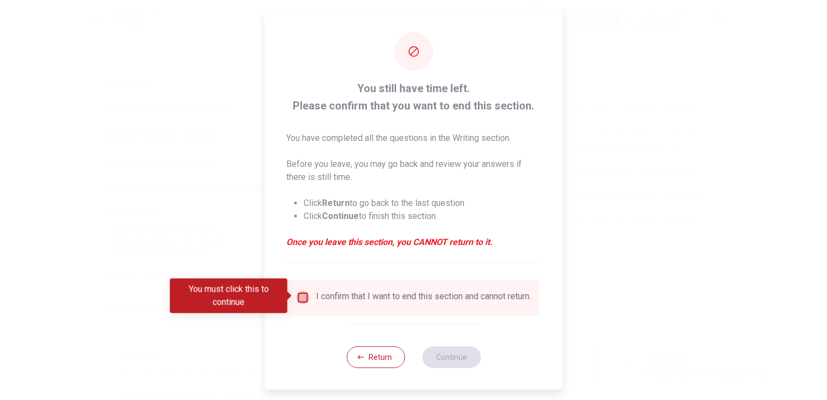
click at [304, 295] on input "You must click this to continue" at bounding box center [303, 297] width 13 height 13
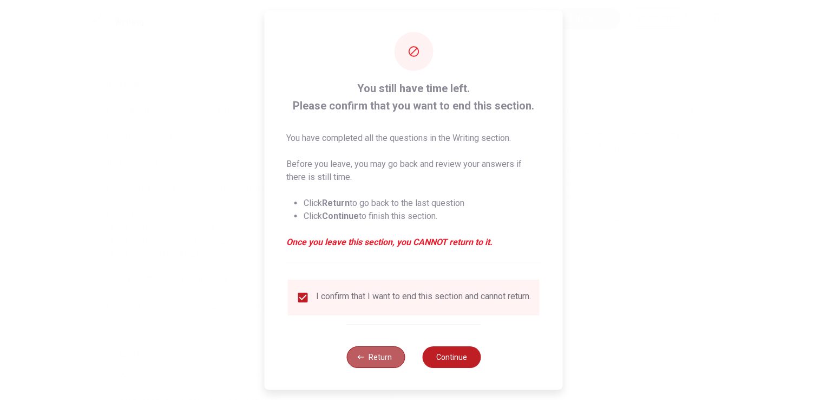
click at [378, 364] on button "Return" at bounding box center [376, 357] width 58 height 22
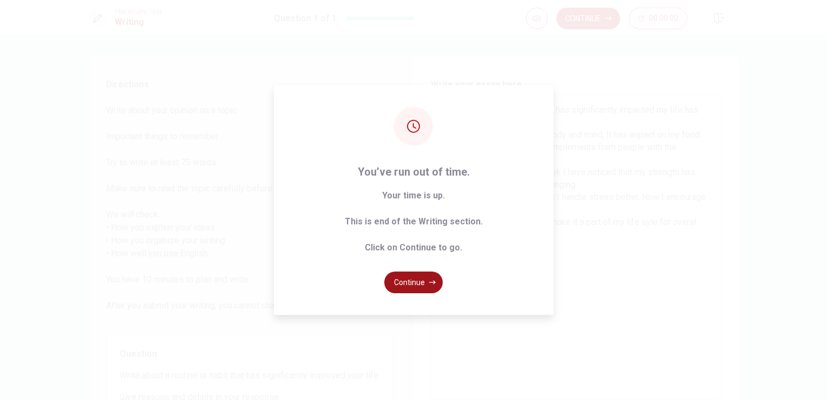
click at [407, 285] on button "Continue" at bounding box center [413, 282] width 58 height 22
click at [410, 287] on button "Continue" at bounding box center [413, 282] width 58 height 22
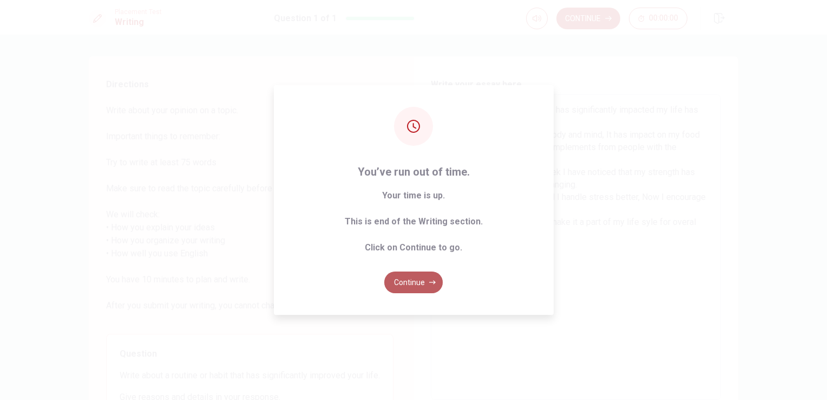
click at [410, 287] on button "Continue" at bounding box center [413, 282] width 58 height 22
click at [429, 280] on icon "button" at bounding box center [432, 282] width 6 height 6
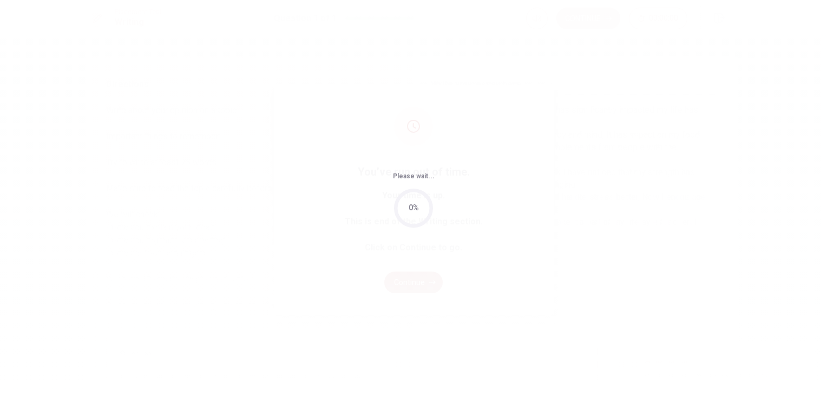
click at [429, 280] on div "Please wait... 0%" at bounding box center [413, 200] width 827 height 400
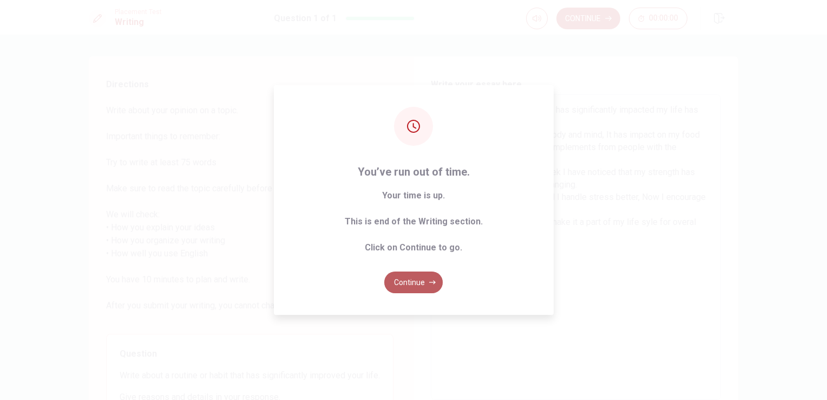
click at [406, 279] on button "Continue" at bounding box center [413, 282] width 58 height 22
